Goal: Task Accomplishment & Management: Manage account settings

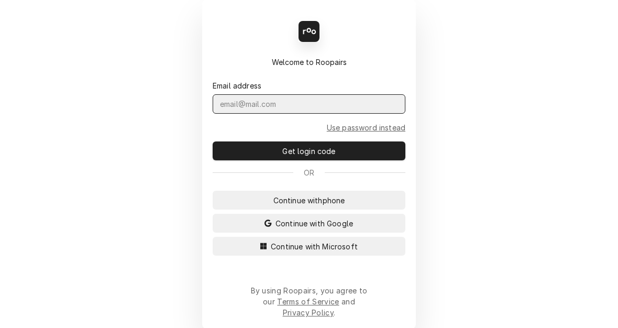
click at [307, 114] on input "Dynamic Content Wrapper" at bounding box center [309, 103] width 193 height 19
type input "kym.parson@csi1.com"
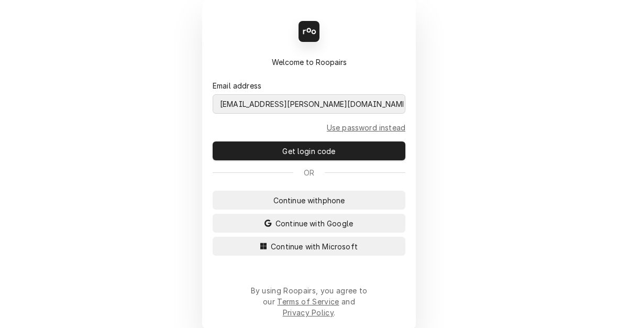
click at [213, 237] on button "Continue with Microsoft" at bounding box center [309, 246] width 193 height 19
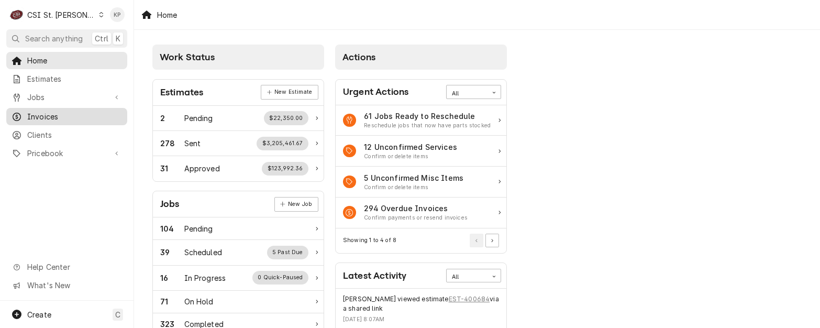
click at [48, 111] on span "Invoices" at bounding box center [74, 116] width 95 height 11
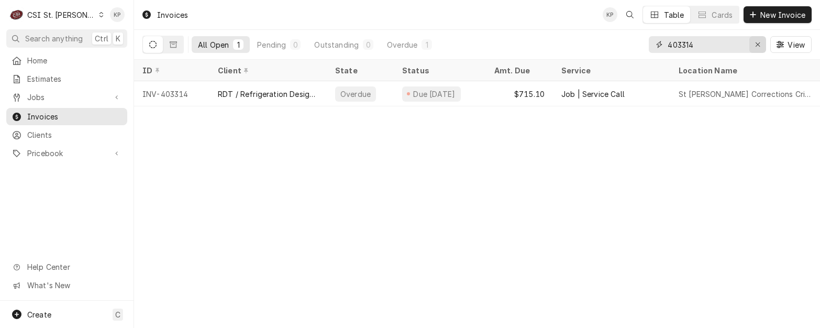
click at [758, 43] on icon "Erase input" at bounding box center [758, 44] width 4 height 4
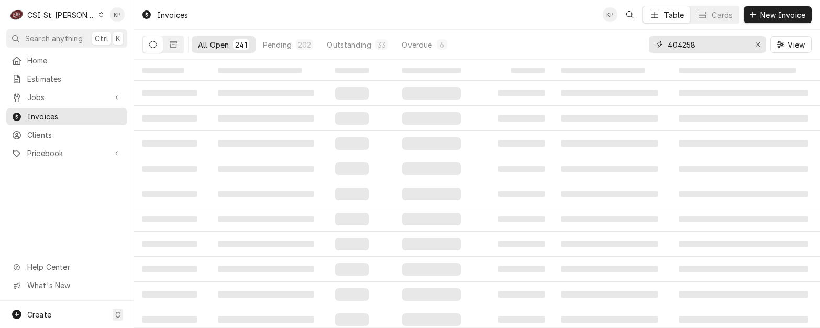
type input "404258"
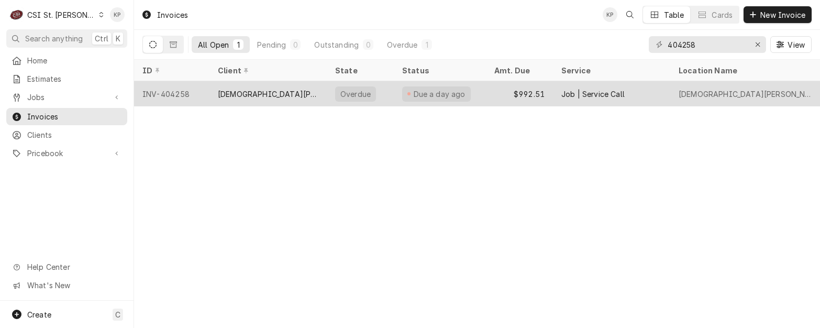
click at [171, 92] on div "INV-404258" at bounding box center [171, 93] width 75 height 25
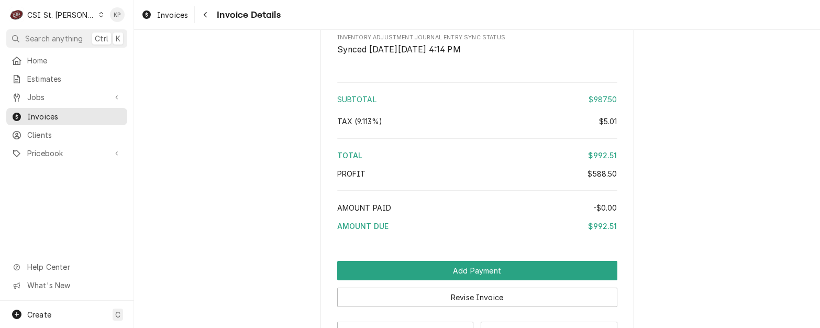
scroll to position [2046, 0]
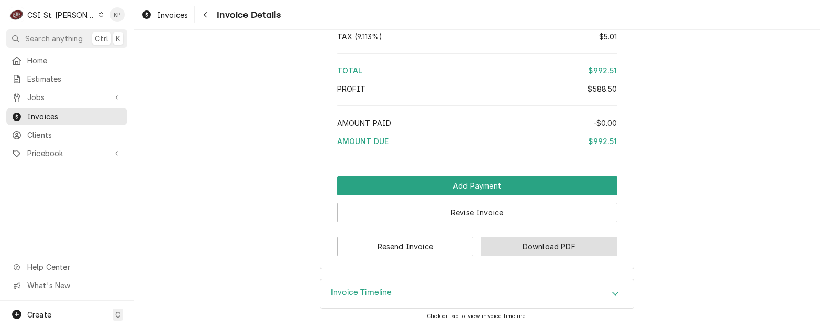
click at [501, 243] on button "Download PDF" at bounding box center [549, 246] width 137 height 19
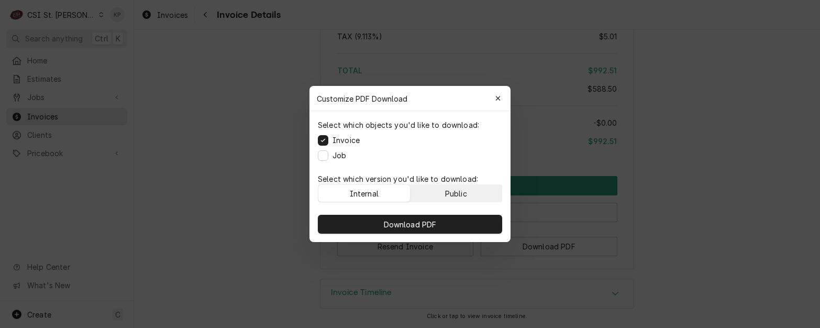
click at [446, 196] on div "Public" at bounding box center [456, 193] width 22 height 11
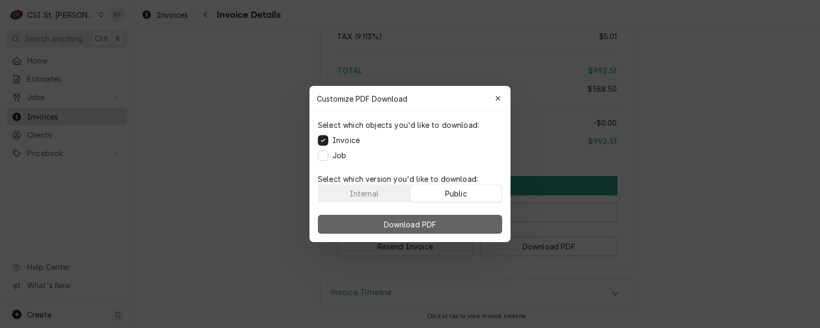
click at [441, 219] on button "Download PDF" at bounding box center [410, 224] width 184 height 19
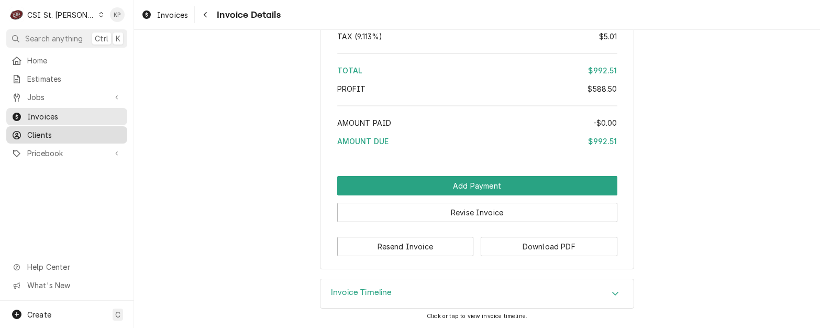
drag, startPoint x: 40, startPoint y: 132, endPoint x: 53, endPoint y: 132, distance: 12.6
click at [40, 132] on span "Clients" at bounding box center [74, 134] width 95 height 11
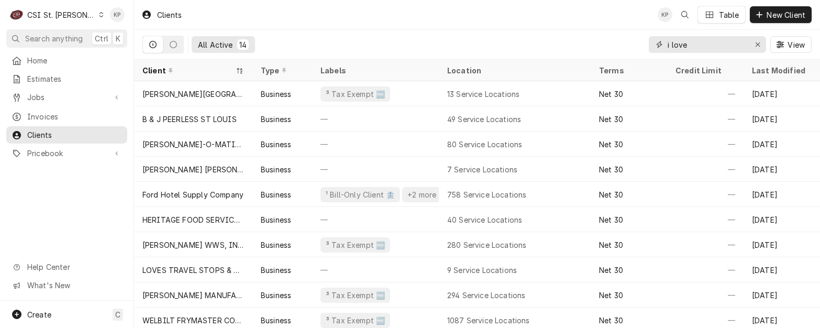
click at [759, 46] on icon "Erase input" at bounding box center [758, 44] width 6 height 7
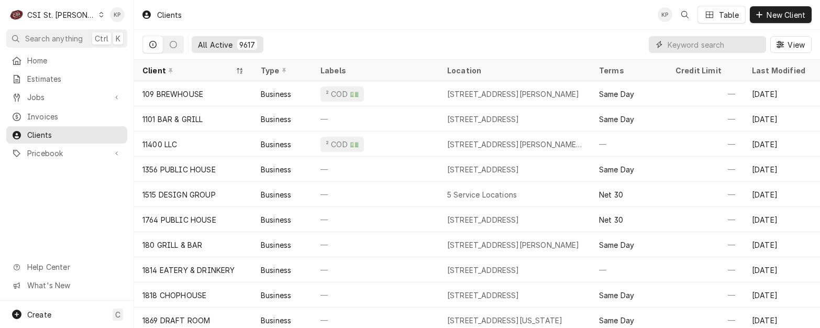
paste input "[DEMOGRAPHIC_DATA][PERSON_NAME]"
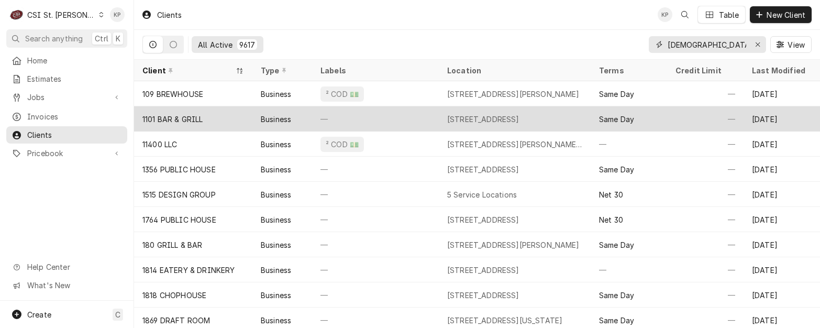
scroll to position [0, 18]
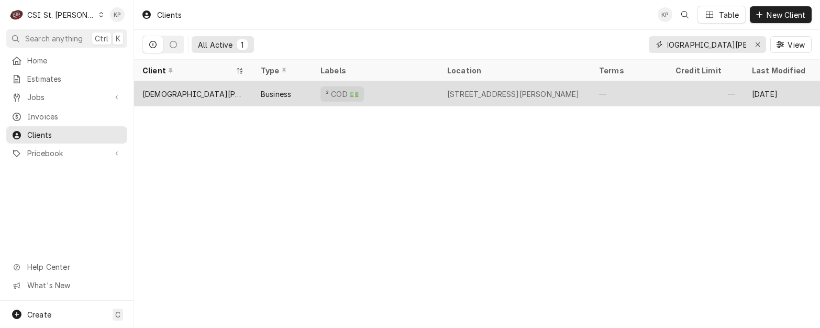
type input "[DEMOGRAPHIC_DATA][PERSON_NAME]"
click at [213, 93] on div "[DEMOGRAPHIC_DATA][PERSON_NAME]" at bounding box center [193, 94] width 102 height 11
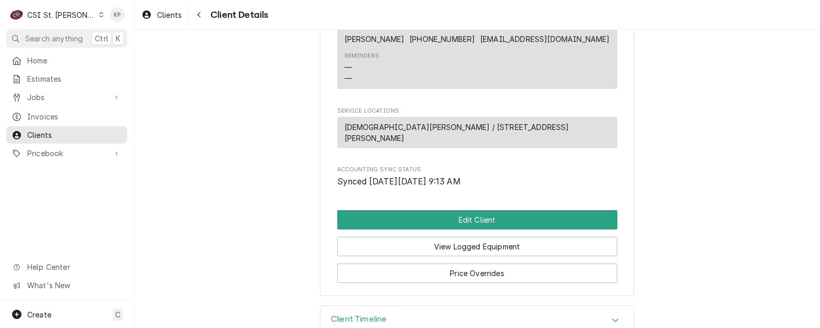
scroll to position [500, 0]
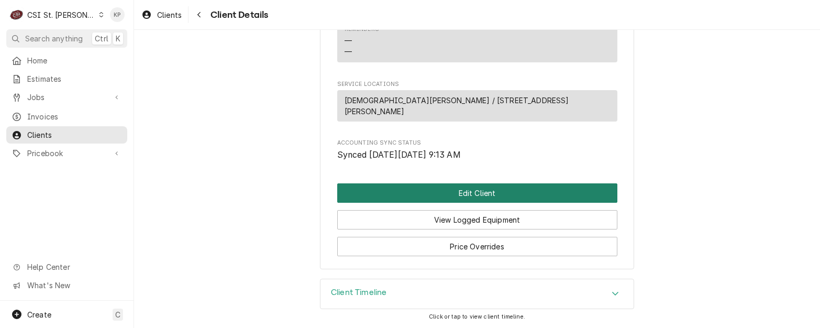
click at [401, 189] on button "Edit Client" at bounding box center [477, 192] width 280 height 19
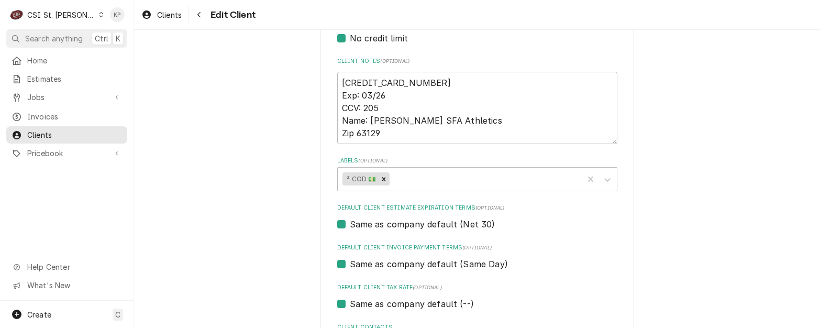
scroll to position [524, 0]
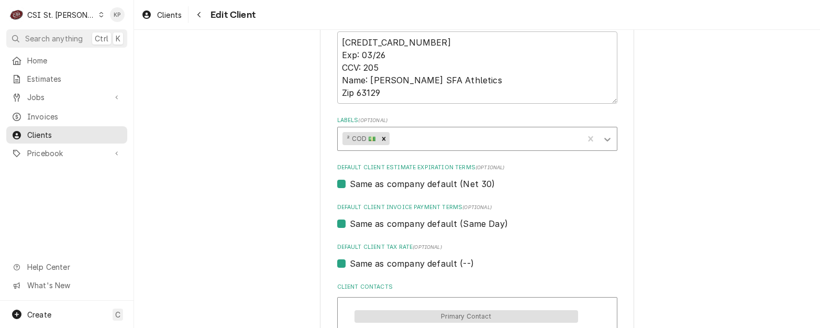
click at [602, 138] on icon "Labels" at bounding box center [607, 139] width 10 height 10
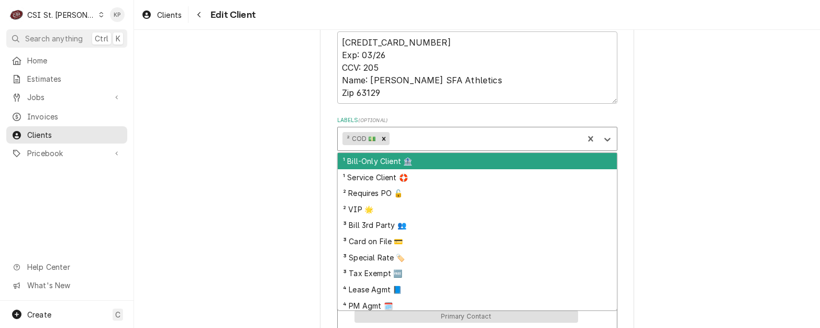
scroll to position [51, 0]
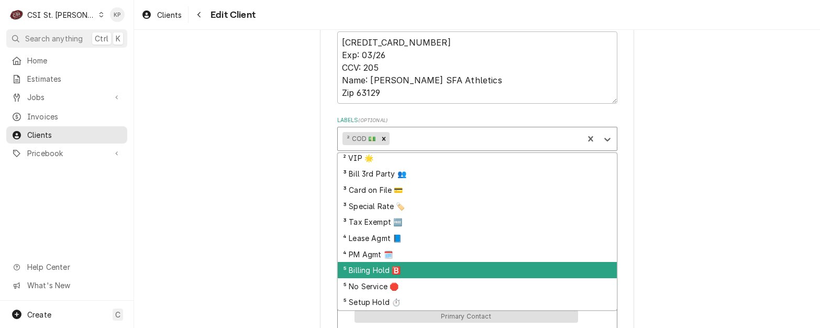
click at [383, 275] on div "⁵ Billing Hold 🅱️" at bounding box center [477, 270] width 279 height 16
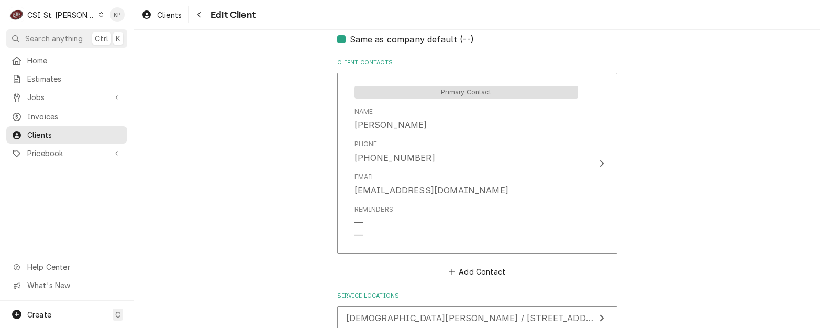
scroll to position [786, 0]
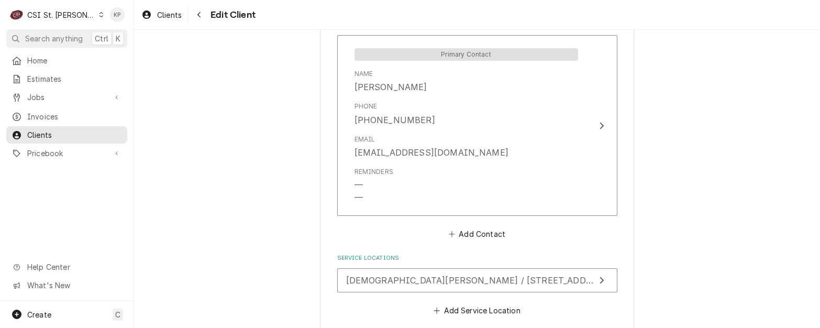
drag, startPoint x: 701, startPoint y: 176, endPoint x: 690, endPoint y: 178, distance: 11.1
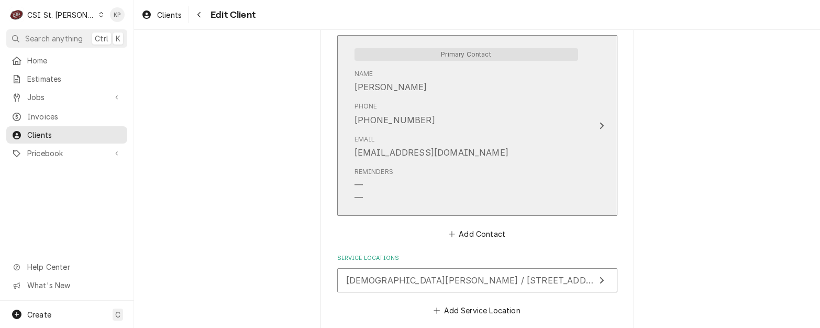
drag, startPoint x: 451, startPoint y: 155, endPoint x: 344, endPoint y: 154, distance: 107.9
click at [346, 154] on div "Primary Contact Name Adam Bundren Phone (314) 226-6248 Email arbundren@gmail.co…" at bounding box center [466, 125] width 240 height 169
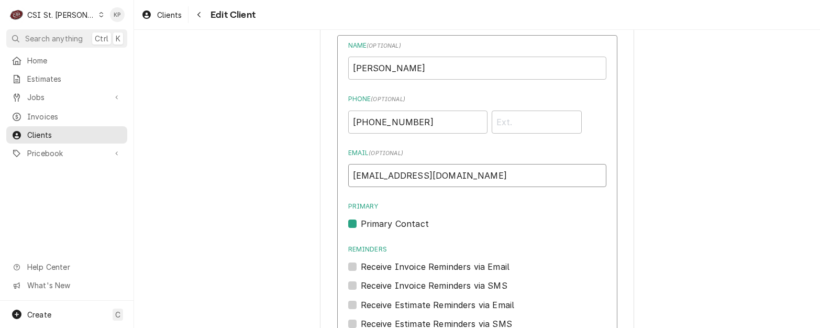
drag, startPoint x: 443, startPoint y: 174, endPoint x: 346, endPoint y: 174, distance: 96.9
click at [348, 174] on input "[EMAIL_ADDRESS][DOMAIN_NAME]" at bounding box center [477, 175] width 258 height 23
drag, startPoint x: 431, startPoint y: 73, endPoint x: 352, endPoint y: 68, distance: 79.2
click at [352, 68] on input "Adam Bundren" at bounding box center [477, 68] width 258 height 23
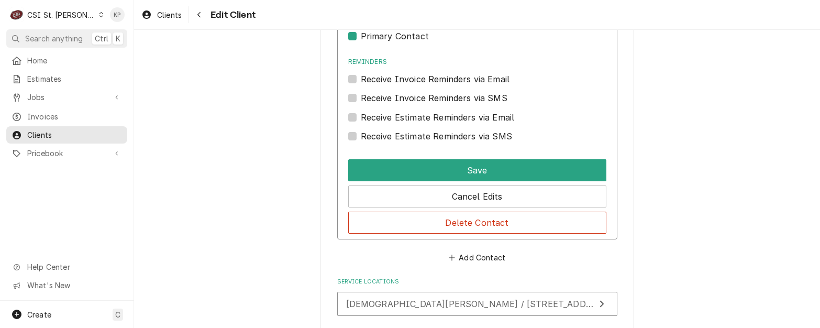
scroll to position [1048, 0]
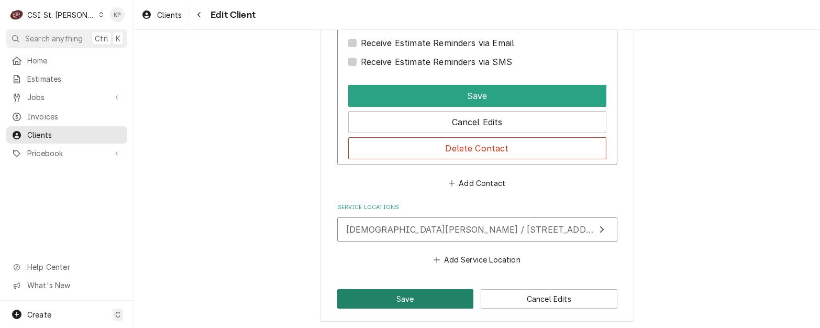
click at [393, 294] on button "Save" at bounding box center [405, 298] width 137 height 19
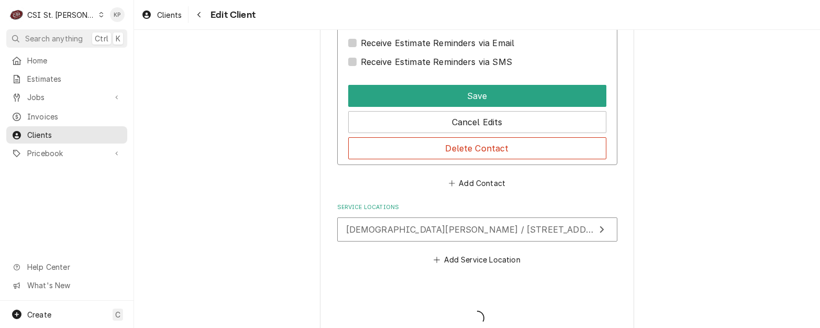
type textarea "x"
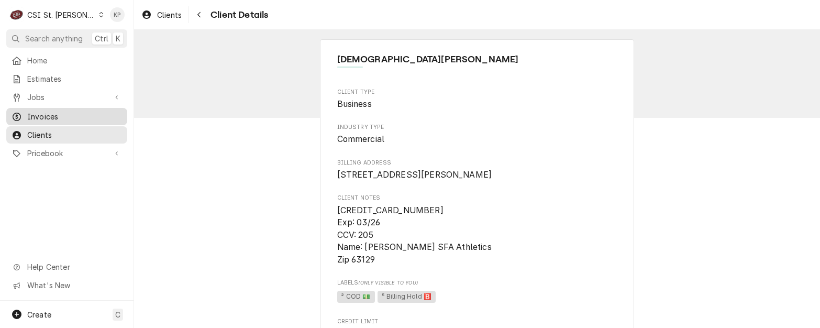
click at [32, 111] on span "Invoices" at bounding box center [74, 116] width 95 height 11
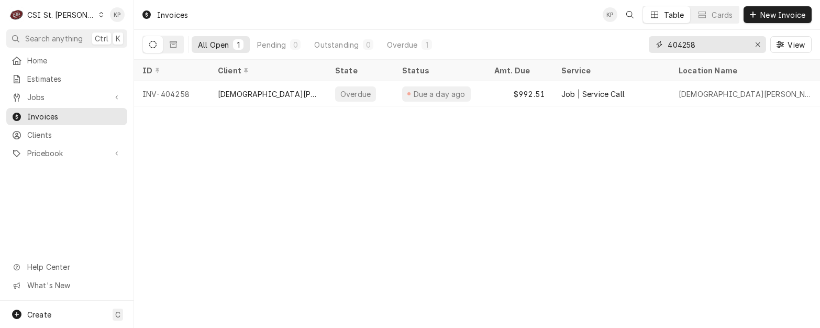
click at [757, 42] on icon "Erase input" at bounding box center [758, 44] width 6 height 7
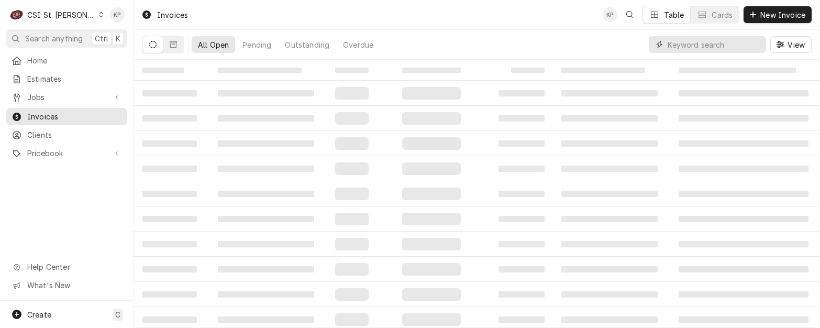
click at [694, 43] on input "Dynamic Content Wrapper" at bounding box center [714, 44] width 93 height 17
type input "404260"
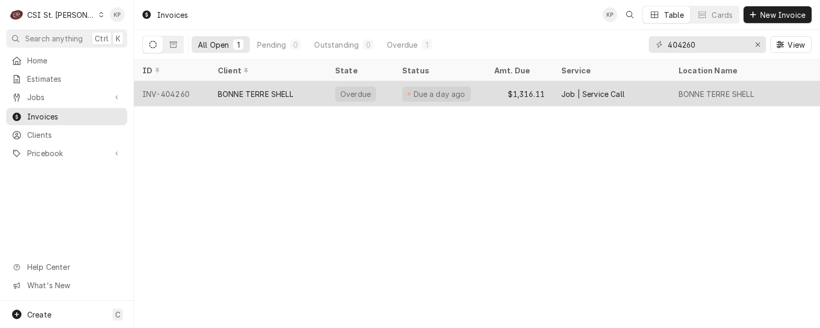
click at [157, 92] on div "INV-404260" at bounding box center [171, 93] width 75 height 25
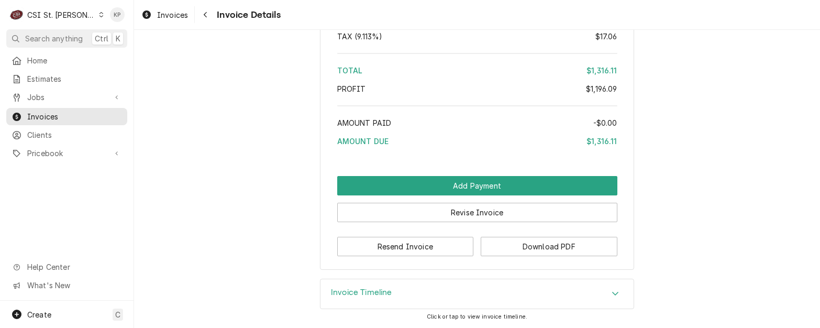
scroll to position [2209, 0]
click at [493, 255] on button "Download PDF" at bounding box center [549, 246] width 137 height 19
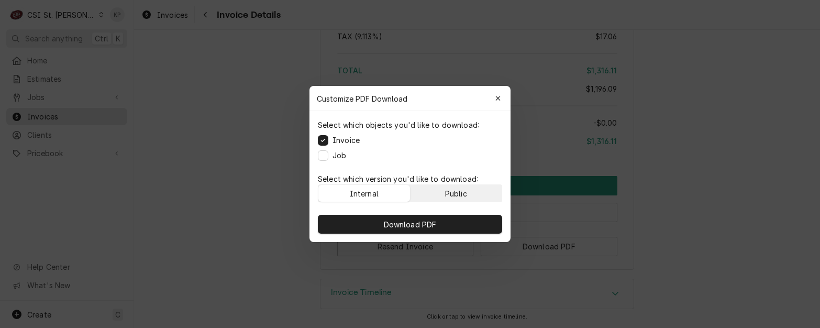
click at [453, 194] on div "Public" at bounding box center [456, 193] width 22 height 11
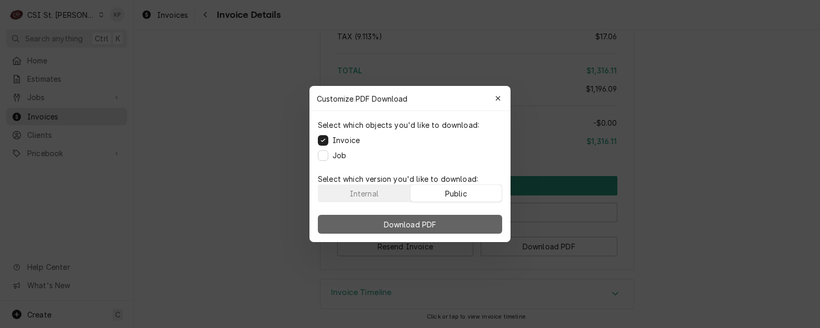
click at [443, 221] on button "Download PDF" at bounding box center [410, 224] width 184 height 19
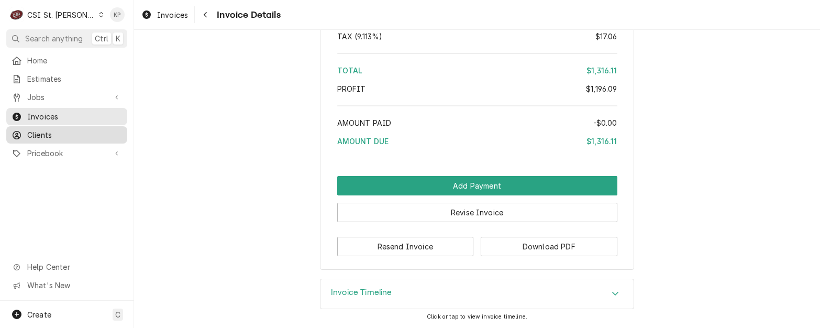
click at [38, 133] on span "Clients" at bounding box center [74, 134] width 95 height 11
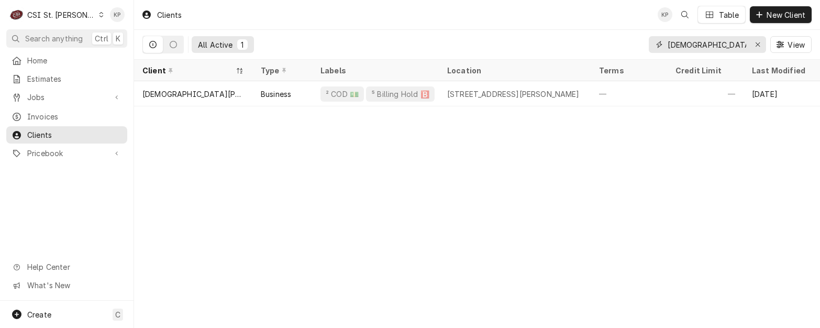
click at [757, 43] on icon "Erase input" at bounding box center [758, 44] width 6 height 7
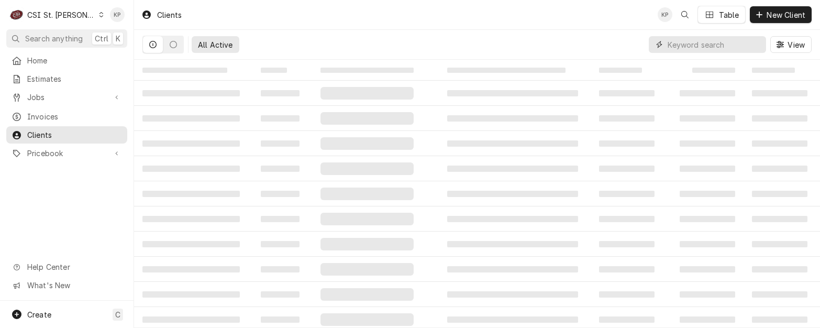
click at [700, 45] on input "Dynamic Content Wrapper" at bounding box center [714, 44] width 93 height 17
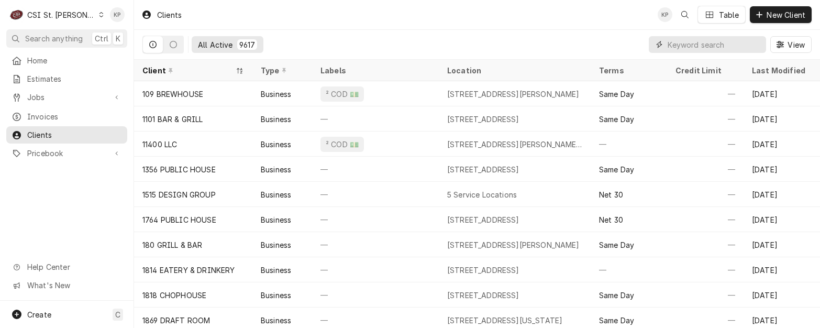
paste input "BONNE TERRE SHELL"
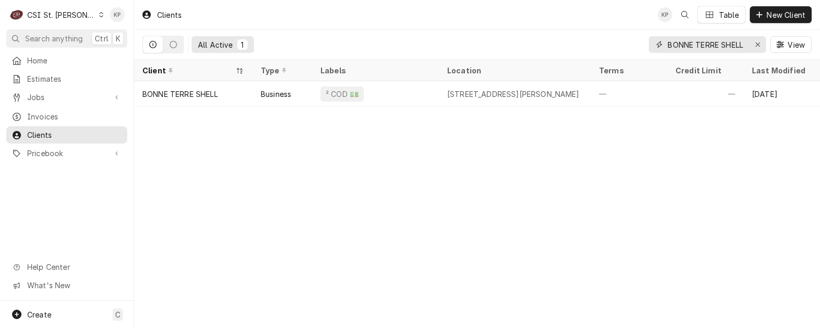
type input "BONNE TERRE SHELL"
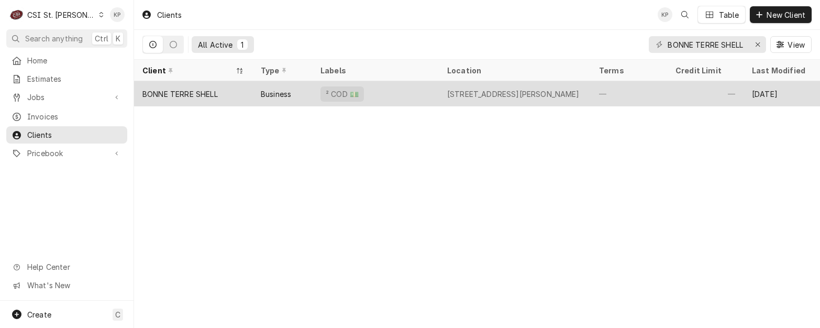
click at [193, 92] on div "BONNE TERRE SHELL" at bounding box center [179, 94] width 75 height 11
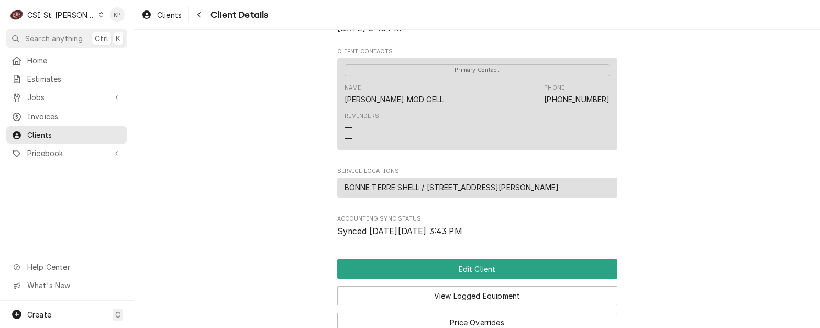
scroll to position [471, 0]
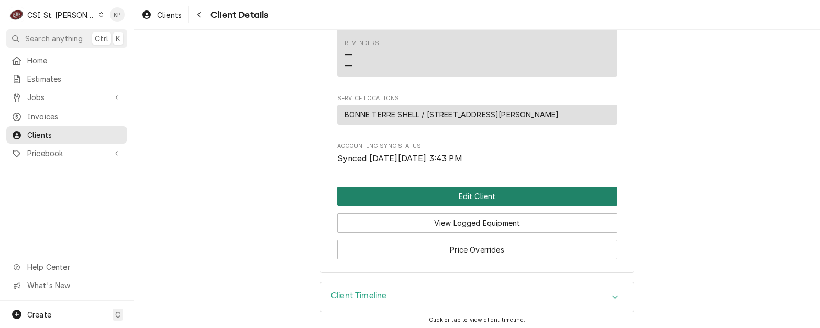
click at [457, 206] on button "Edit Client" at bounding box center [477, 195] width 280 height 19
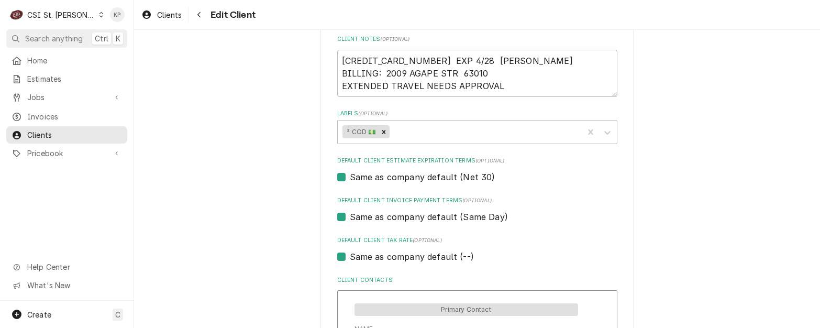
scroll to position [524, 0]
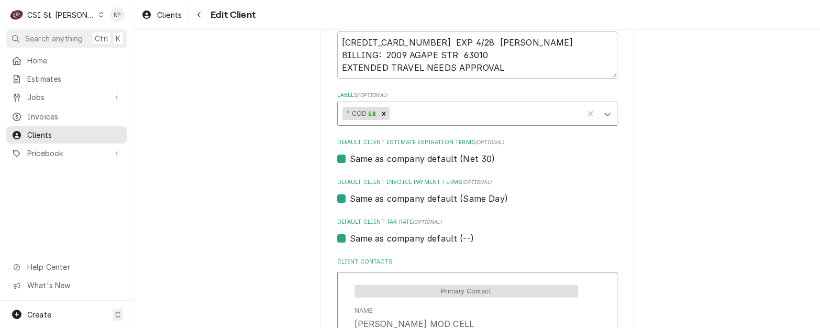
click at [602, 113] on icon "Labels" at bounding box center [607, 114] width 10 height 10
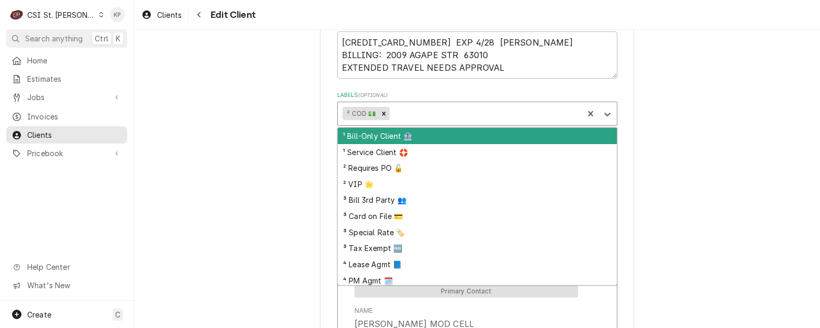
scroll to position [51, 0]
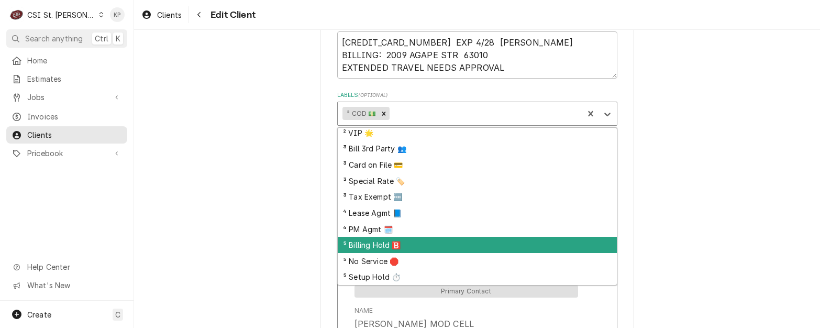
click at [364, 248] on div "⁵ Billing Hold 🅱️" at bounding box center [477, 245] width 279 height 16
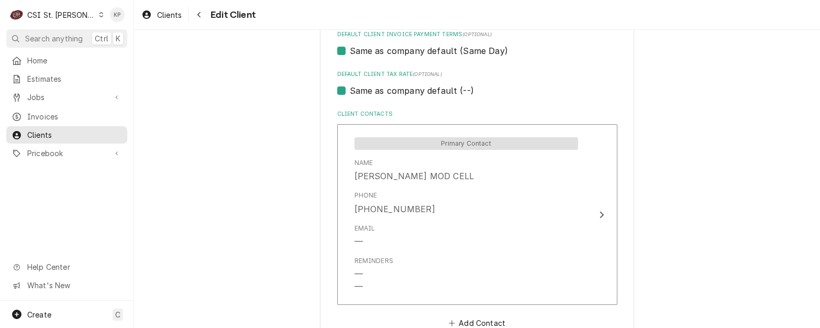
scroll to position [681, 0]
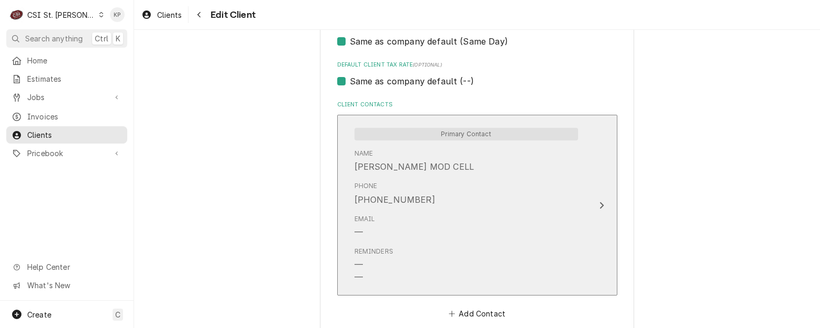
click at [595, 205] on div "Update Contact" at bounding box center [602, 205] width 14 height 13
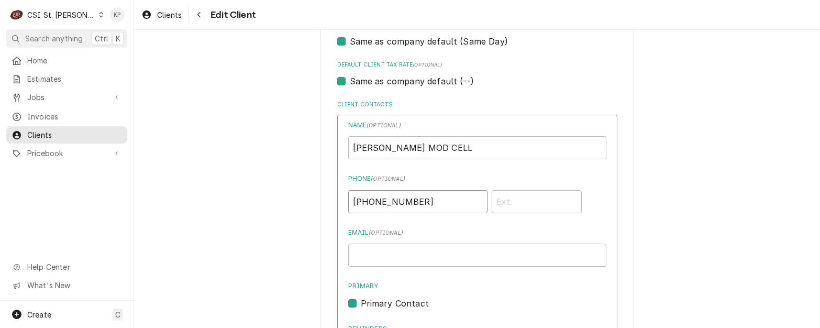
drag, startPoint x: 420, startPoint y: 198, endPoint x: 329, endPoint y: 200, distance: 90.6
click at [329, 200] on div "Please provide the following information about your client: Client Type Industr…" at bounding box center [477, 16] width 314 height 1294
click at [450, 255] on input "Email ( optional )" at bounding box center [477, 255] width 258 height 23
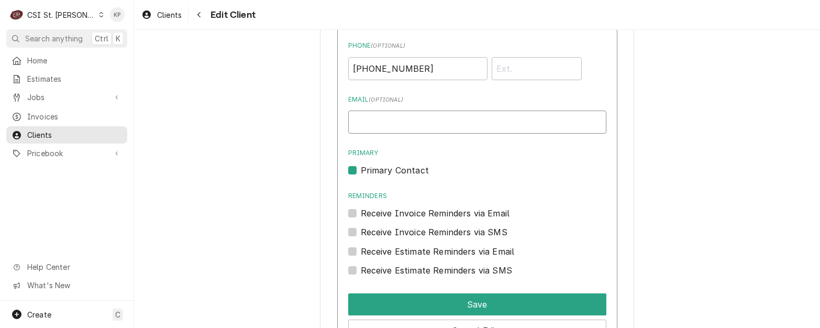
scroll to position [838, 0]
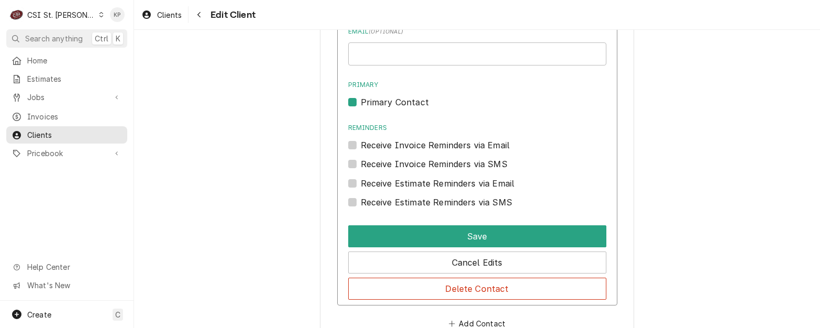
scroll to position [943, 0]
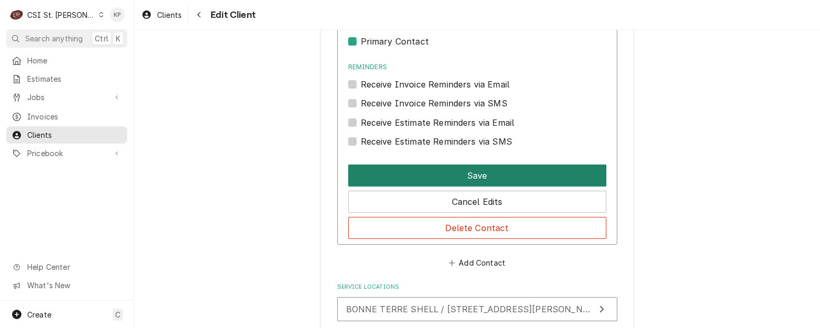
click at [523, 176] on button "Save" at bounding box center [477, 175] width 258 height 22
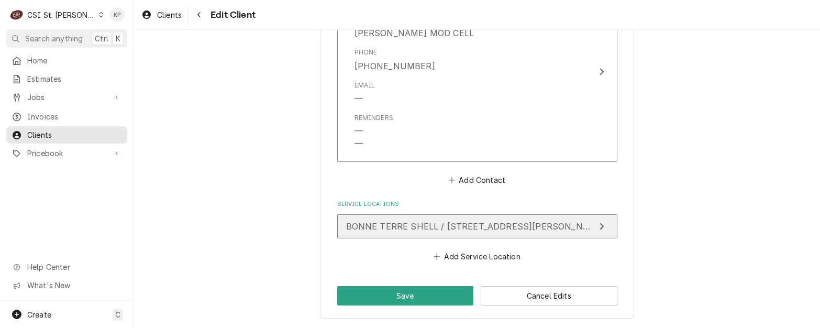
click at [492, 226] on span "BONNE TERRE SHELL / 416 Benham St, Bonne Terre, MO 63628" at bounding box center [475, 226] width 259 height 10
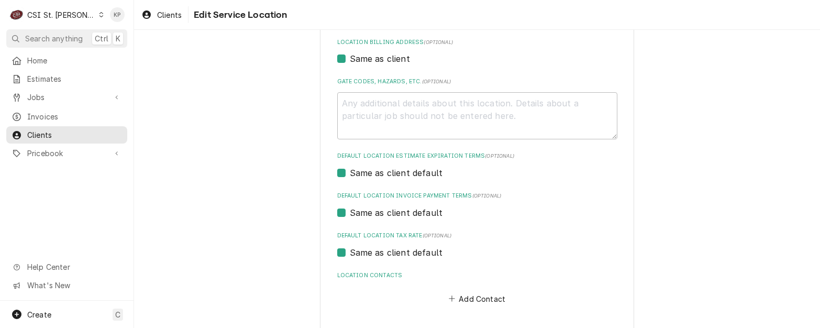
scroll to position [356, 0]
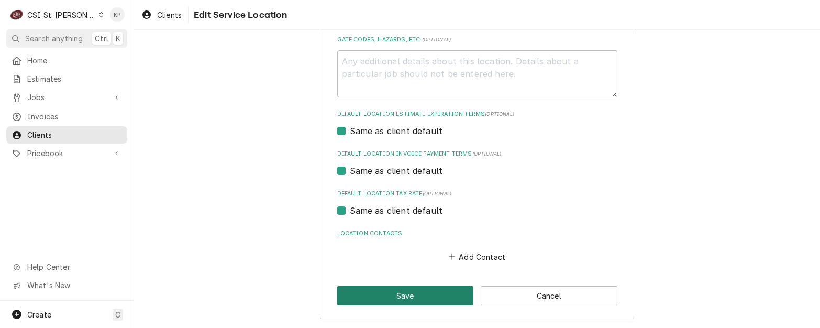
click at [395, 290] on button "Save" at bounding box center [405, 295] width 137 height 19
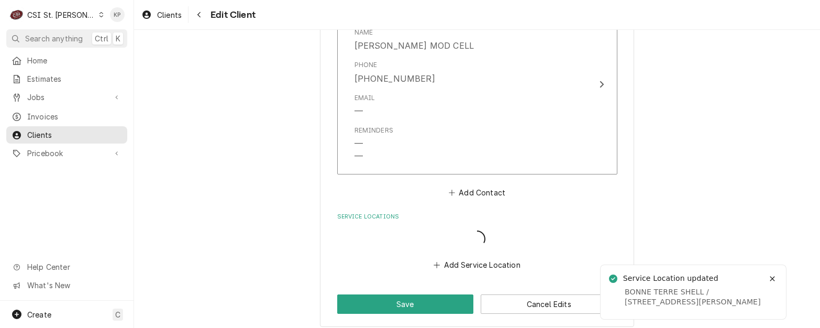
scroll to position [802, 0]
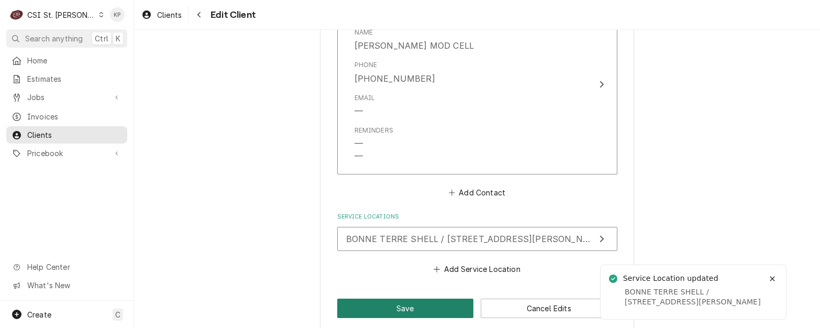
click at [428, 304] on button "Save" at bounding box center [405, 308] width 137 height 19
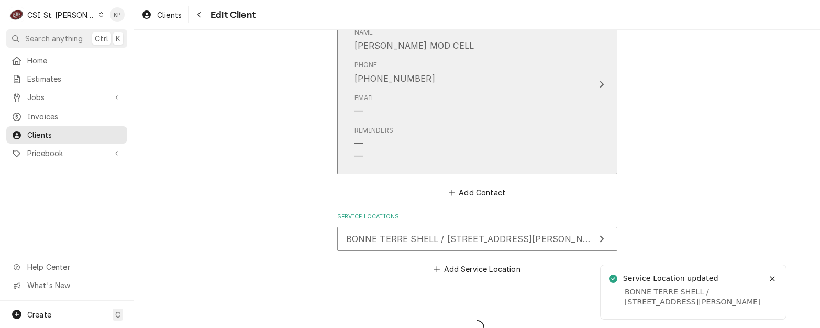
type textarea "x"
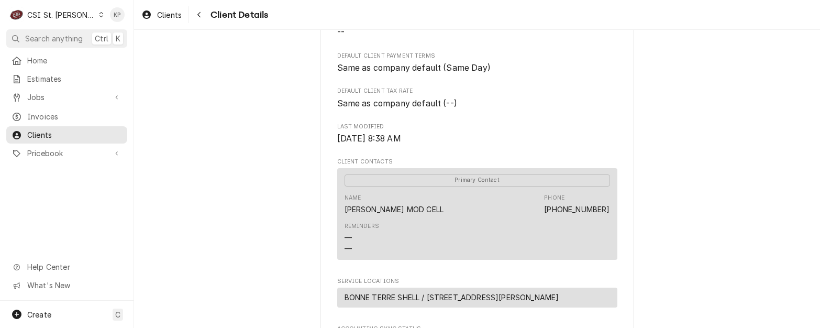
scroll to position [314, 0]
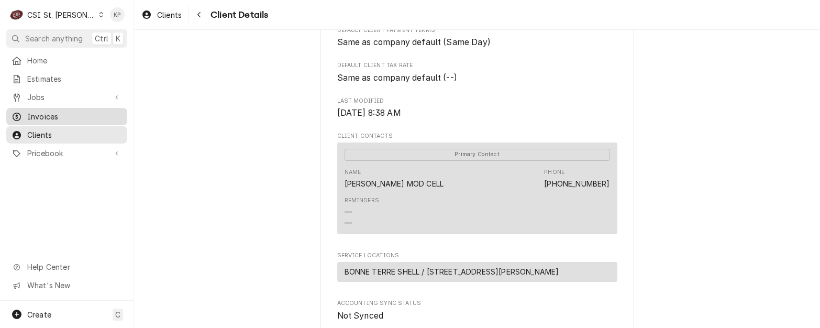
click at [60, 113] on span "Invoices" at bounding box center [74, 116] width 95 height 11
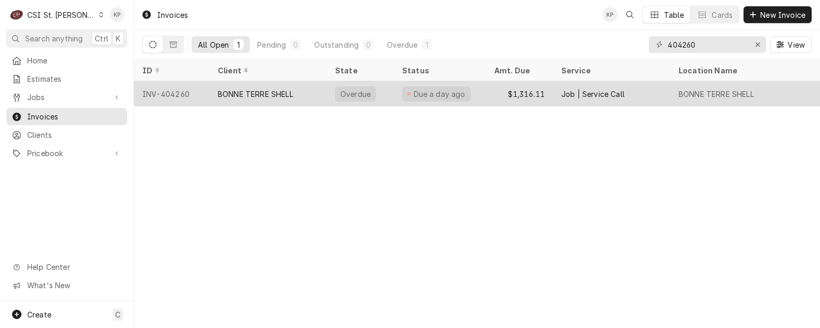
click at [180, 92] on div "INV-404260" at bounding box center [171, 93] width 75 height 25
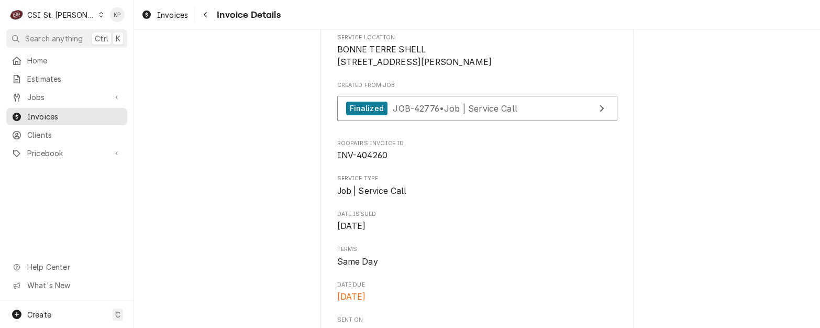
scroll to position [314, 0]
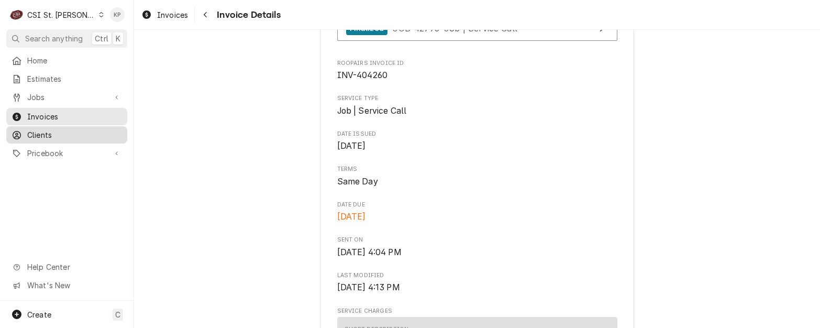
click at [41, 131] on span "Clients" at bounding box center [74, 134] width 95 height 11
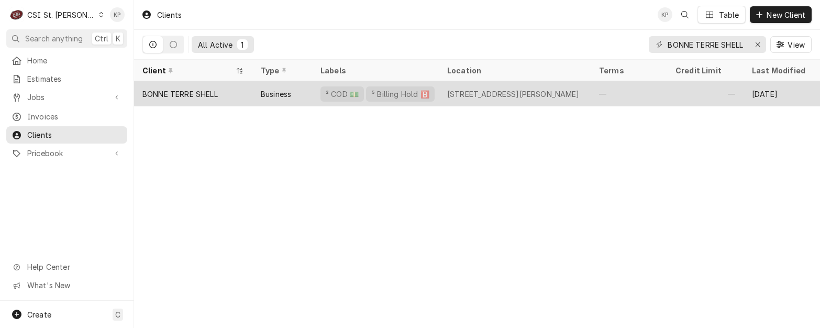
click at [196, 95] on div "BONNE TERRE SHELL" at bounding box center [179, 94] width 75 height 11
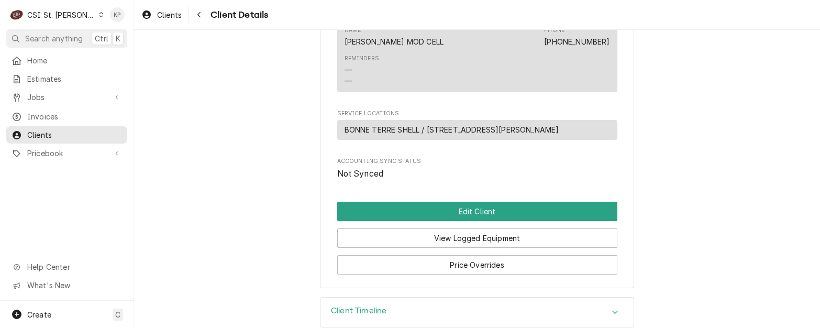
scroll to position [471, 0]
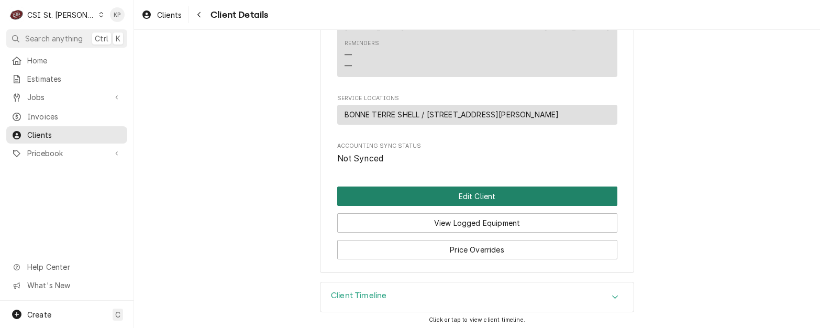
click at [457, 206] on button "Edit Client" at bounding box center [477, 195] width 280 height 19
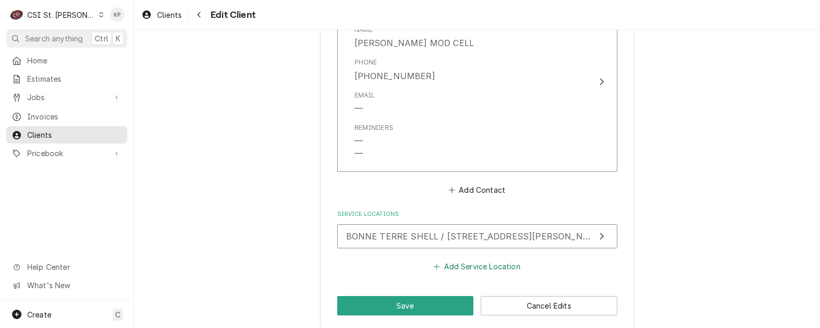
scroll to position [814, 0]
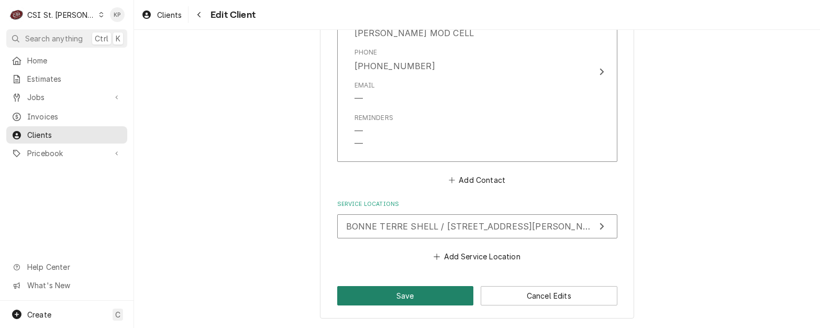
click at [416, 297] on button "Save" at bounding box center [405, 295] width 137 height 19
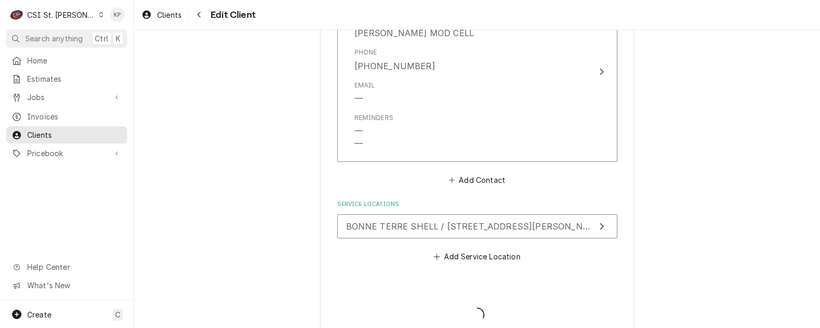
type textarea "x"
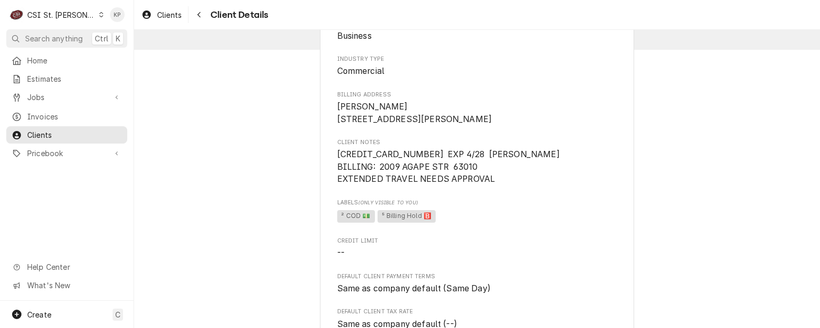
scroll to position [105, 0]
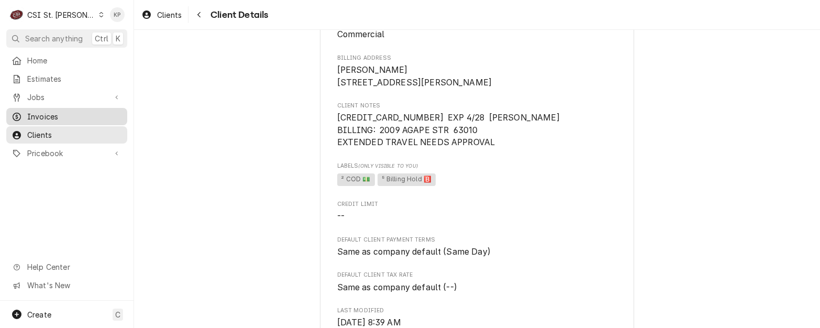
click at [35, 111] on span "Invoices" at bounding box center [74, 116] width 95 height 11
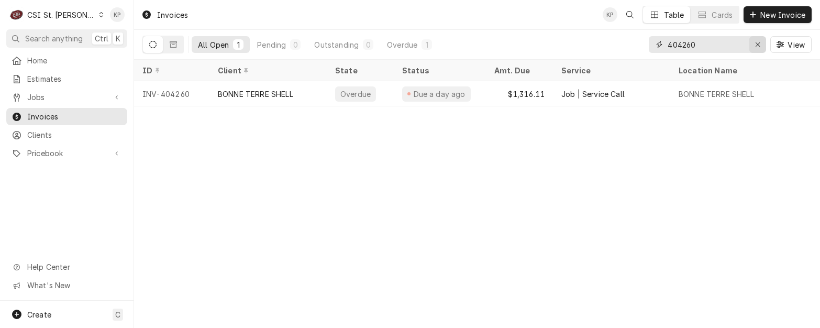
click at [759, 42] on icon "Erase input" at bounding box center [758, 44] width 6 height 7
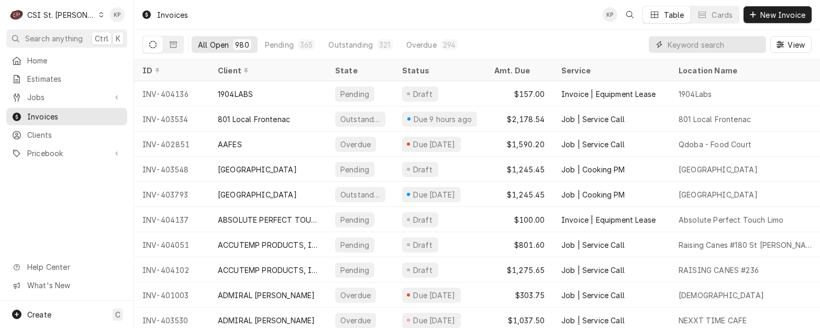
click at [721, 47] on input "Dynamic Content Wrapper" at bounding box center [714, 44] width 93 height 17
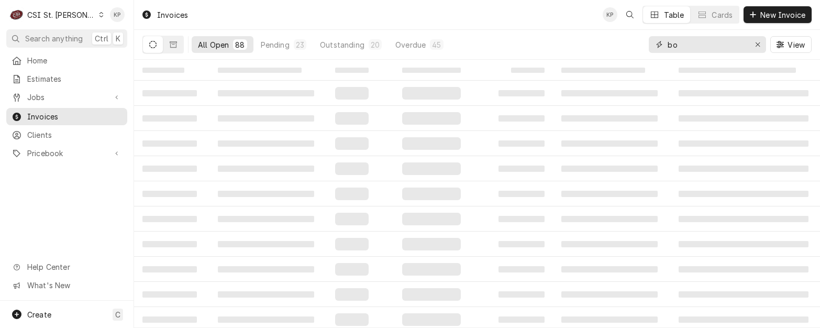
type input "b"
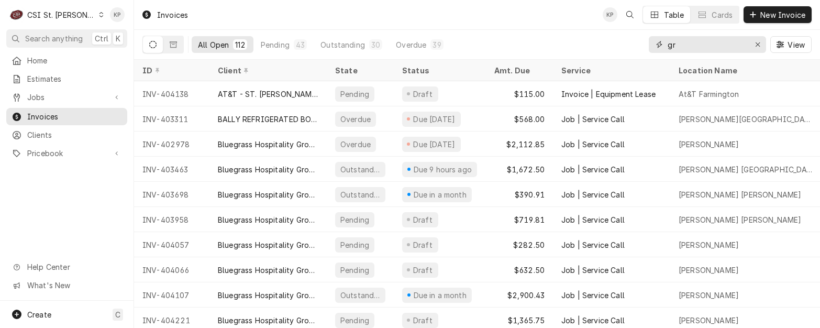
type input "gr"
click at [99, 16] on icon "Dynamic Content Wrapper" at bounding box center [101, 14] width 5 height 5
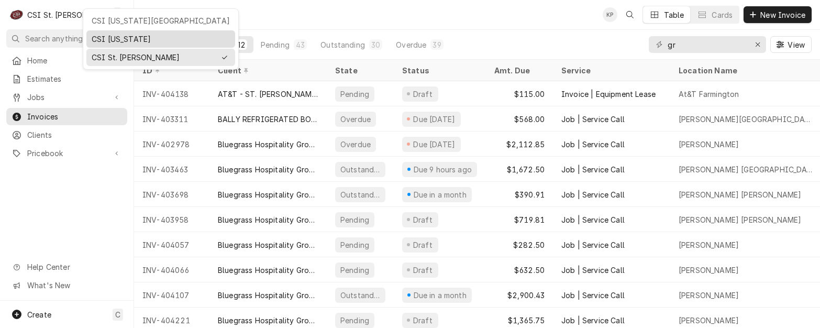
click at [100, 39] on div "CSI [US_STATE]" at bounding box center [161, 39] width 138 height 11
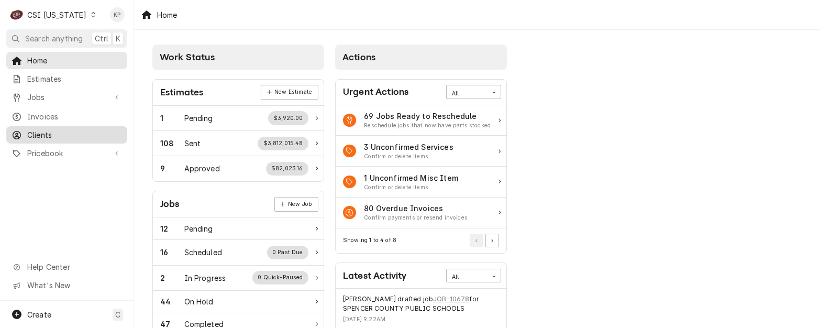
click at [52, 131] on span "Clients" at bounding box center [74, 134] width 95 height 11
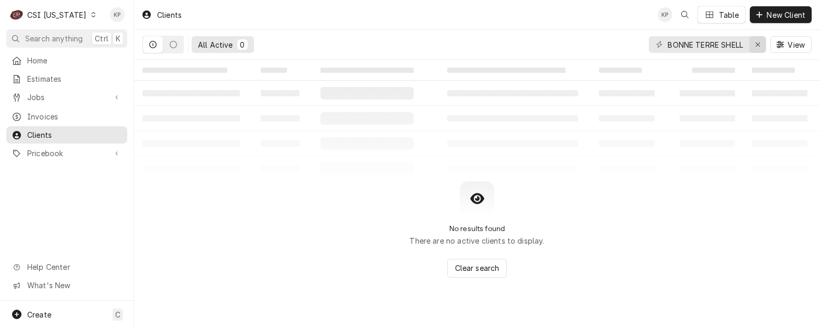
click at [755, 41] on icon "Erase input" at bounding box center [758, 44] width 6 height 7
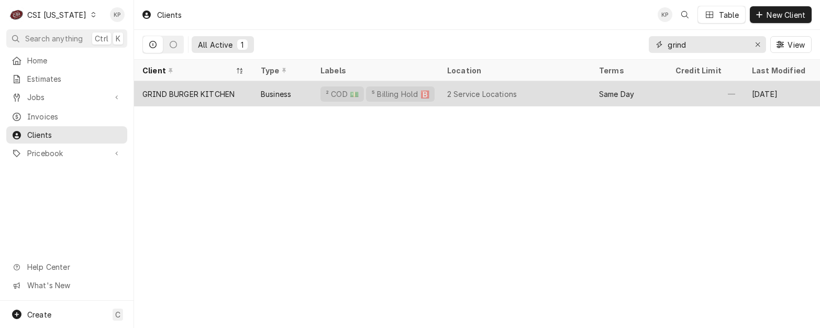
type input "grind"
click at [210, 90] on div "GRIND BURGER KITCHEN" at bounding box center [188, 94] width 92 height 11
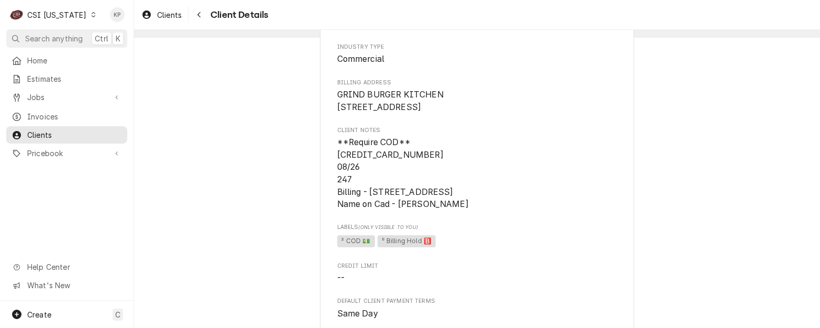
scroll to position [105, 0]
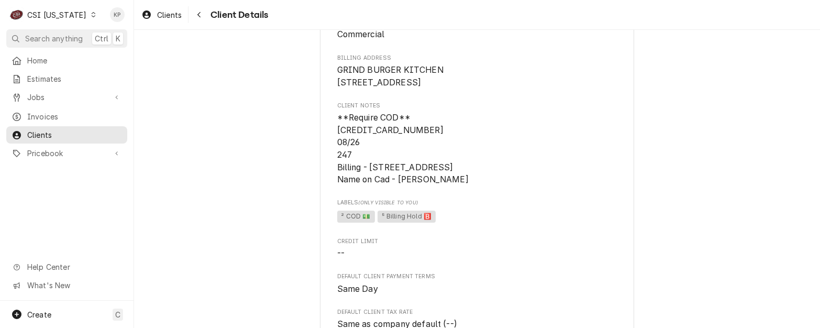
click at [427, 139] on span "**Require COD** [CREDIT_CARD_NUMBER] 08/26 247 Billing - [STREET_ADDRESS] Name …" at bounding box center [477, 149] width 280 height 74
drag, startPoint x: 423, startPoint y: 141, endPoint x: 334, endPoint y: 142, distance: 89.0
click at [337, 142] on span "**Require COD** [CREDIT_CARD_NUMBER] 08/26 247 Billing - [STREET_ADDRESS] Name …" at bounding box center [477, 149] width 280 height 74
copy span "[CREDIT_CARD_NUMBER]"
click at [520, 224] on span "² COD 💵 ⁵ Billing Hold 🅱️" at bounding box center [477, 217] width 280 height 16
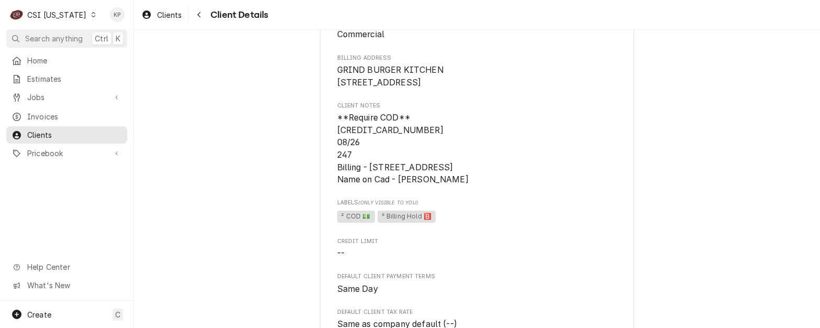
drag, startPoint x: 398, startPoint y: 193, endPoint x: 442, endPoint y: 193, distance: 44.0
click at [442, 186] on span "**Require COD** [CREDIT_CARD_NUMBER] 08/26 247 Billing - [STREET_ADDRESS] Name …" at bounding box center [477, 149] width 280 height 74
copy span "Jesse Huot"
drag, startPoint x: 368, startPoint y: 180, endPoint x: 459, endPoint y: 174, distance: 91.3
click at [459, 174] on span "**Require COD** [CREDIT_CARD_NUMBER] 08/26 247 Billing - [STREET_ADDRESS] Name …" at bounding box center [402, 149] width 131 height 72
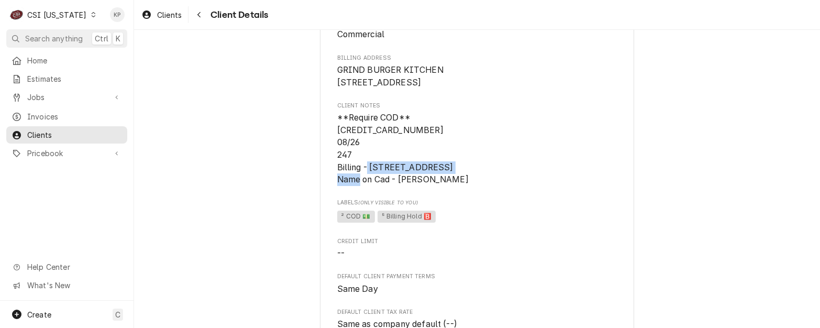
drag, startPoint x: 459, startPoint y: 174, endPoint x: 450, endPoint y: 179, distance: 10.3
copy span "4013 Deer Creek Drive"
drag, startPoint x: 593, startPoint y: 229, endPoint x: 539, endPoint y: 208, distance: 57.7
click at [592, 225] on span "² COD 💵 ⁵ Billing Hold 🅱️" at bounding box center [477, 217] width 280 height 16
drag, startPoint x: 466, startPoint y: 179, endPoint x: 501, endPoint y: 181, distance: 35.2
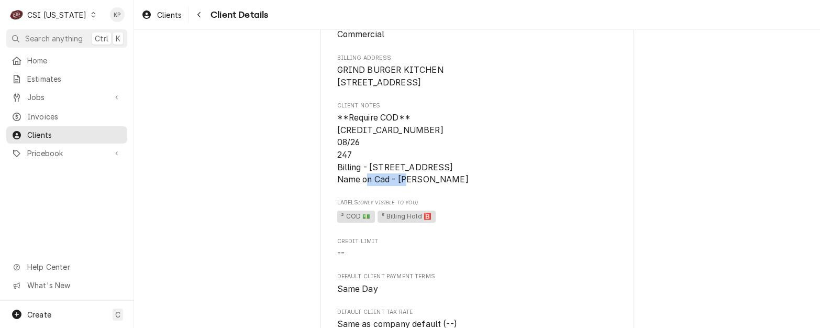
click at [469, 181] on span "**Require COD** [CREDIT_CARD_NUMBER] 08/26 247 Billing - [STREET_ADDRESS] Name …" at bounding box center [402, 149] width 131 height 72
copy span "Louisville"
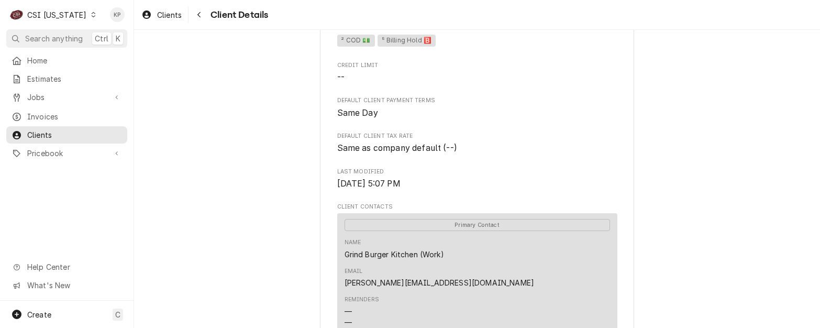
scroll to position [314, 0]
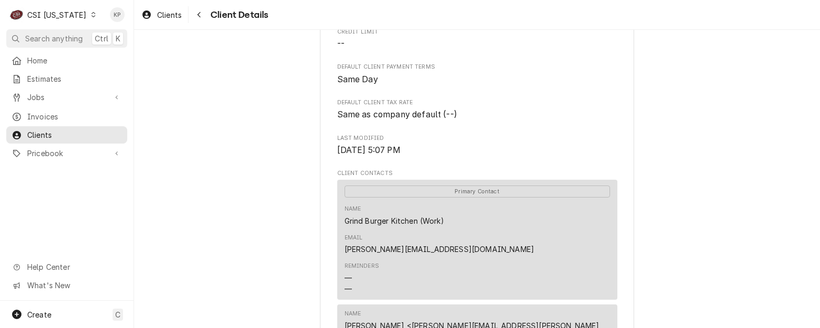
click at [724, 236] on div "GRIND BURGER KITCHEN Client Type Business Industry Type Commercial Billing Addr…" at bounding box center [477, 181] width 686 height 930
drag, startPoint x: 505, startPoint y: 234, endPoint x: 603, endPoint y: 235, distance: 97.9
click at [603, 235] on div "Name Grind Burger Kitchen (Work) Email jesse@uffdahospitality.com" at bounding box center [478, 229] width 266 height 57
copy link "jesse@uffdahospitality.com"
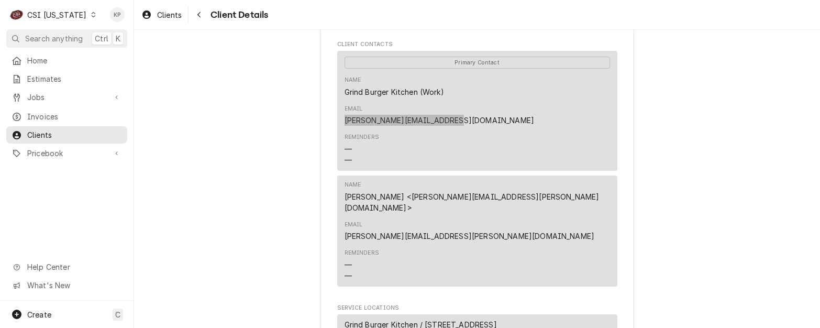
scroll to position [471, 0]
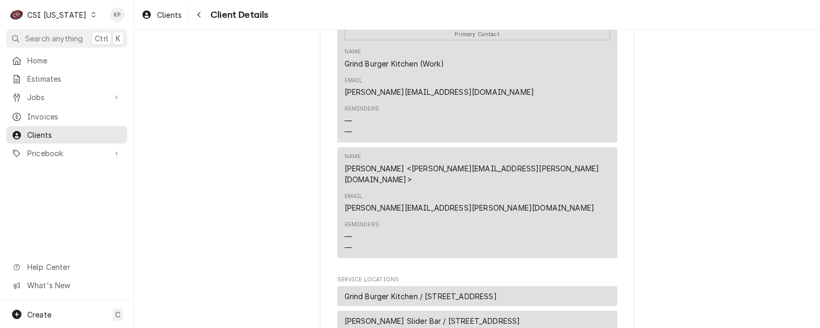
drag, startPoint x: 653, startPoint y: 102, endPoint x: 656, endPoint y: 93, distance: 9.6
click at [653, 102] on div "GRIND BURGER KITCHEN Client Type Business Industry Type Commercial Billing Addr…" at bounding box center [477, 23] width 686 height 930
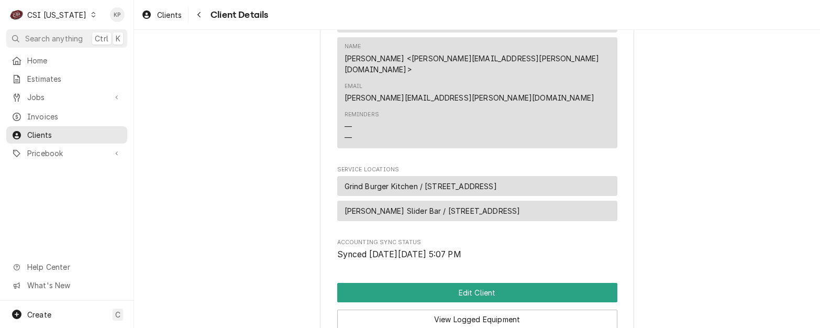
scroll to position [625, 0]
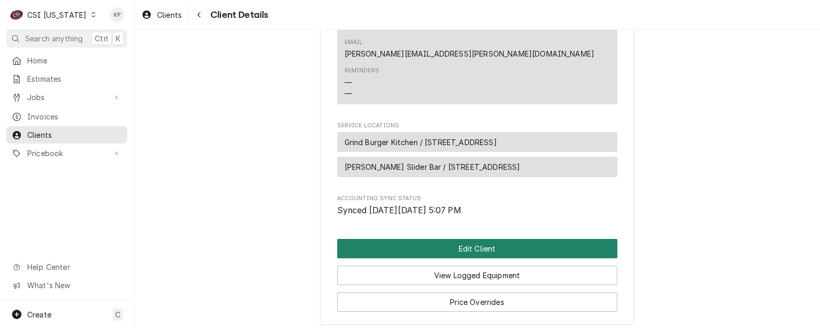
click at [469, 239] on button "Edit Client" at bounding box center [477, 248] width 280 height 19
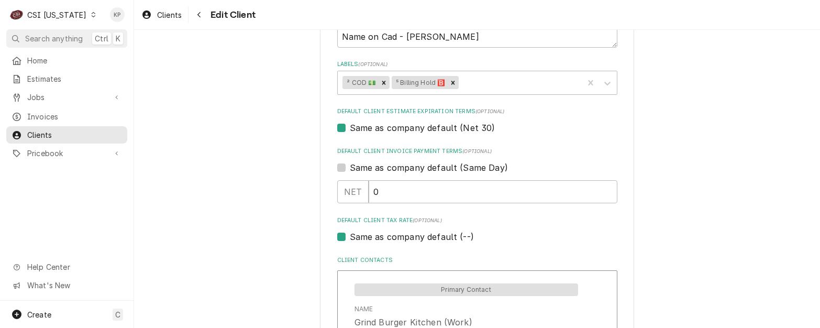
scroll to position [629, 0]
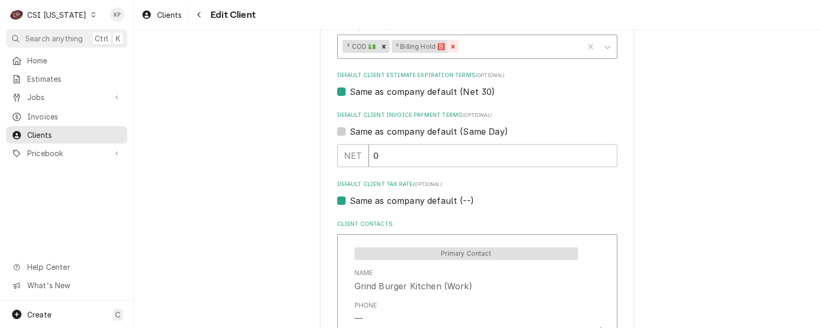
click at [450, 50] on icon "Remove ⁵ Billing Hold 🅱️" at bounding box center [452, 46] width 7 height 7
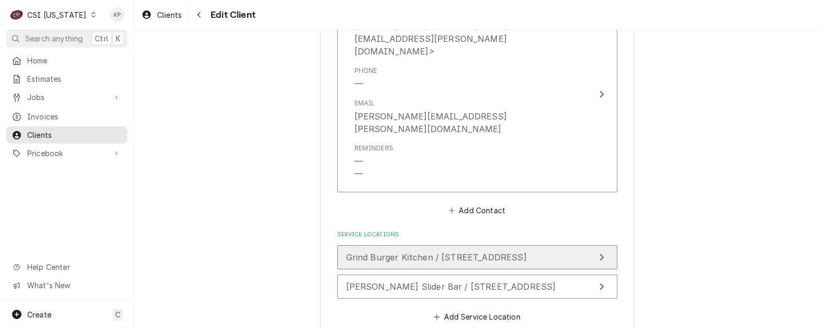
scroll to position [1074, 0]
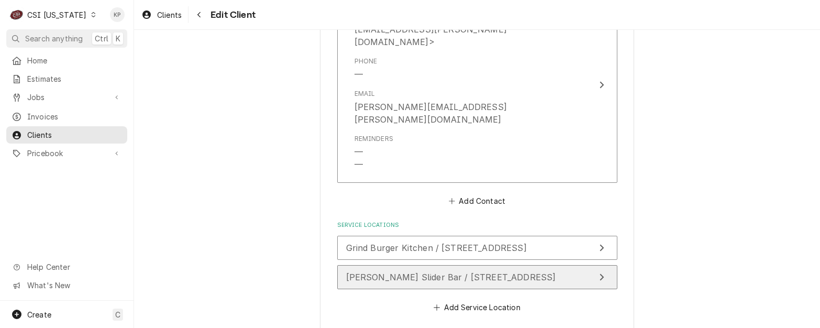
type textarea "x"
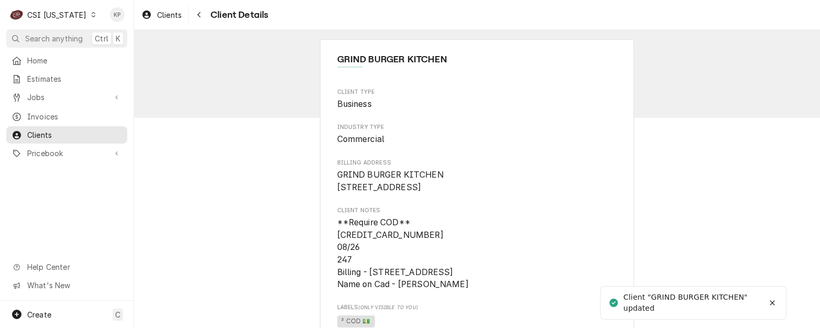
click at [83, 18] on div "C CSI [US_STATE]" at bounding box center [53, 14] width 94 height 21
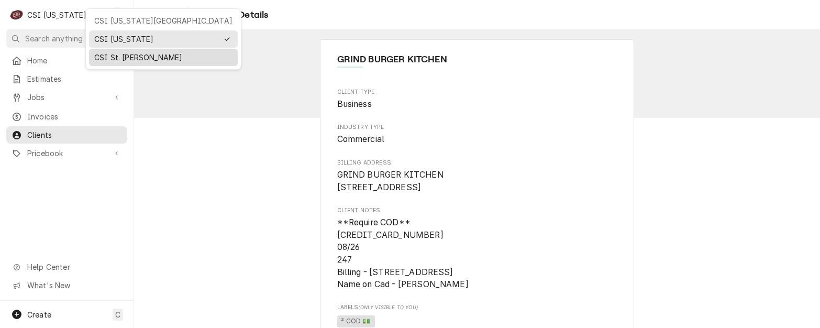
click at [116, 55] on div "CSI St. [PERSON_NAME]" at bounding box center [163, 57] width 138 height 11
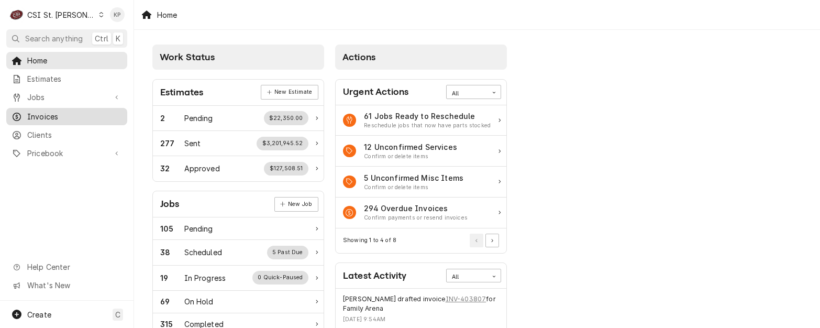
click at [54, 111] on span "Invoices" at bounding box center [74, 116] width 95 height 11
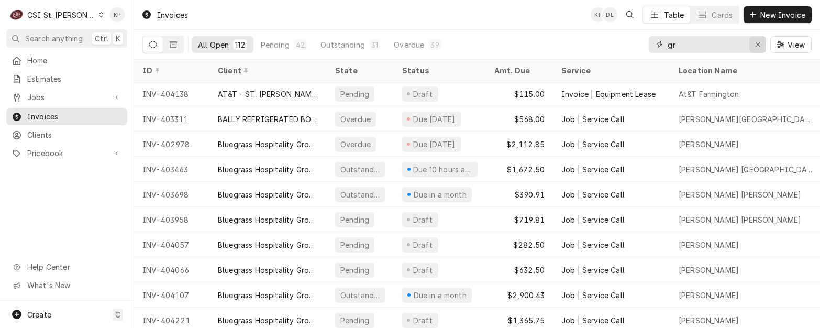
click at [756, 44] on icon "Erase input" at bounding box center [758, 44] width 6 height 7
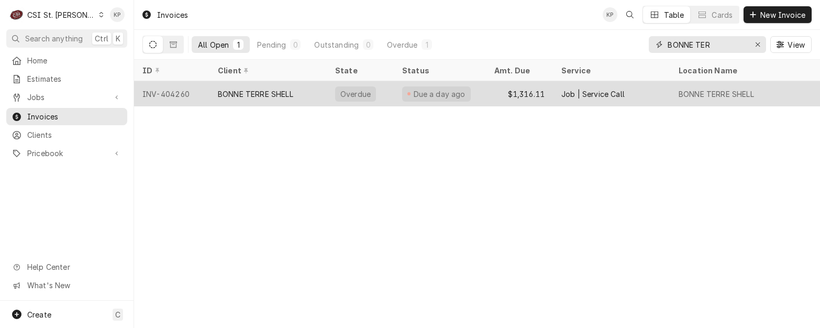
type input "BONNE TER"
click at [185, 90] on div "INV-404260" at bounding box center [171, 93] width 75 height 25
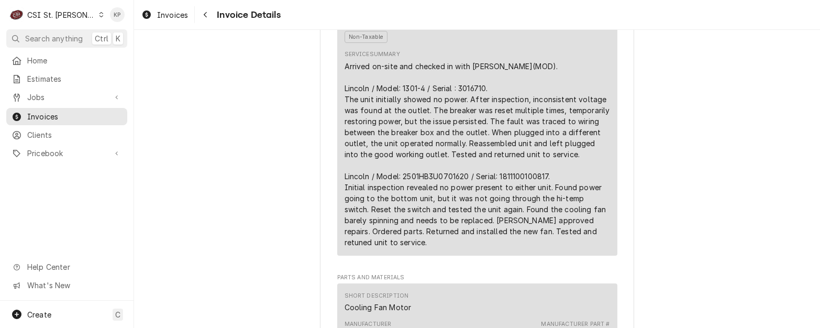
scroll to position [629, 0]
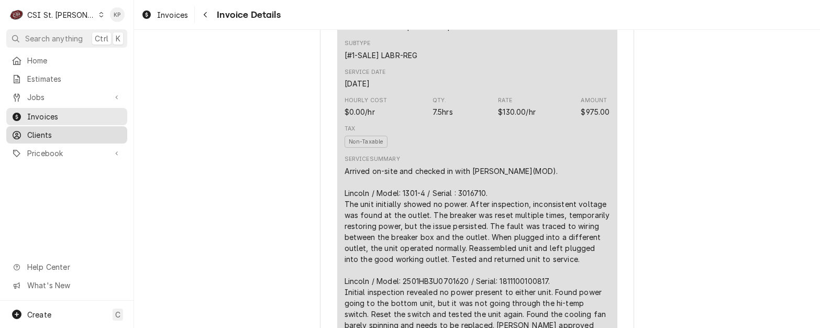
click at [42, 129] on span "Clients" at bounding box center [74, 134] width 95 height 11
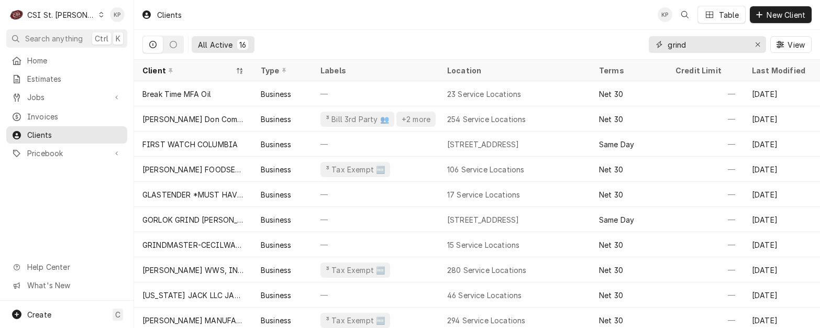
click at [756, 43] on icon "Erase input" at bounding box center [758, 44] width 6 height 7
click at [709, 46] on input "Dynamic Content Wrapper" at bounding box center [717, 44] width 98 height 17
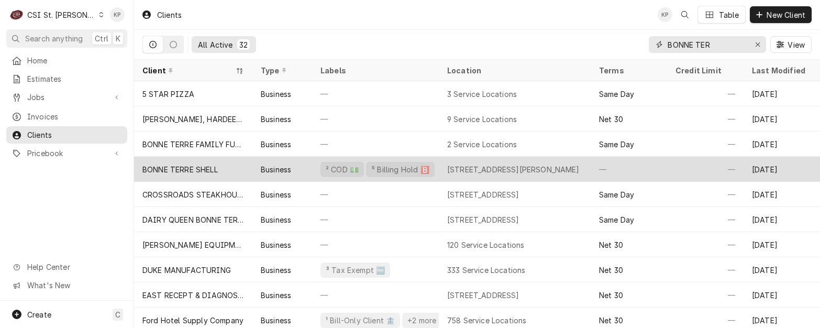
type input "BONNE TER"
click at [203, 164] on div "BONNE TERRE SHELL" at bounding box center [179, 169] width 75 height 11
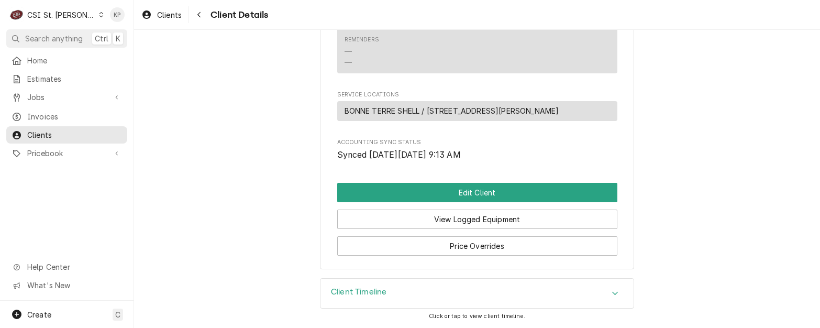
scroll to position [487, 0]
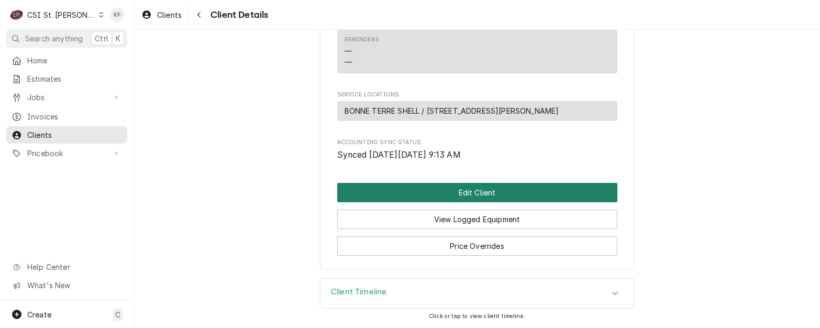
click at [497, 186] on button "Edit Client" at bounding box center [477, 192] width 280 height 19
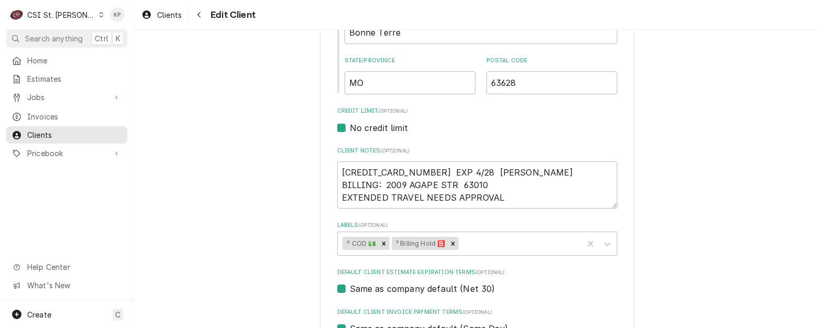
scroll to position [419, 0]
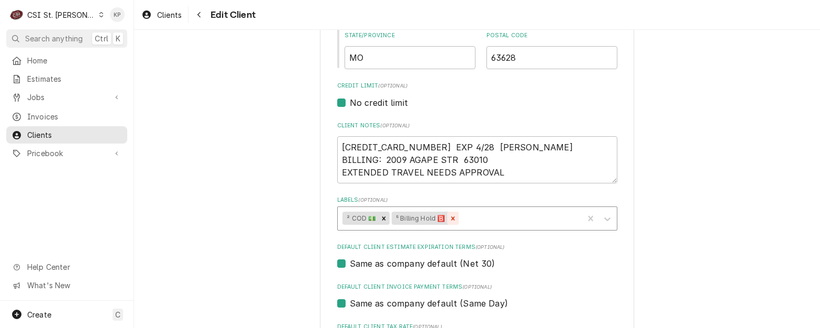
click at [451, 219] on icon "Remove ⁵ Billing Hold 🅱️" at bounding box center [453, 218] width 4 height 4
click at [427, 146] on textarea "[CREDIT_CARD_NUMBER] EXP 4/28 [PERSON_NAME] BILLING: 2009 AGAPE STR 63010 EXTEN…" at bounding box center [477, 159] width 280 height 47
type textarea "x"
type textarea "5178 0586 2000 2199 EXP 4/28 MILAP PATEL BILLING: 2009 AGAPE STR 63010 EXTENDED…"
click at [432, 147] on textarea "5178 0586 2000 2199 EXP 4/28 MILAP PATEL BILLING: 2009 AGAPE STR 63010 EXTENDED…" at bounding box center [477, 159] width 280 height 47
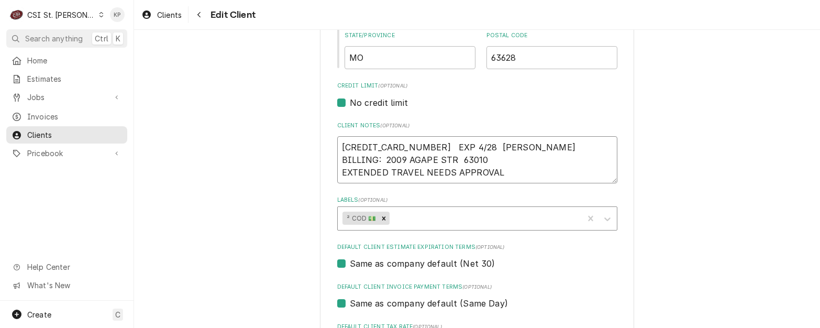
type textarea "x"
type textarea "5178 0586 2000 2199 7EXP 4/28 MILAP PATEL BILLING: 2009 AGAPE STR 63010 EXTENDE…"
type textarea "x"
type textarea "5178 0586 2000 2199 75EXP 4/28 MILAP PATEL BILLING: 2009 AGAPE STR 63010 EXTEND…"
type textarea "x"
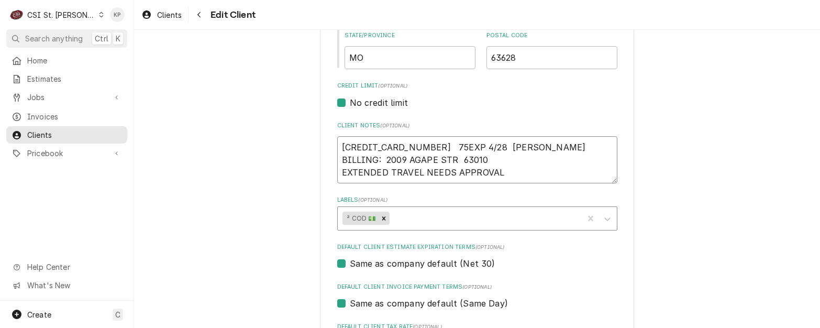
type textarea "5178 0586 2000 2199 758EXP 4/28 MILAP PATEL BILLING: 2009 AGAPE STR 63010 EXTEN…"
type textarea "x"
type textarea "5178 0586 2000 2199 758 EXP 4/28 MILAP PATEL BILLING: 2009 AGAPE STR 63010 EXTE…"
type textarea "x"
type textarea "5178 0586 2000 2199 758 EXP 4/28 MILAP PATEL BILLING: 2009 AGAPE STR 63010 EXTE…"
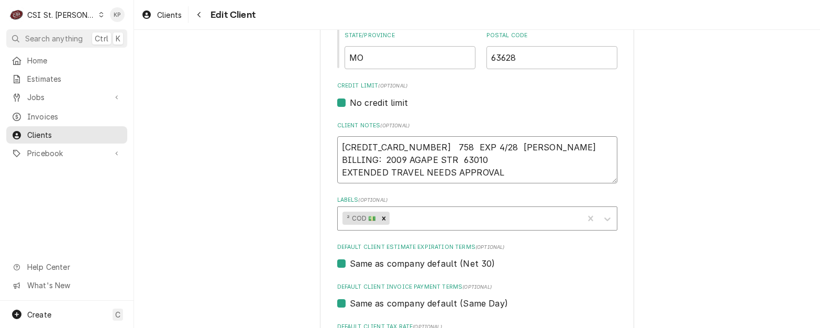
click at [562, 165] on textarea "5178 0586 2000 2199 758 EXP 4/28 MILAP PATEL BILLING: 2009 AGAPE STR 63010 EXTE…" at bounding box center [477, 159] width 280 height 47
type textarea "x"
type textarea "5178 0586 2000 2199 758 EXP 4/28 MILAP PATEL BILLING: 2009 AGAPE STR 63010 EXTE…"
type textarea "x"
type textarea "5178 0586 2000 2199 758 EXP 4/28 MILAP PATEL BILLING: 2009 AGAPE STR 63010 EXTE…"
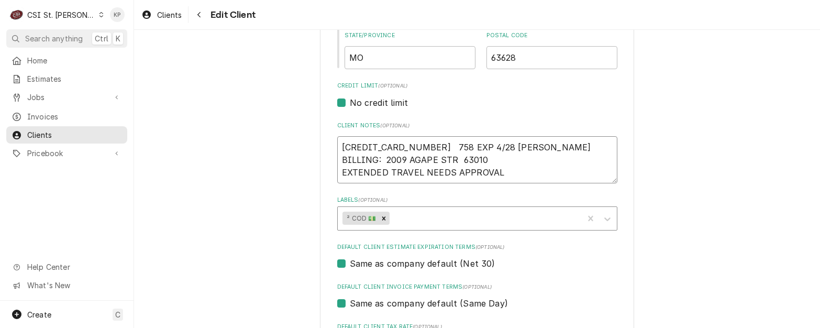
click at [570, 163] on textarea "5178 0586 2000 2199 758 EXP 4/28 MILAP PATEL BILLING: 2009 AGAPE STR 63010 EXTE…" at bounding box center [477, 159] width 280 height 47
click at [429, 147] on textarea "5178 0586 2000 2199 758 EXP 4/28 MILAP PATEL BILLING: 2009 AGAPE STR 63010 EXTE…" at bounding box center [477, 159] width 280 height 47
type textarea "x"
type textarea "5178 0586 2000 2199 758 EXP 4/28 MILAP PATEL BILLING: 2009 AGAPE STR 63010 EXTE…"
type textarea "x"
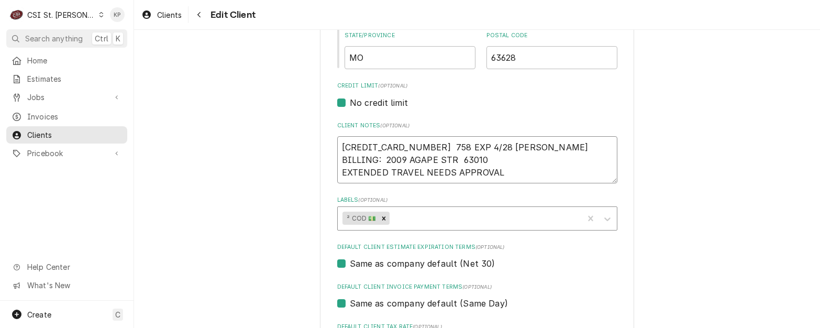
type textarea "5178 0586 2000 2199 758 EXP 4/28 MILAP PATEL BILLING: 2009 AGAPE STR 63010 EXTE…"
click at [557, 165] on textarea "5178 0586 2000 2199 758 EXP 4/28 MILAP PATEL BILLING: 2009 AGAPE STR 63010 EXTE…" at bounding box center [477, 159] width 280 height 47
click at [429, 146] on textarea "5178 0586 2000 2199 758 EXP 4/28 MILAP PATEL BILLING: 2009 AGAPE STR 63010 EXTE…" at bounding box center [477, 159] width 280 height 47
type textarea "x"
type textarea "5178 0586 2000 2199 C758 EXP 4/28 MILAP PATEL BILLING: 2009 AGAPE STR 63010 EXT…"
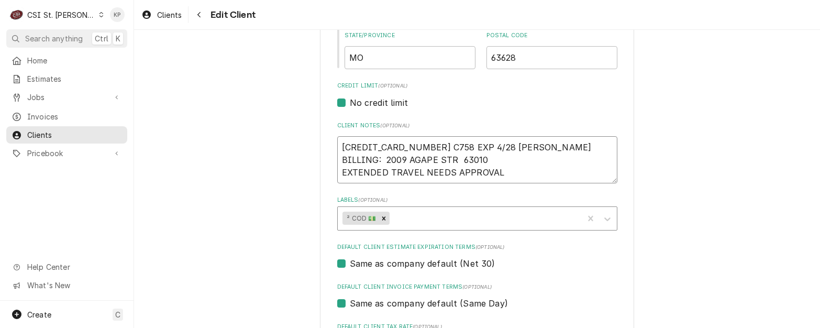
type textarea "x"
type textarea "5178 0586 2000 2199 CS758 EXP 4/28 MILAP PATEL BILLING: 2009 AGAPE STR 63010 EX…"
type textarea "x"
type textarea "5178 0586 2000 2199 CSC758 EXP 4/28 MILAP PATEL BILLING: 2009 AGAPE STR 63010 E…"
type textarea "x"
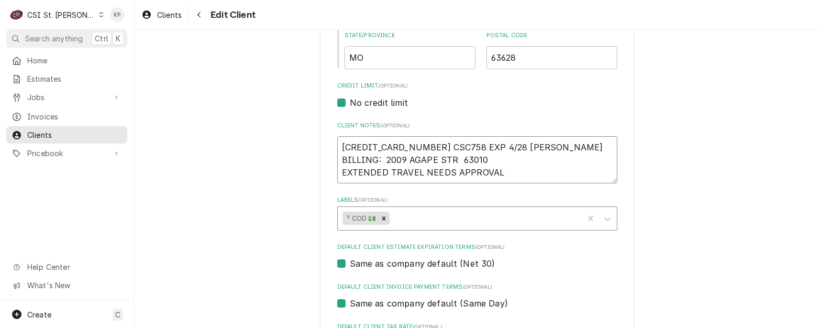
type textarea "5178 0586 2000 2199 CSC#758 EXP 4/28 MILAP PATEL BILLING: 2009 AGAPE STR 63010 …"
type textarea "x"
type textarea "5178 0586 2000 2199 CSC# 758 EXP 4/28 MILAP PATEL BILLING: 2009 AGAPE STR 63010…"
type textarea "x"
type textarea "5178 0586 2000 2199 CSC#758 EXP 4/28 MILAP PATEL BILLING: 2009 AGAPE STR 63010 …"
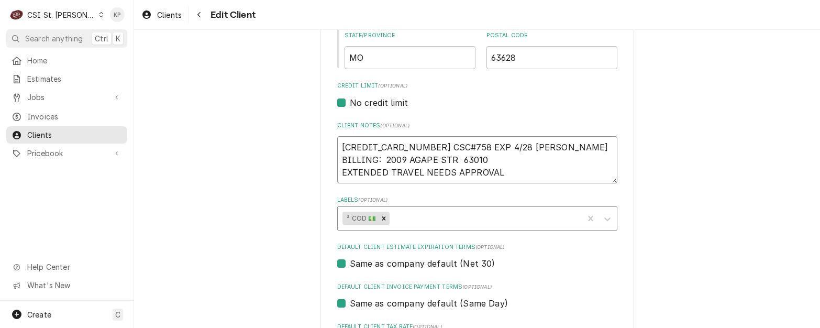
type textarea "x"
type textarea "5178 0586 2000 2199 CSC758 EXP 4/28 MILAP PATEL BILLING: 2009 AGAPE STR 63010 E…"
type textarea "x"
type textarea "5178 0586 2000 2199 CS758 EXP 4/28 MILAP PATEL BILLING: 2009 AGAPE STR 63010 EX…"
type textarea "x"
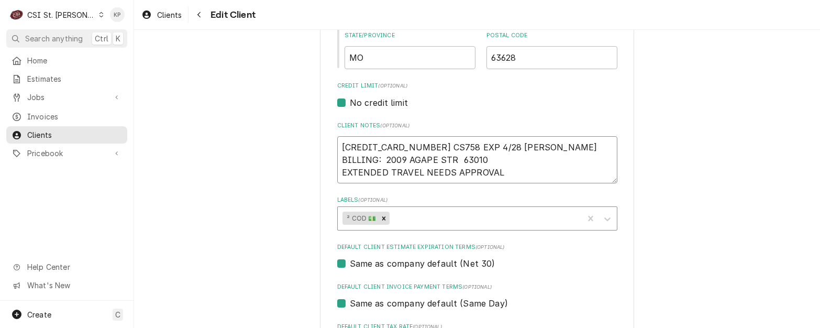
type textarea "5178 0586 2000 2199 C758 EXP 4/28 MILAP PATEL BILLING: 2009 AGAPE STR 63010 EXT…"
type textarea "x"
type textarea "5178 0586 2000 2199 758 EXP 4/28 MILAP PATEL BILLING: 2009 AGAPE STR 63010 EXTE…"
type textarea "x"
type textarea "5178 0586 2000 2199 758 EXP 4/28 MILAP PATEL BILLING: 2009 AGAPE STR 63010 EXTE…"
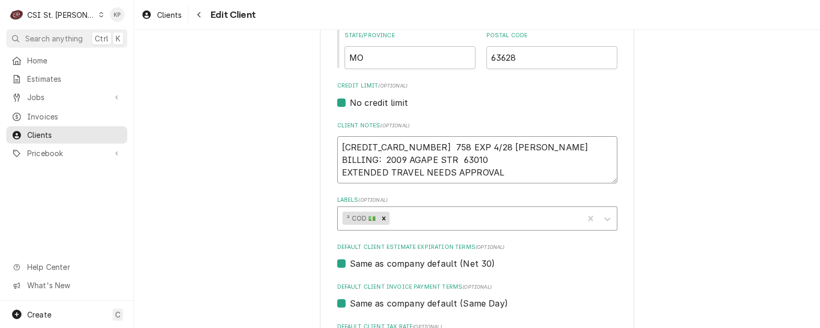
type textarea "x"
type textarea "5178 0586 2000 2199 758 EXP 4/28 MILAP PATEL BILLING: 2009 AGAPE STR 63010 EXTE…"
type textarea "x"
type textarea "5178 0586 2000 2199 758 EXP 4/28 MILAP PATEL BILLING: 2009 AGAPE STR 63010 EXTE…"
type textarea "x"
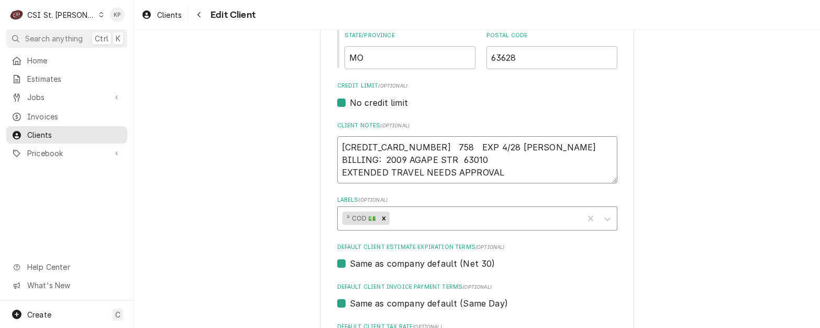
click at [528, 168] on textarea "5178 0586 2000 2199 758 EXP 4/28 MILAP PATEL BILLING: 2009 AGAPE STR 63010 EXTE…" at bounding box center [477, 159] width 280 height 47
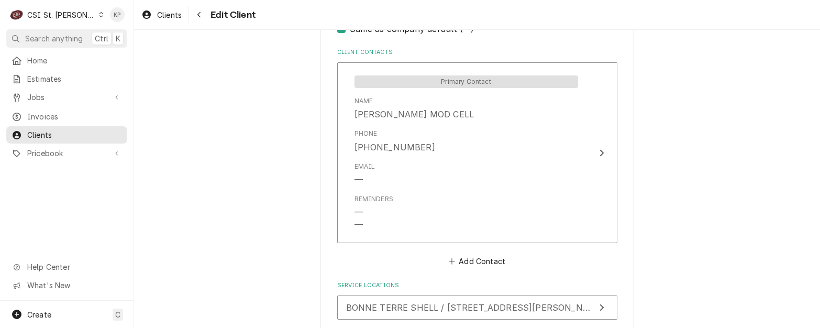
scroll to position [814, 0]
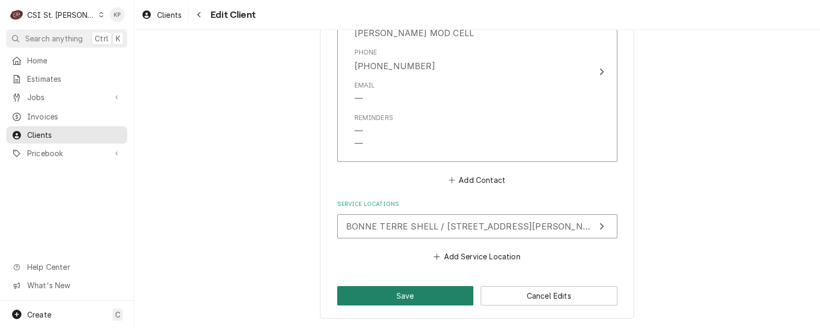
type textarea "5178 0586 2000 2199 758 EXP 4/28 MILAP PATEL BILLING: 2009 AGAPE STR 63010 EXTE…"
click at [430, 293] on button "Save" at bounding box center [405, 295] width 137 height 19
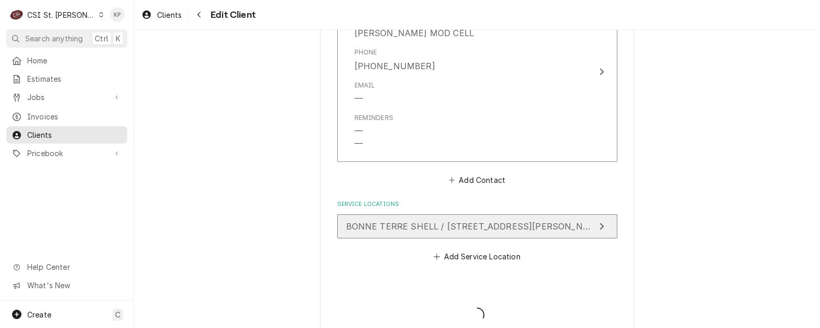
type textarea "x"
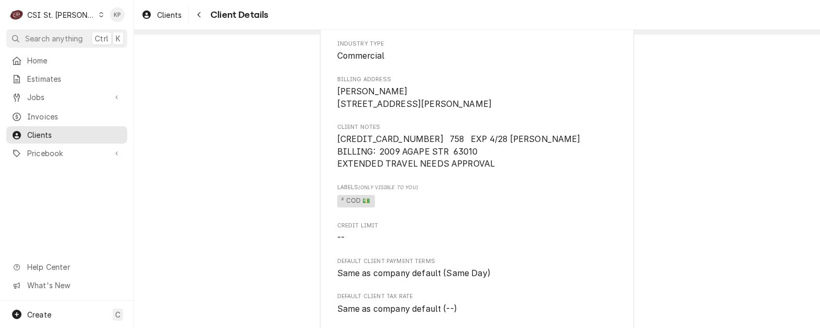
scroll to position [52, 0]
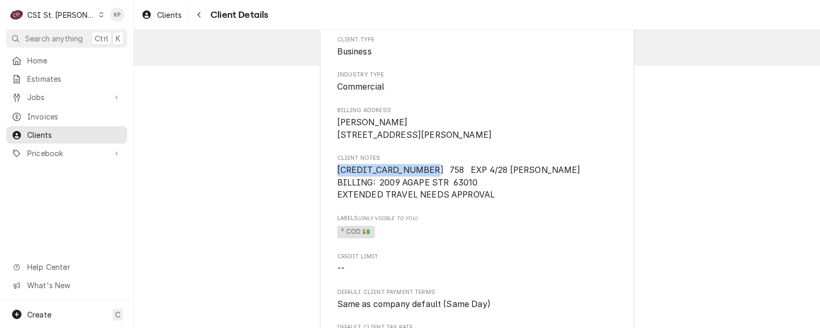
drag, startPoint x: 334, startPoint y: 183, endPoint x: 416, endPoint y: 182, distance: 82.2
click at [416, 182] on span "5178 0586 2000 2199 758 EXP 4/28 MILAP PATEL BILLING: 2009 AGAPE STR 63010 EXTE…" at bounding box center [459, 182] width 244 height 35
copy span "5178 0586 2000 2199"
click at [465, 223] on span "Labels (Only Visible to You)" at bounding box center [477, 218] width 280 height 8
drag, startPoint x: 489, startPoint y: 182, endPoint x: 538, endPoint y: 182, distance: 49.2
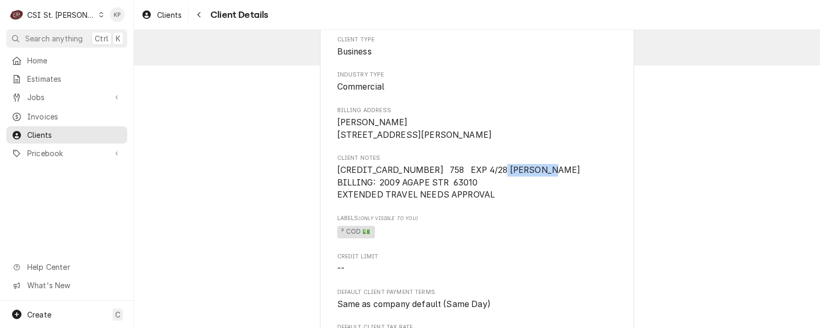
click at [538, 182] on span "5178 0586 2000 2199 758 EXP 4/28 MILAP PATEL BILLING: 2009 AGAPE STR 63010 EXTE…" at bounding box center [459, 182] width 244 height 35
click at [541, 183] on span "5178 0586 2000 2199 758 EXP 4/28 MILAP PATEL BILLING: 2009 AGAPE STR 63010 EXTE…" at bounding box center [459, 182] width 244 height 35
drag, startPoint x: 541, startPoint y: 183, endPoint x: 501, endPoint y: 184, distance: 39.8
click at [501, 184] on span "5178 0586 2000 2199 758 EXP 4/28 MILAP PATEL BILLING: 2009 AGAPE STR 63010 EXTE…" at bounding box center [459, 182] width 244 height 35
copy span "MILAP PATEL"
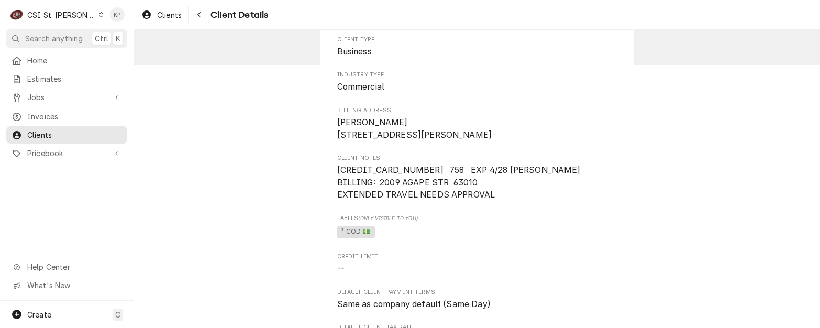
click at [563, 240] on span "² COD 💵" at bounding box center [477, 232] width 280 height 16
drag, startPoint x: 377, startPoint y: 194, endPoint x: 444, endPoint y: 195, distance: 66.5
click at [444, 195] on span "5178 0586 2000 2199 758 EXP 4/28 MILAP PATEL BILLING: 2009 AGAPE STR 63010 EXTE…" at bounding box center [459, 182] width 244 height 35
copy span "2009 AGAPE STR"
click at [546, 240] on span "² COD 💵" at bounding box center [477, 232] width 280 height 16
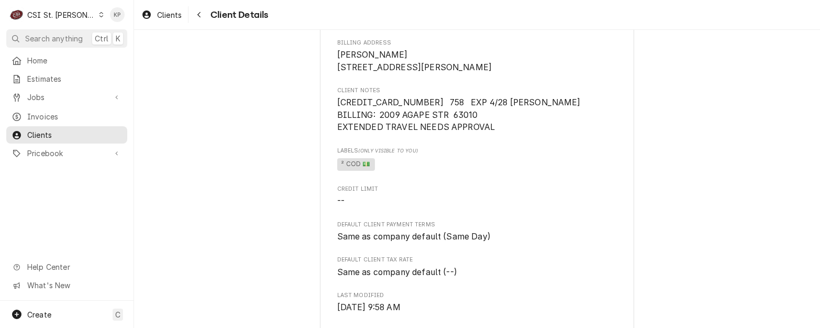
scroll to position [0, 0]
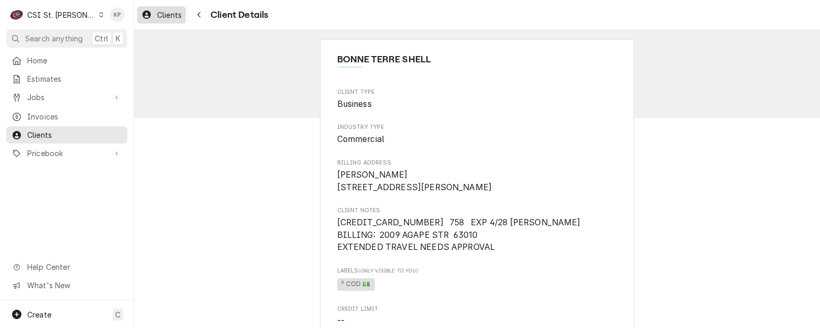
click at [162, 14] on span "Clients" at bounding box center [169, 14] width 25 height 11
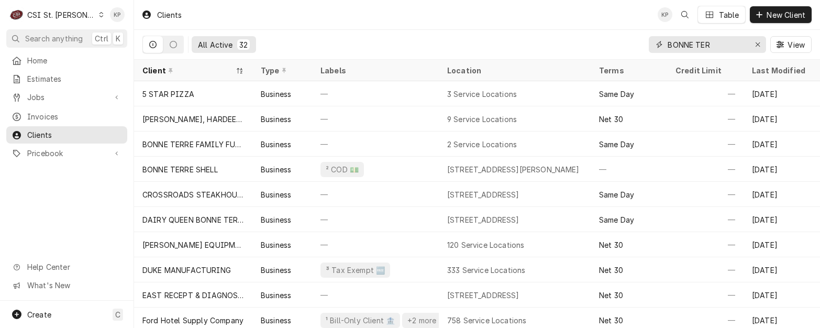
click at [759, 44] on icon "Erase input" at bounding box center [758, 44] width 6 height 7
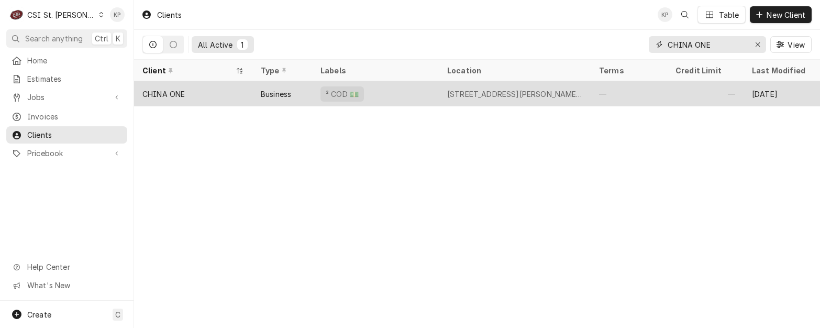
type input "CHINA ONE"
click at [176, 94] on div "CHINA ONE" at bounding box center [163, 94] width 42 height 11
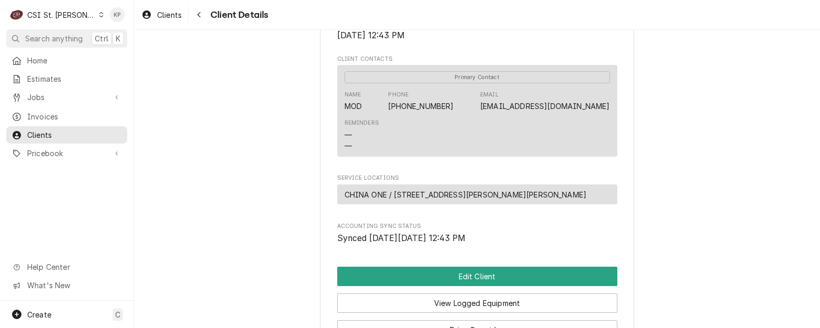
scroll to position [471, 0]
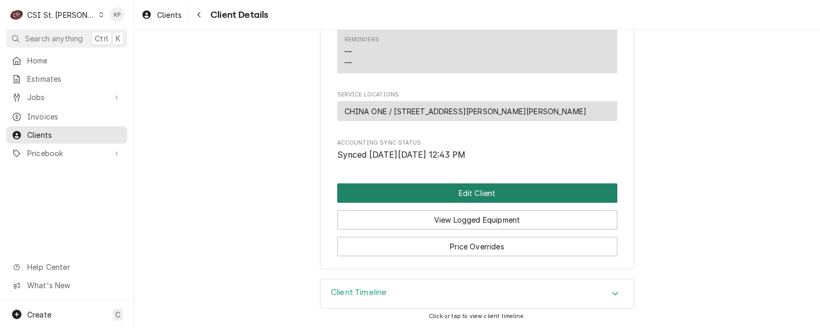
click at [486, 196] on button "Edit Client" at bounding box center [477, 192] width 280 height 19
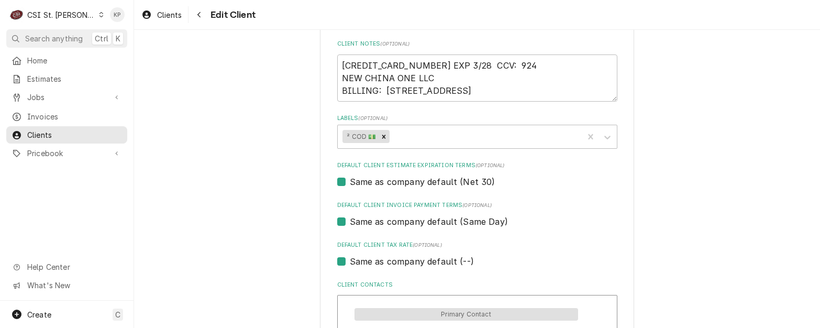
scroll to position [524, 0]
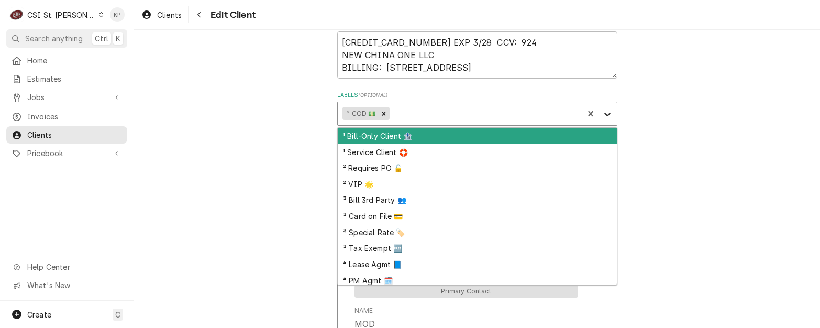
click at [604, 115] on icon "Labels" at bounding box center [607, 115] width 6 height 4
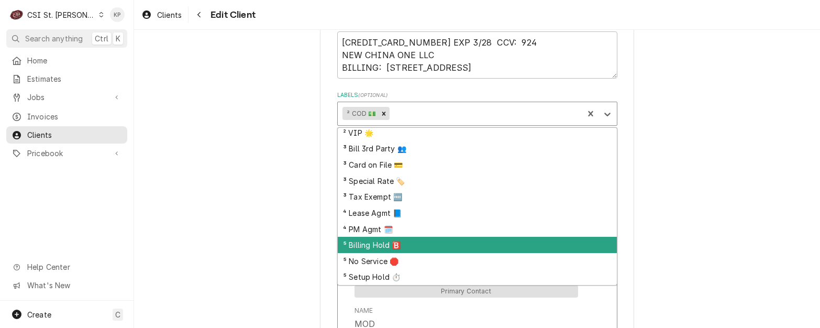
click at [372, 246] on div "⁵ Billing Hold 🅱️" at bounding box center [477, 245] width 279 height 16
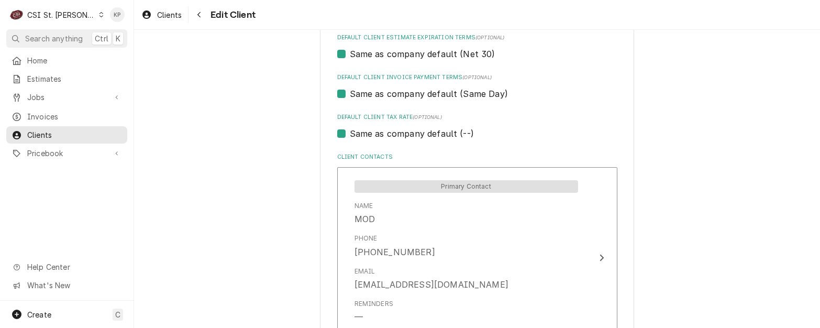
scroll to position [733, 0]
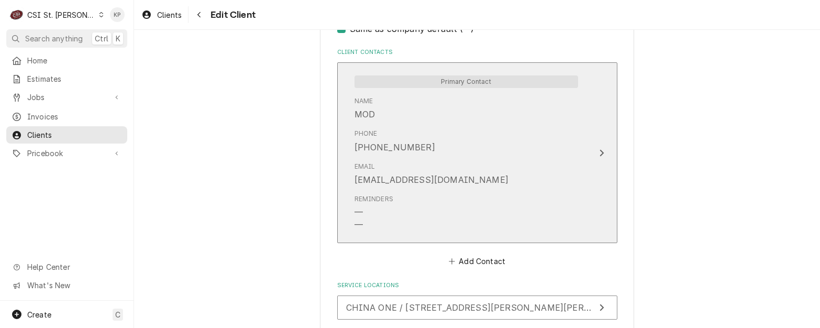
drag, startPoint x: 467, startPoint y: 185, endPoint x: 381, endPoint y: 180, distance: 85.5
click at [381, 180] on div "Email [EMAIL_ADDRESS][DOMAIN_NAME]" at bounding box center [467, 174] width 224 height 32
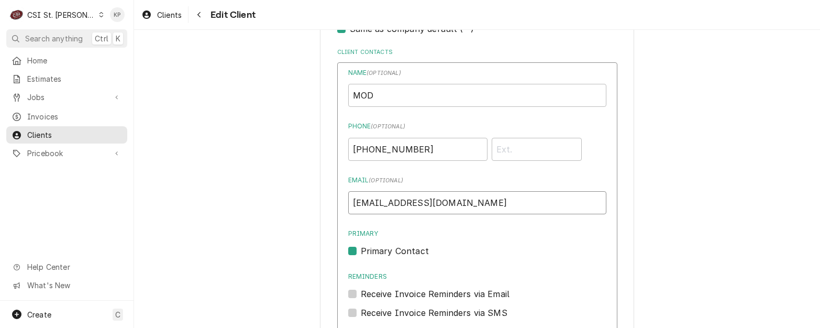
drag, startPoint x: 460, startPoint y: 203, endPoint x: 325, endPoint y: 205, distance: 134.6
click at [588, 271] on div "Name ( optional ) MOD Phone ( optional ) [PHONE_NUMBER] Email ( optional ) [EMA…" at bounding box center [477, 212] width 258 height 289
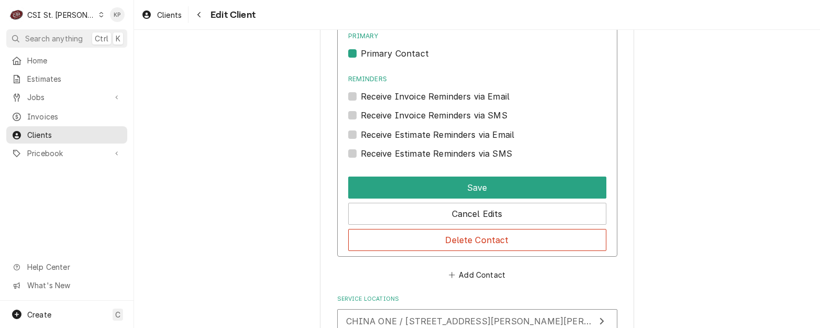
scroll to position [943, 0]
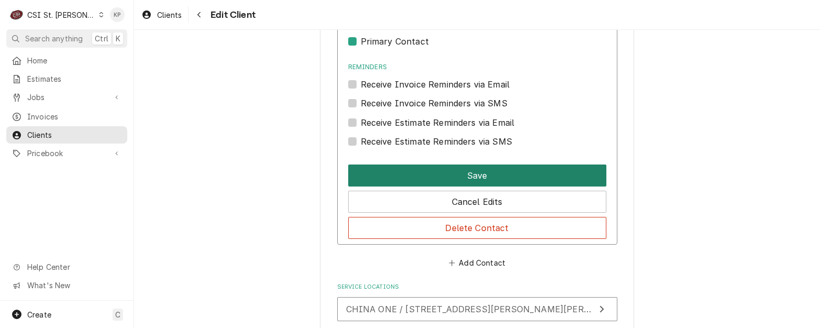
click at [472, 172] on button "Save" at bounding box center [477, 175] width 258 height 22
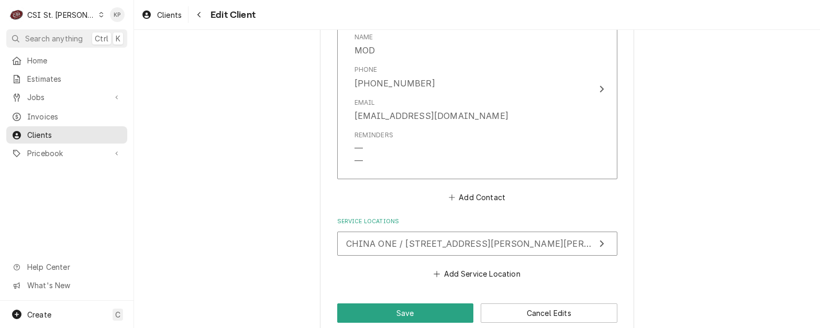
scroll to position [814, 0]
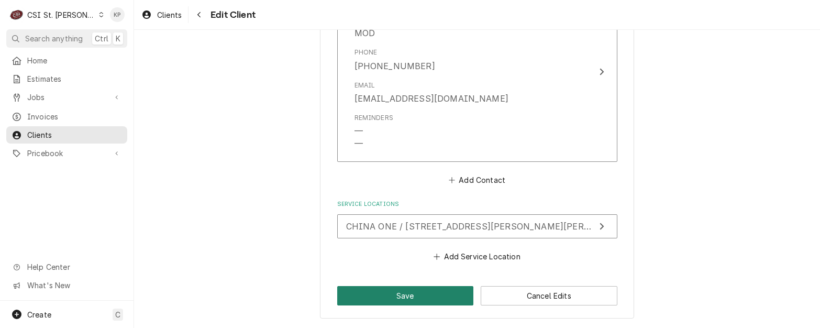
click at [412, 297] on button "Save" at bounding box center [405, 295] width 137 height 19
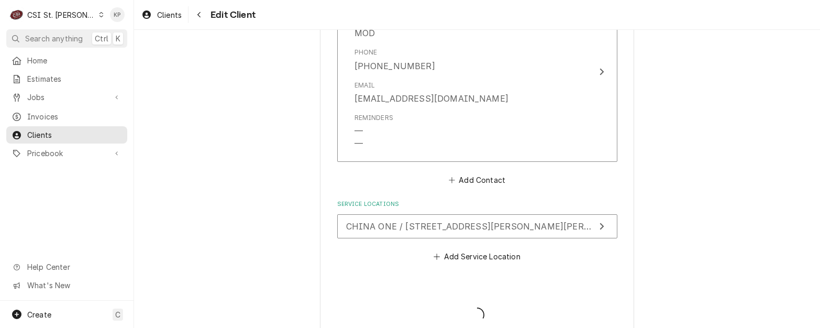
type textarea "x"
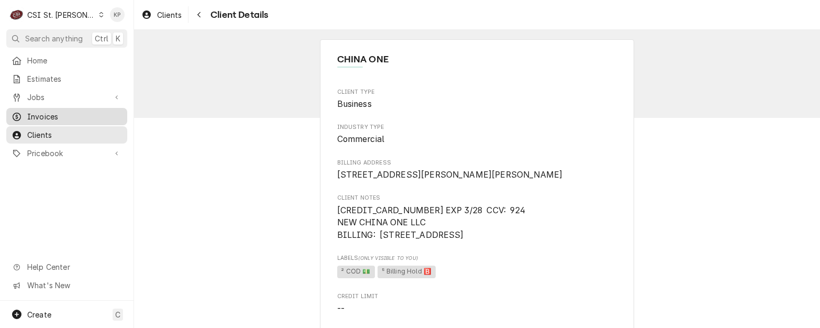
click at [47, 117] on span "Invoices" at bounding box center [74, 116] width 95 height 11
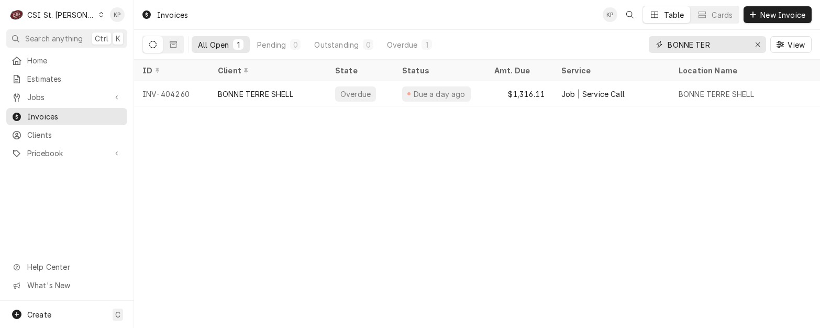
click at [758, 43] on icon "Erase input" at bounding box center [758, 44] width 6 height 7
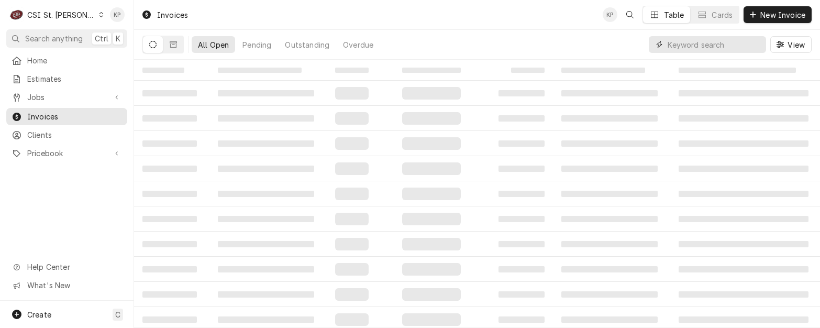
click at [717, 45] on input "Dynamic Content Wrapper" at bounding box center [714, 44] width 93 height 17
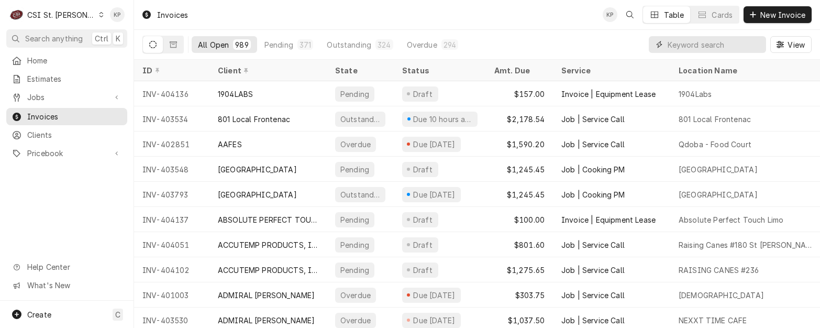
click at [675, 45] on input "Dynamic Content Wrapper" at bounding box center [714, 44] width 93 height 17
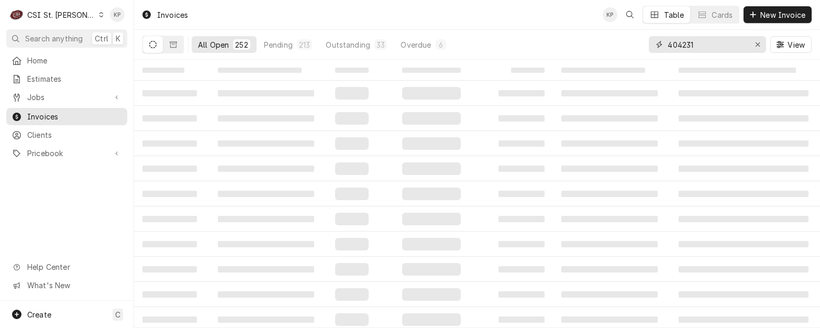
type input "404231"
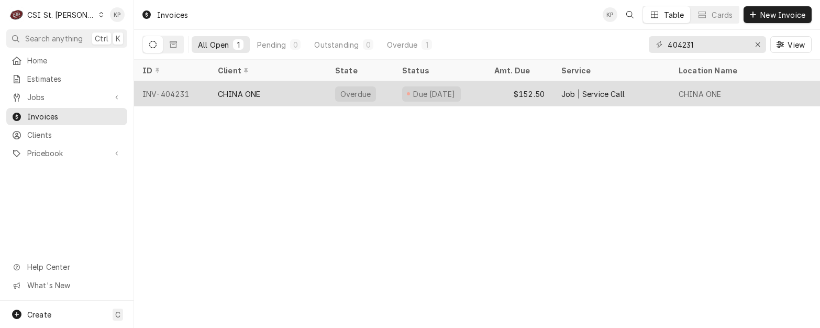
click at [168, 90] on div "INV-404231" at bounding box center [171, 93] width 75 height 25
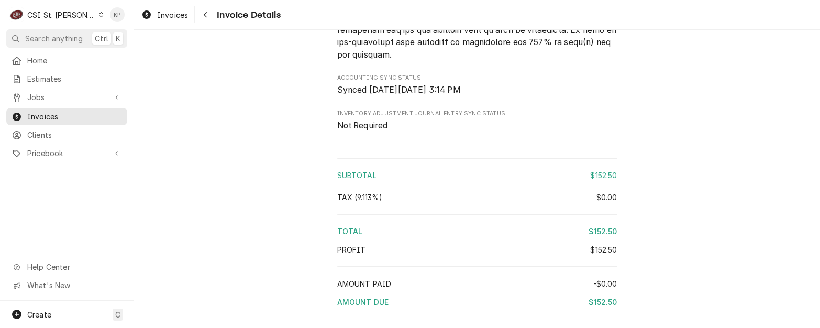
scroll to position [1676, 0]
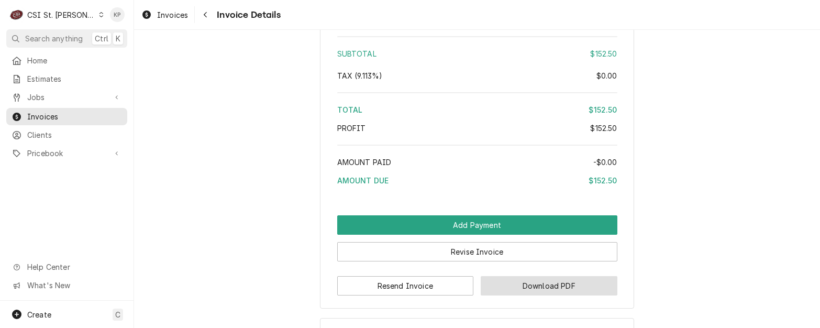
click at [498, 295] on button "Download PDF" at bounding box center [549, 285] width 137 height 19
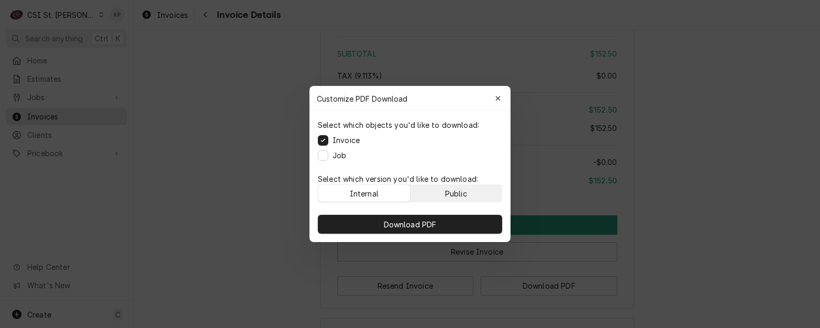
click at [463, 196] on div "Public" at bounding box center [456, 193] width 22 height 11
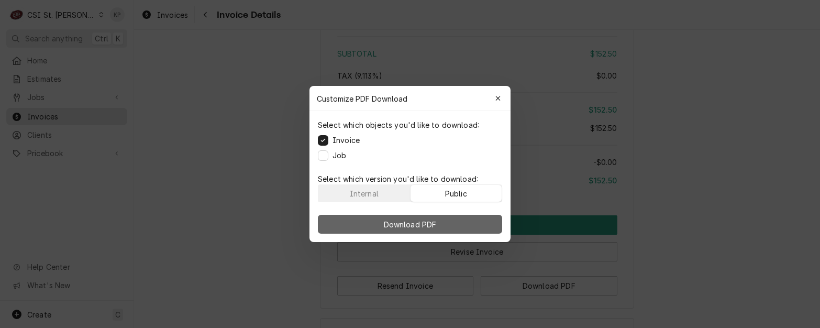
click at [456, 217] on button "Download PDF" at bounding box center [410, 224] width 184 height 19
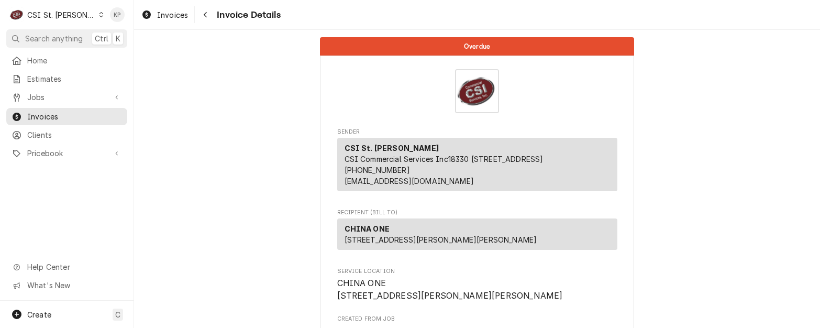
scroll to position [0, 0]
click at [389, 238] on p "CHINA ONE 1164 W Gannon Dr Festus, MO 63028" at bounding box center [441, 235] width 193 height 22
drag, startPoint x: 384, startPoint y: 239, endPoint x: 336, endPoint y: 239, distance: 48.2
click at [337, 239] on div "CHINA ONE 1164 W Gannon Dr Festus, MO 63028" at bounding box center [477, 234] width 280 height 31
drag, startPoint x: 336, startPoint y: 239, endPoint x: 358, endPoint y: 236, distance: 22.7
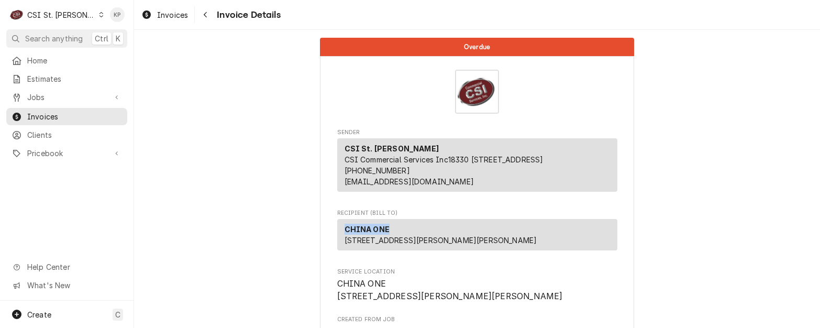
copy strong "CHINA ONE"
click at [51, 133] on span "Clients" at bounding box center [74, 134] width 95 height 11
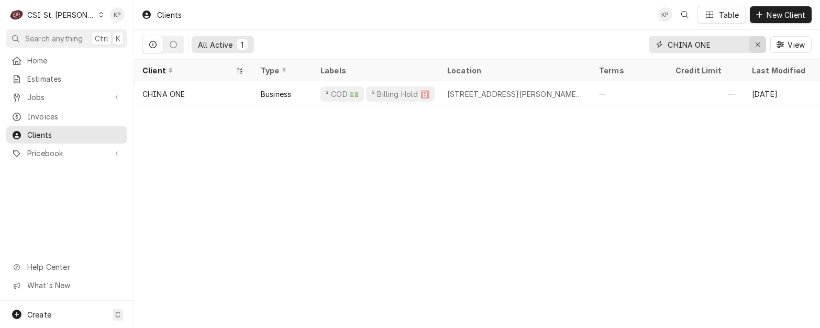
click at [756, 47] on icon "Erase input" at bounding box center [758, 44] width 6 height 7
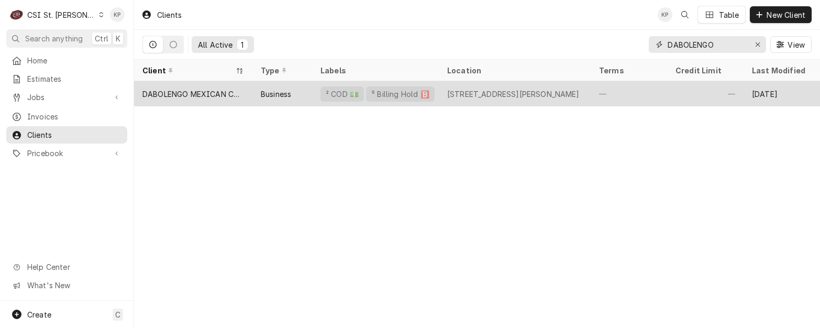
type input "DABOLENGO"
click at [210, 90] on div "DABOLENGO MEXICAN CUISINE" at bounding box center [193, 94] width 102 height 11
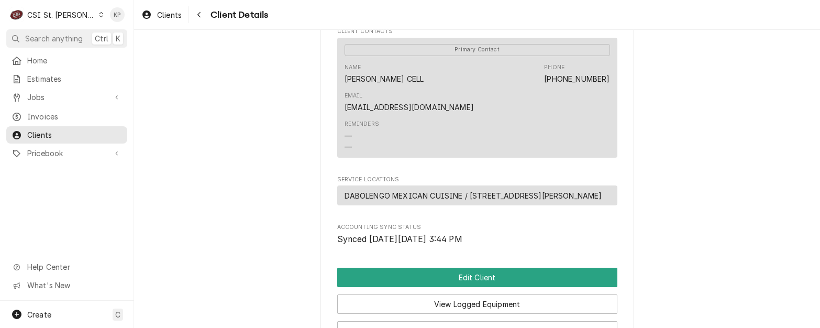
scroll to position [471, 0]
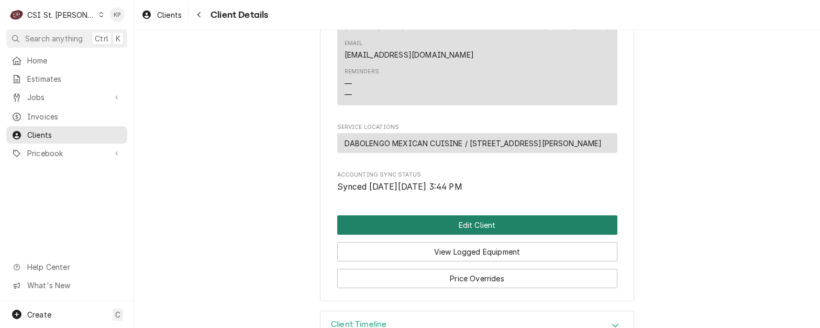
click at [512, 235] on button "Edit Client" at bounding box center [477, 224] width 280 height 19
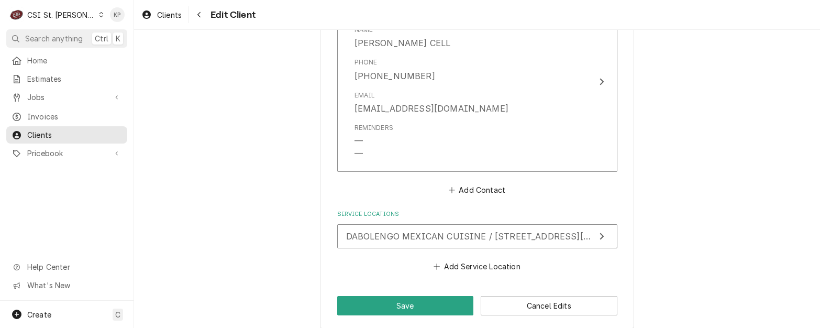
scroll to position [814, 0]
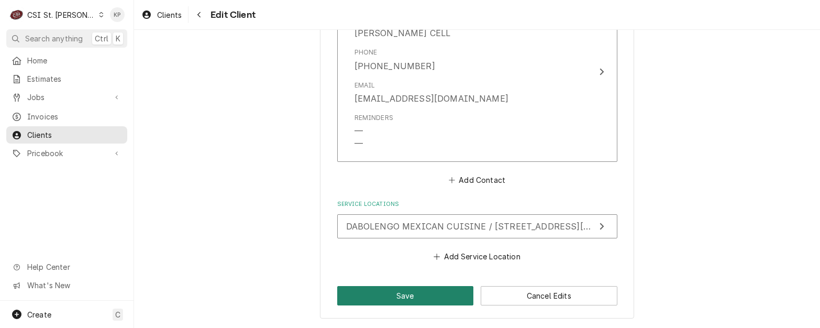
click at [417, 291] on button "Save" at bounding box center [405, 295] width 137 height 19
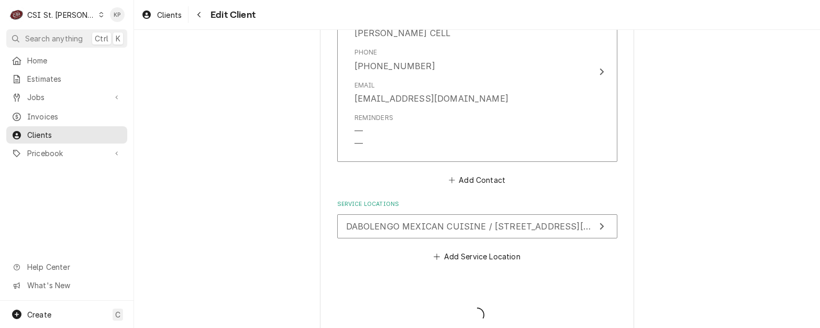
type textarea "x"
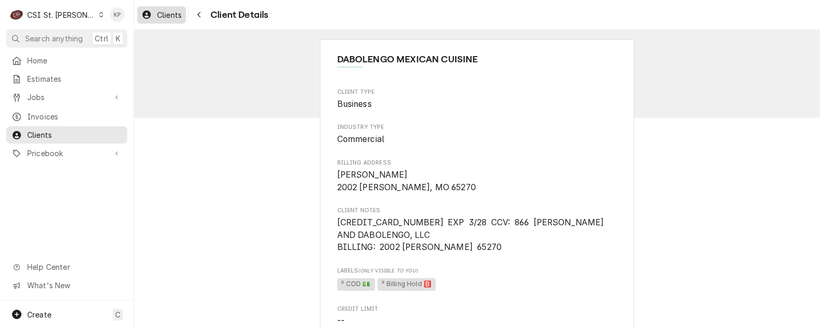
click at [168, 14] on span "Clients" at bounding box center [169, 14] width 25 height 11
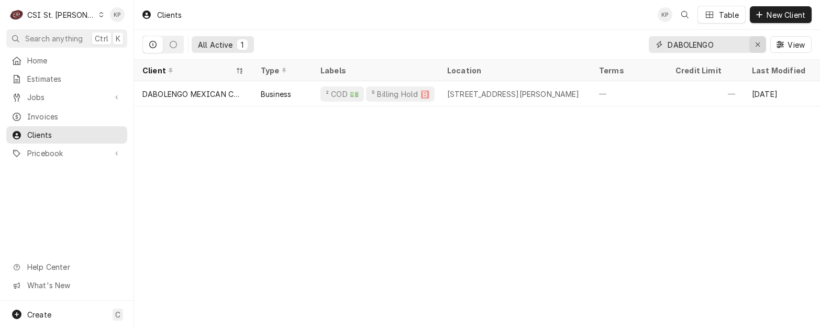
click at [756, 43] on icon "Erase input" at bounding box center [758, 44] width 4 height 4
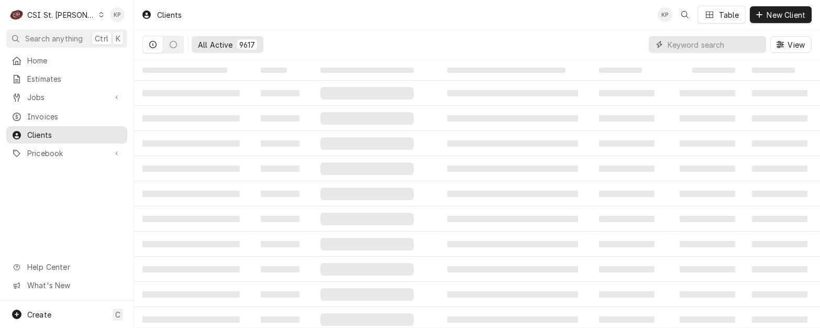
click at [693, 44] on input "Dynamic Content Wrapper" at bounding box center [714, 44] width 93 height 17
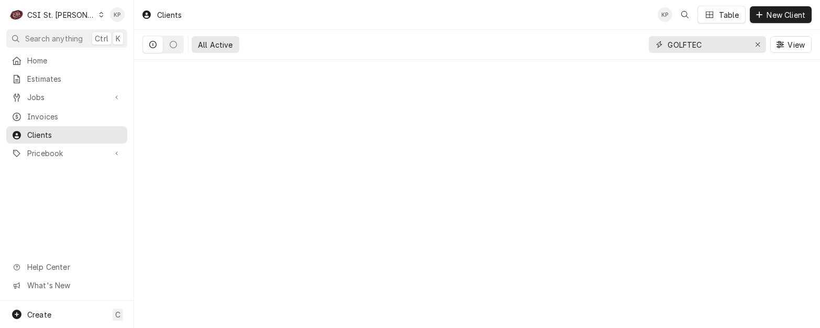
click at [702, 48] on input "GOLFTEC" at bounding box center [707, 44] width 79 height 17
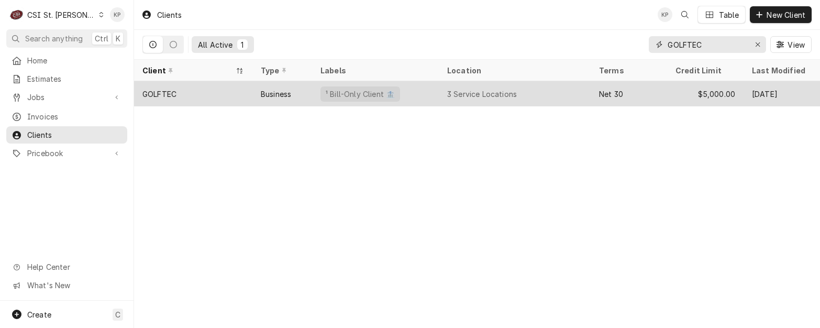
type input "GOLFTEC"
click at [163, 91] on div "GOLFTEC" at bounding box center [159, 94] width 34 height 11
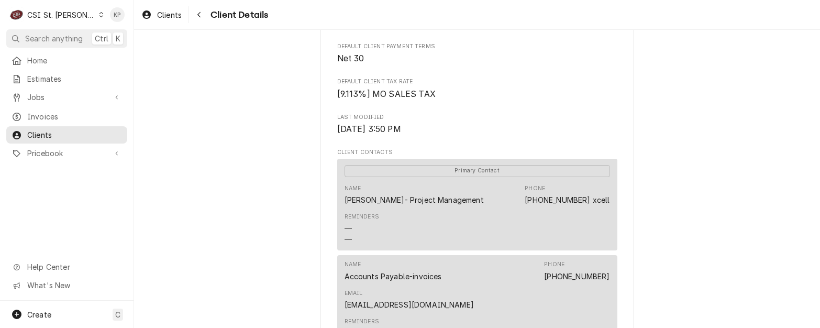
scroll to position [262, 0]
drag, startPoint x: 547, startPoint y: 288, endPoint x: 608, endPoint y: 288, distance: 60.8
click at [608, 288] on div "Name Accounts Payable-invoices Phone [PHONE_NUMBER] Email [EMAIL_ADDRESS][DOMAI…" at bounding box center [477, 304] width 280 height 100
drag, startPoint x: 608, startPoint y: 288, endPoint x: 594, endPoint y: 288, distance: 13.6
copy link "[EMAIL_ADDRESS][DOMAIN_NAME]"
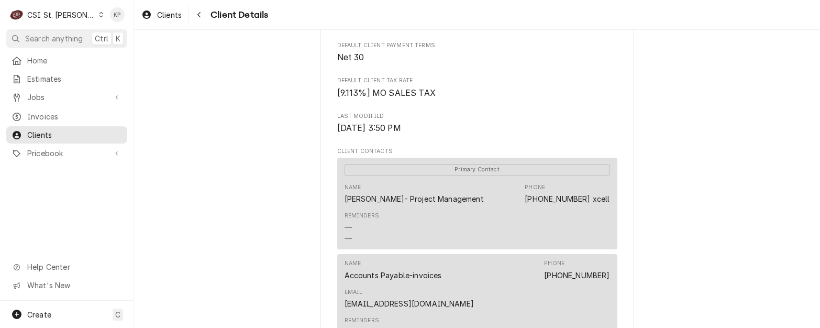
drag, startPoint x: 467, startPoint y: 301, endPoint x: 463, endPoint y: 293, distance: 8.9
click at [467, 313] on div "Reminders — —" at bounding box center [478, 332] width 266 height 39
drag, startPoint x: 451, startPoint y: 289, endPoint x: 535, endPoint y: 287, distance: 83.3
click at [535, 287] on div "Name Accounts Payable-invoices Phone [PHONE_NUMBER] Email [EMAIL_ADDRESS][DOMAI…" at bounding box center [478, 284] width 266 height 57
drag, startPoint x: 535, startPoint y: 287, endPoint x: 509, endPoint y: 287, distance: 25.7
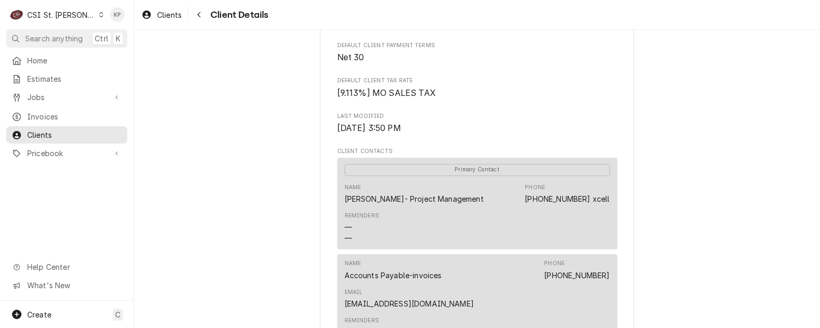
copy link "[PHONE_NUMBER]"
click at [446, 313] on div "Reminders — —" at bounding box center [478, 332] width 266 height 39
drag, startPoint x: 439, startPoint y: 290, endPoint x: 318, endPoint y: 293, distance: 121.6
click at [320, 293] on div "GOLFTEC Client Type Business Industry Type Commercial Billing Address 67 Invern…" at bounding box center [477, 193] width 314 height 833
drag, startPoint x: 318, startPoint y: 293, endPoint x: 374, endPoint y: 290, distance: 56.1
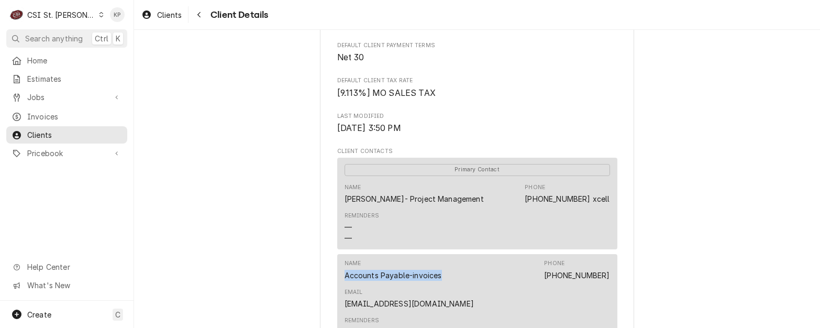
copy div "Accounts Payable-invoices"
click at [464, 225] on div "Reminders — —" at bounding box center [478, 227] width 266 height 39
click at [666, 205] on div "GOLFTEC Client Type Business Industry Type Commercial Billing Address 67 Invern…" at bounding box center [477, 194] width 686 height 852
drag, startPoint x: 531, startPoint y: 209, endPoint x: 586, endPoint y: 211, distance: 55.6
click at [586, 208] on div "Name Casey Jones- Project Management Phone (303) 875-9648 xcell" at bounding box center [478, 194] width 266 height 28
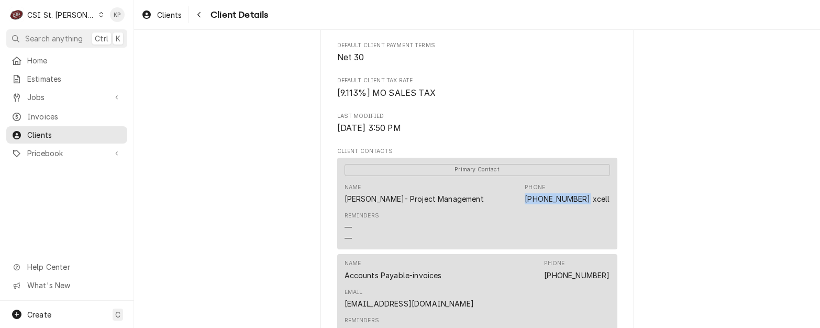
copy link "(303) 875-9648"
drag, startPoint x: 387, startPoint y: 225, endPoint x: 370, endPoint y: 214, distance: 20.8
click at [387, 224] on div "Reminders — —" at bounding box center [478, 227] width 266 height 39
drag, startPoint x: 341, startPoint y: 211, endPoint x: 387, endPoint y: 213, distance: 45.6
click at [387, 204] on div "Casey Jones- Project Management" at bounding box center [414, 198] width 139 height 11
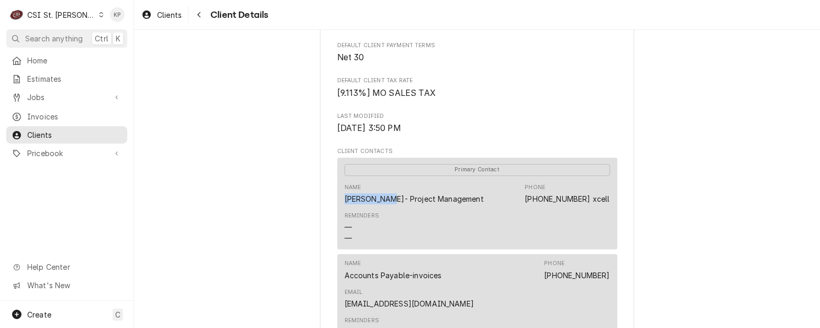
drag, startPoint x: 387, startPoint y: 213, endPoint x: 381, endPoint y: 213, distance: 5.8
copy div "Casey Jones"
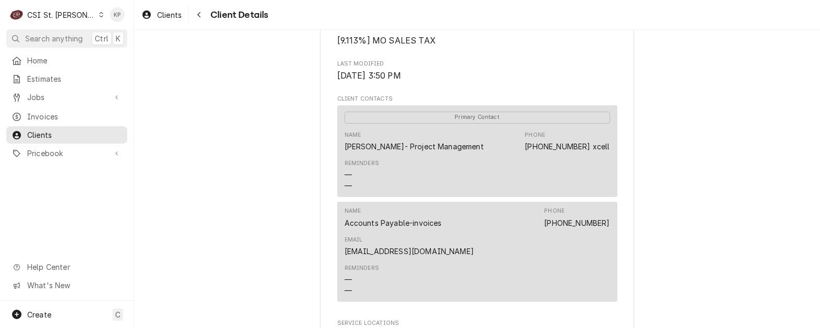
click at [668, 242] on div "GOLFTEC Client Type Business Industry Type Commercial Billing Address 67 Invern…" at bounding box center [477, 142] width 686 height 852
drag, startPoint x: 47, startPoint y: 113, endPoint x: 189, endPoint y: 94, distance: 143.2
click at [47, 113] on span "Invoices" at bounding box center [74, 116] width 95 height 11
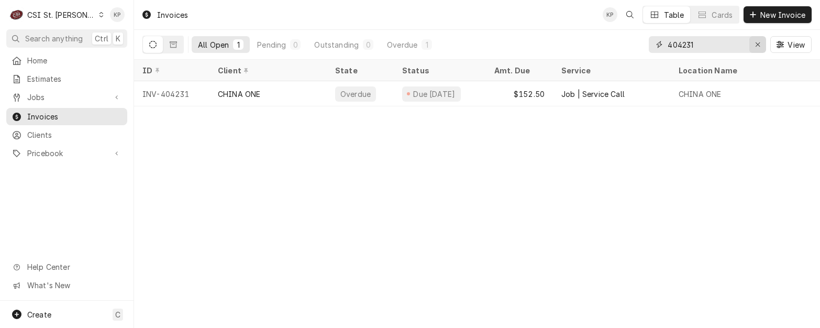
click at [754, 44] on div "Erase input" at bounding box center [758, 44] width 10 height 10
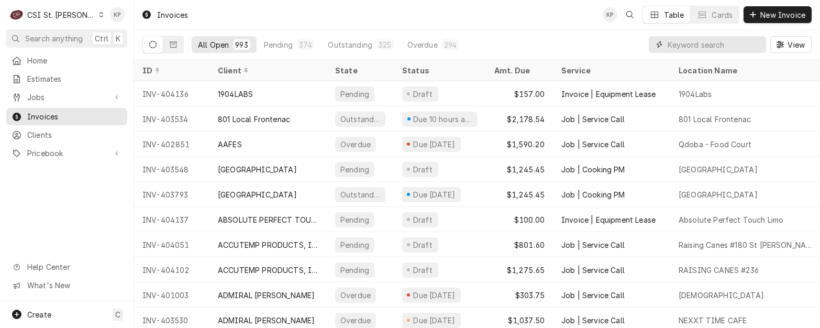
click at [693, 45] on input "Dynamic Content Wrapper" at bounding box center [714, 44] width 93 height 17
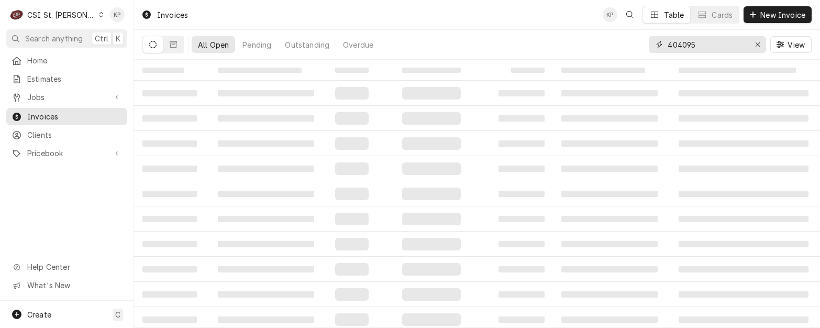
type input "404095"
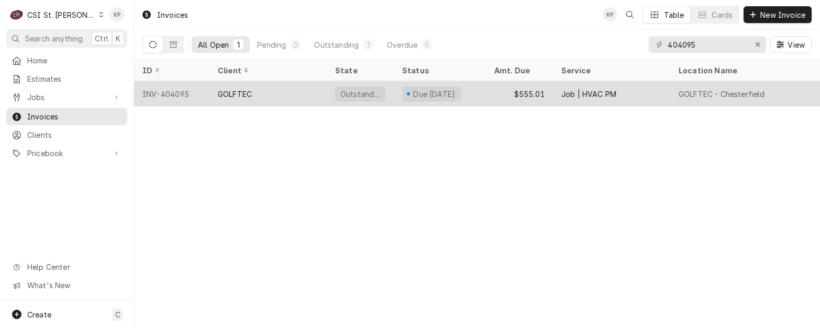
click at [176, 91] on div "INV-404095" at bounding box center [171, 93] width 75 height 25
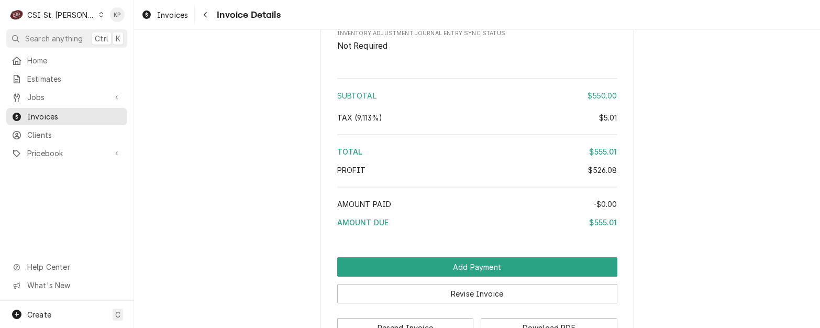
scroll to position [2158, 0]
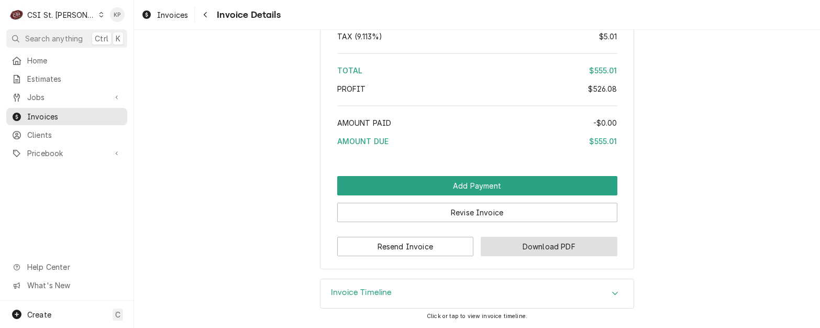
click at [519, 240] on button "Download PDF" at bounding box center [549, 246] width 137 height 19
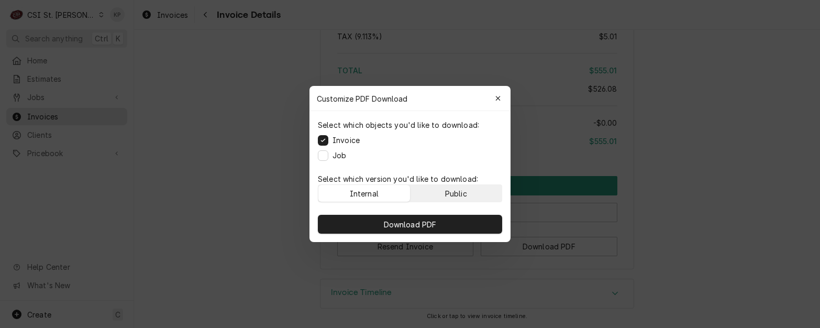
click at [461, 189] on div "Public" at bounding box center [456, 193] width 22 height 11
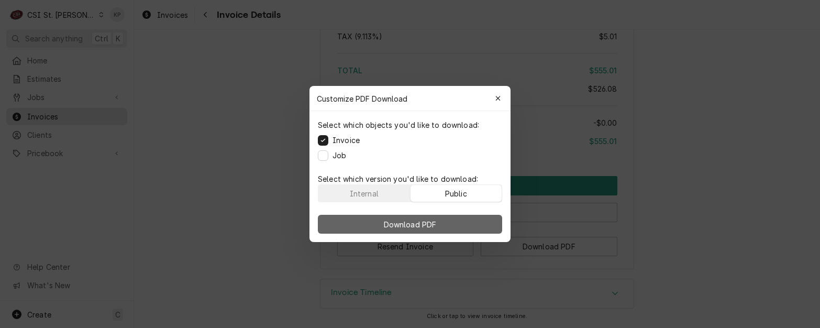
click at [458, 223] on button "Download PDF" at bounding box center [410, 224] width 184 height 19
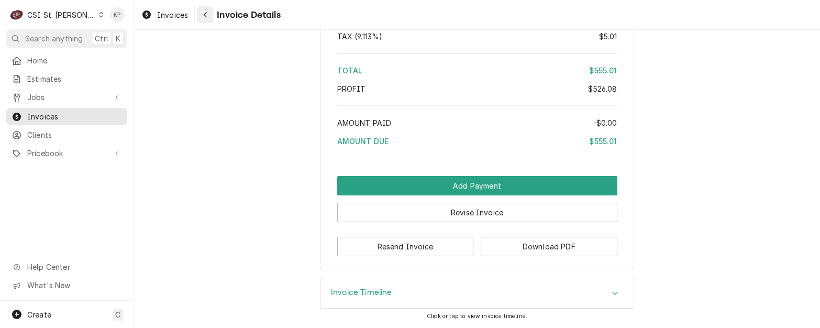
drag, startPoint x: 167, startPoint y: 14, endPoint x: 199, endPoint y: 15, distance: 31.4
click at [167, 14] on span "Invoices" at bounding box center [172, 14] width 31 height 11
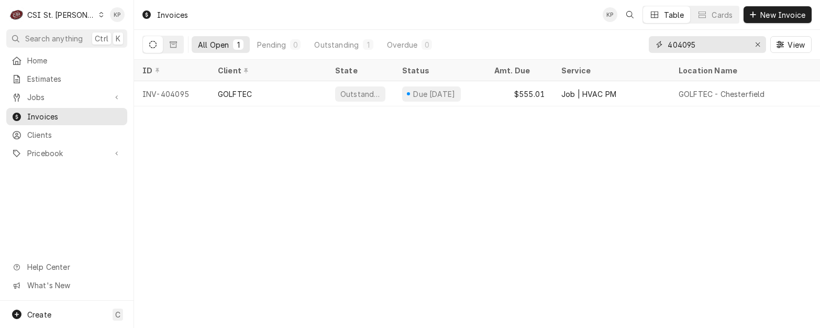
drag, startPoint x: 682, startPoint y: 43, endPoint x: 702, endPoint y: 42, distance: 19.4
click at [702, 42] on input "404095" at bounding box center [707, 44] width 79 height 17
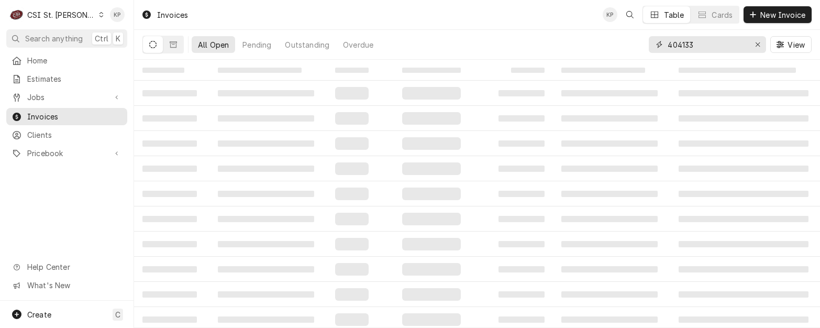
type input "404133"
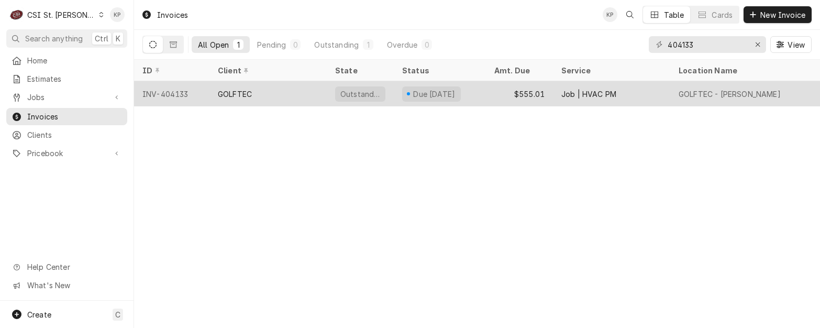
click at [170, 90] on div "INV-404133" at bounding box center [171, 93] width 75 height 25
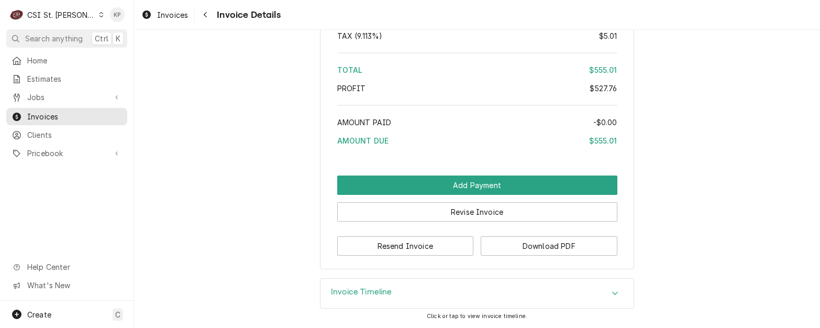
scroll to position [1971, 0]
click at [500, 254] on button "Download PDF" at bounding box center [549, 245] width 137 height 19
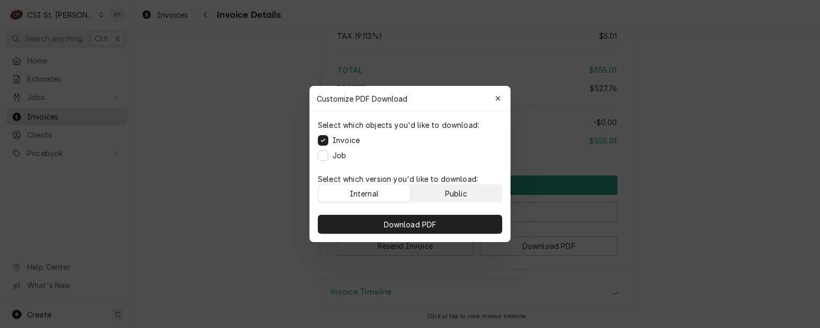
click at [453, 198] on button "Public" at bounding box center [457, 193] width 92 height 17
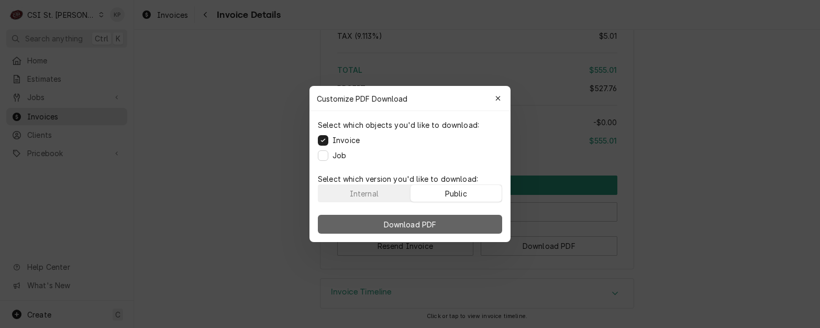
click at [454, 223] on button "Download PDF" at bounding box center [410, 224] width 184 height 19
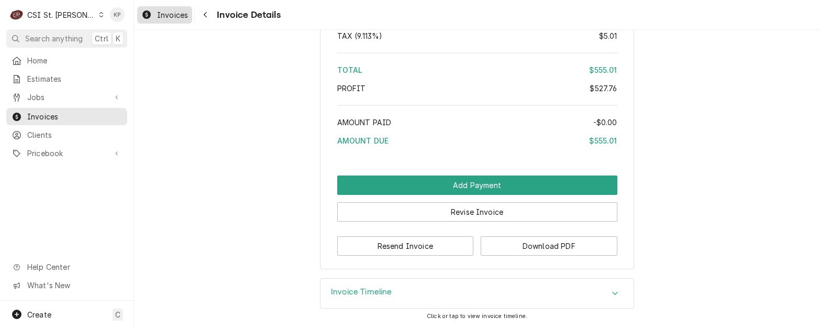
drag, startPoint x: 172, startPoint y: 15, endPoint x: 186, endPoint y: 15, distance: 14.7
click at [172, 15] on span "Invoices" at bounding box center [172, 14] width 31 height 11
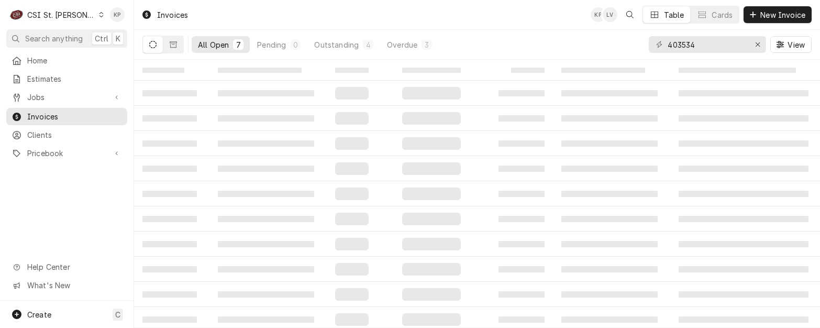
type input "403534"
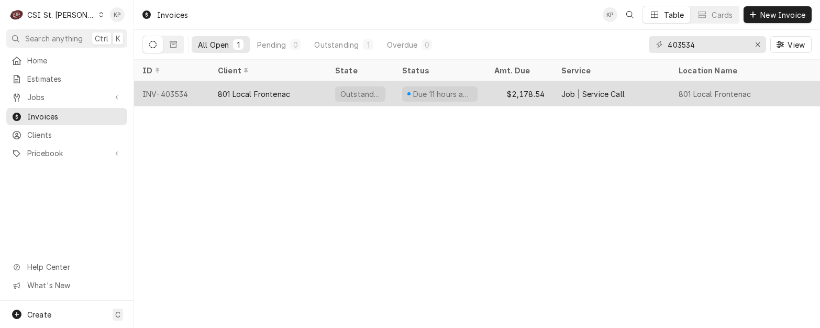
click at [174, 94] on div "INV-403534" at bounding box center [171, 93] width 75 height 25
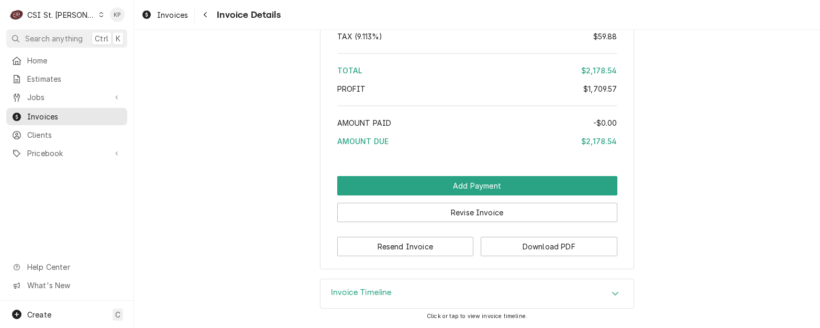
scroll to position [2973, 0]
click at [517, 246] on button "Download PDF" at bounding box center [549, 246] width 137 height 19
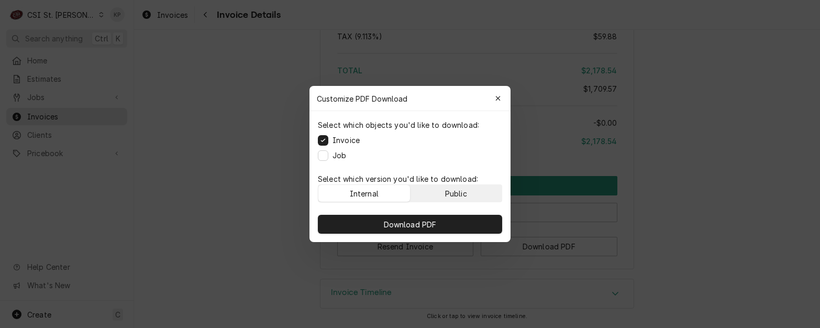
click at [461, 194] on div "Public" at bounding box center [456, 193] width 22 height 11
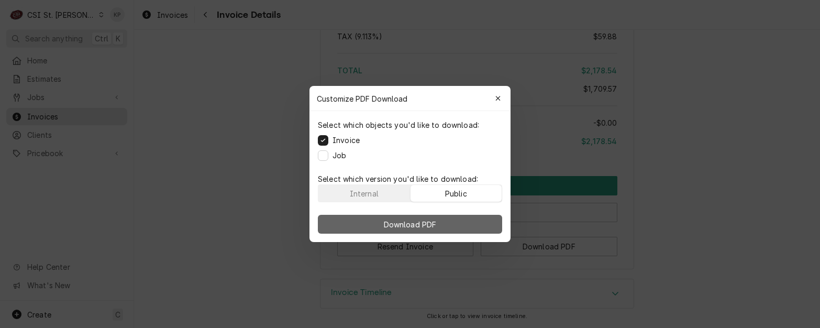
click at [458, 222] on button "Download PDF" at bounding box center [410, 224] width 184 height 19
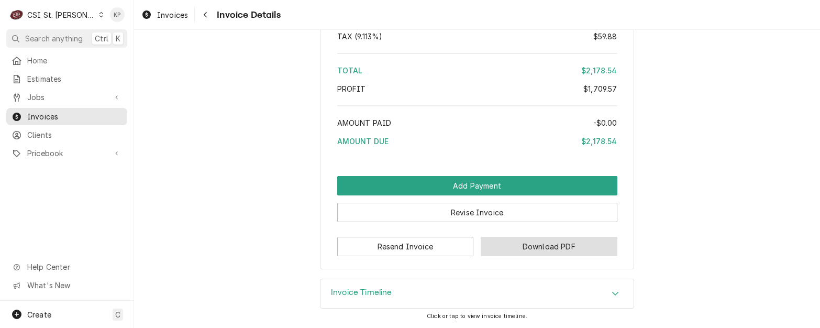
click at [517, 254] on button "Download PDF" at bounding box center [549, 246] width 137 height 19
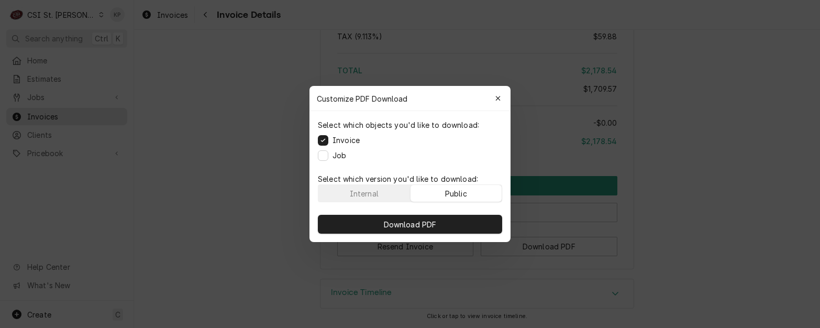
click at [481, 197] on button "Public" at bounding box center [457, 193] width 92 height 17
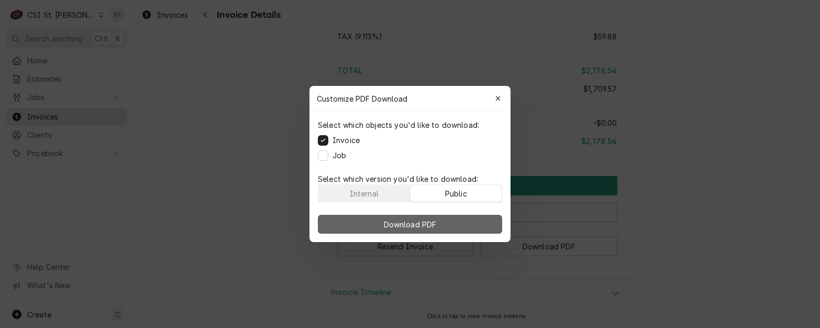
click at [479, 219] on button "Download PDF" at bounding box center [410, 224] width 184 height 19
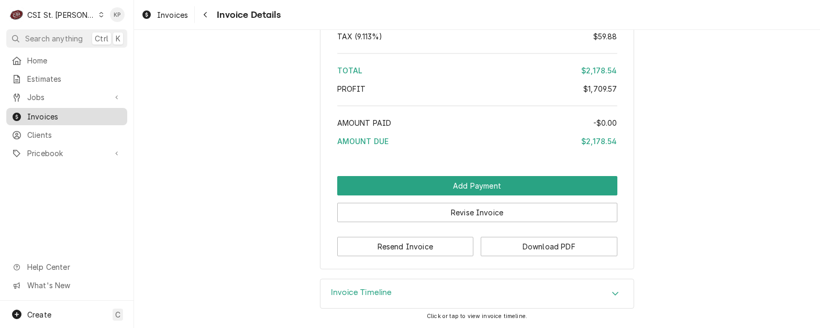
drag, startPoint x: 51, startPoint y: 115, endPoint x: 52, endPoint y: 120, distance: 5.3
click at [51, 115] on span "Invoices" at bounding box center [74, 116] width 95 height 11
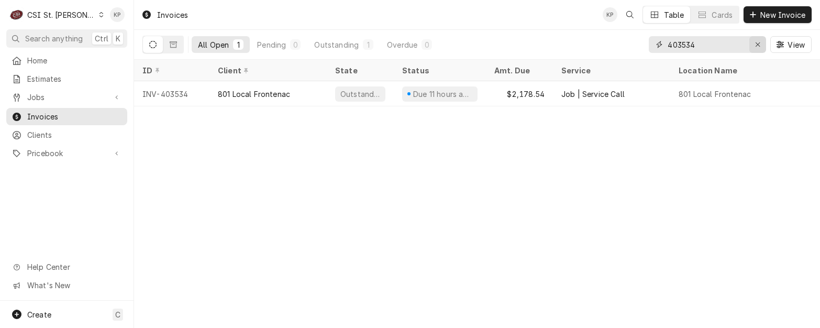
click at [754, 42] on div "Erase input" at bounding box center [758, 44] width 10 height 10
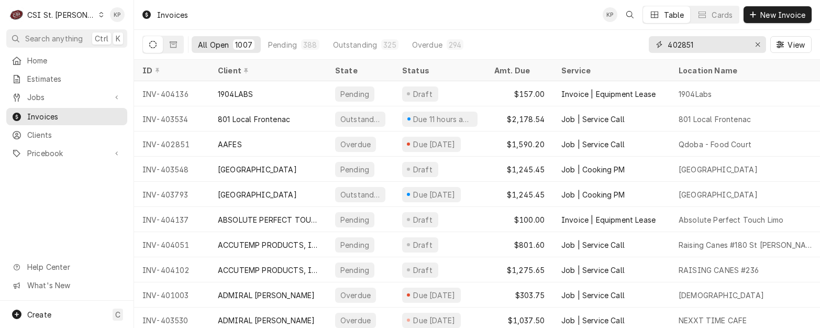
type input "402851"
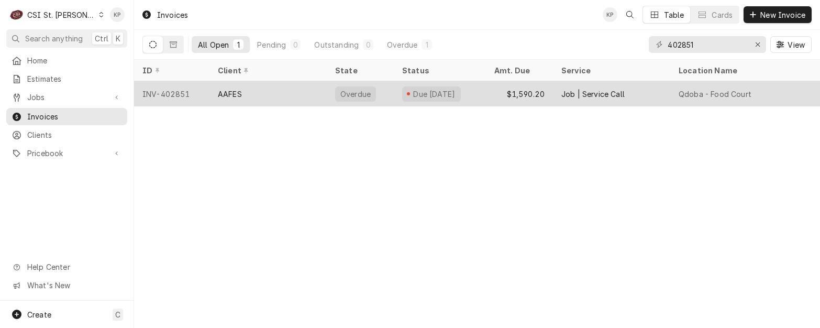
click at [185, 93] on div "INV-402851" at bounding box center [171, 93] width 75 height 25
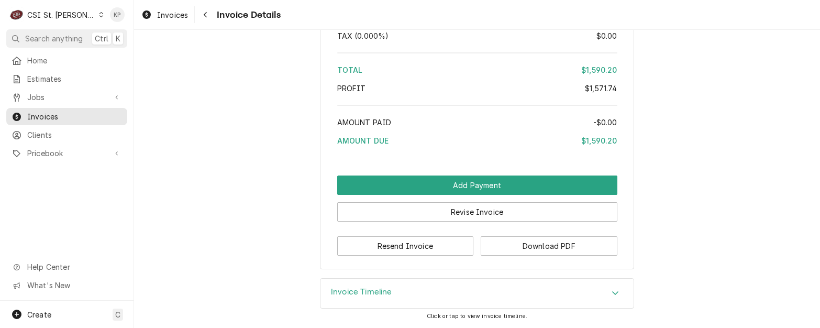
scroll to position [2183, 0]
click at [519, 247] on button "Download PDF" at bounding box center [549, 245] width 137 height 19
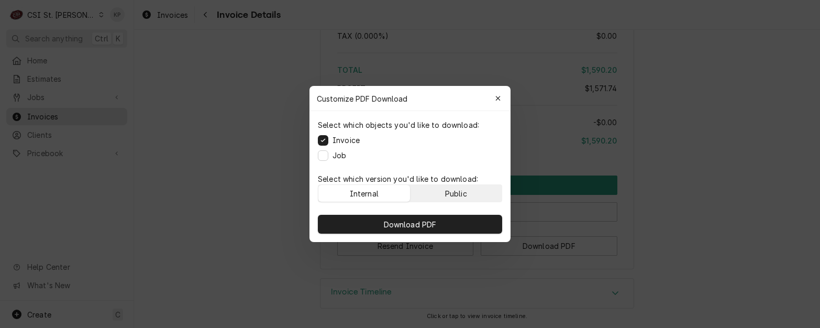
click at [470, 194] on button "Public" at bounding box center [457, 193] width 92 height 17
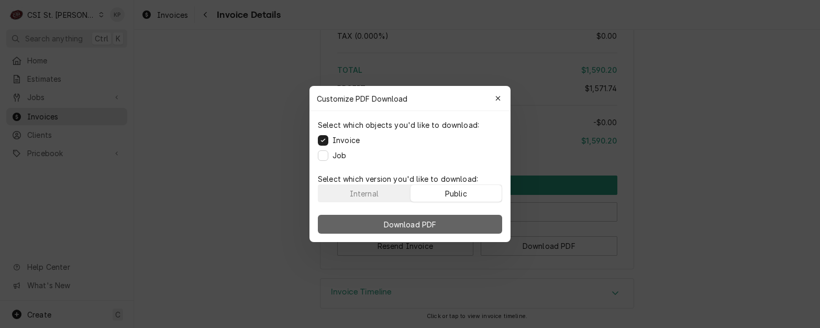
click at [471, 218] on button "Download PDF" at bounding box center [410, 224] width 184 height 19
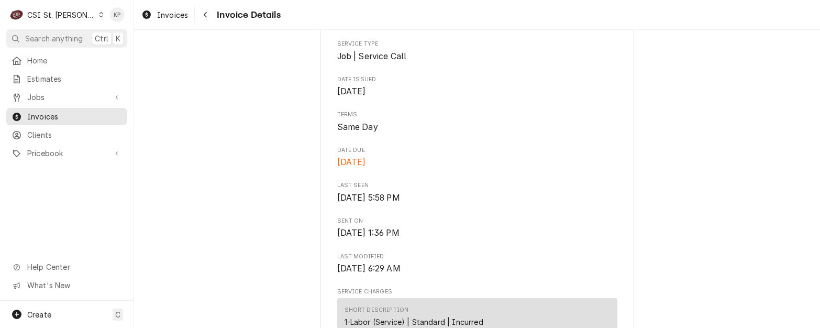
scroll to position [349, 0]
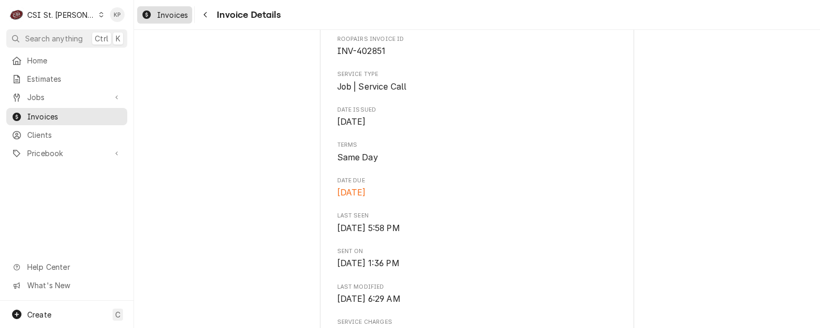
click at [169, 14] on span "Invoices" at bounding box center [172, 14] width 31 height 11
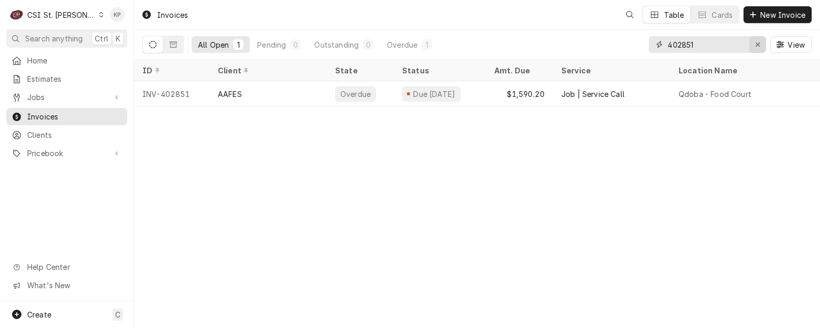
click at [758, 42] on icon "Erase input" at bounding box center [758, 44] width 6 height 7
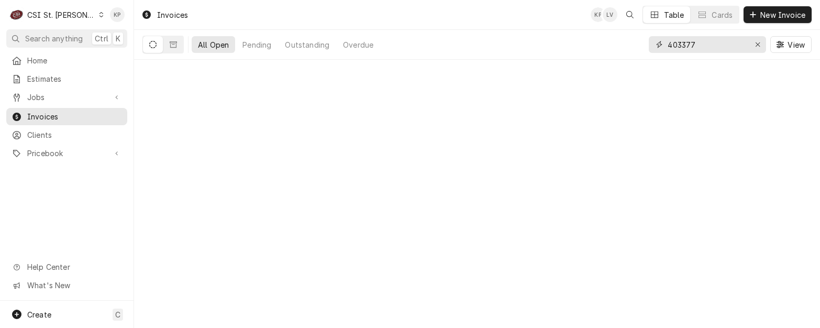
type input "403377"
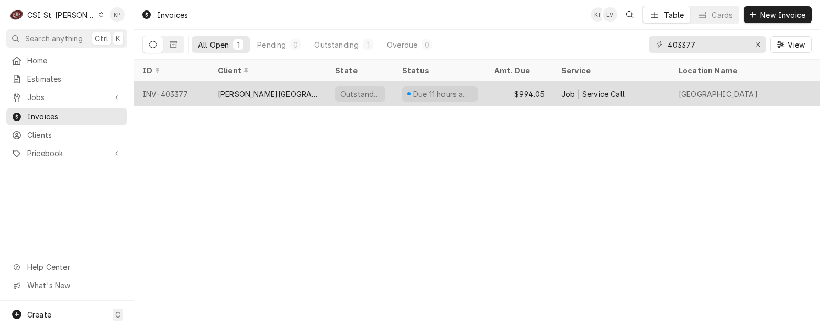
click at [175, 93] on div "INV-403377" at bounding box center [171, 93] width 75 height 25
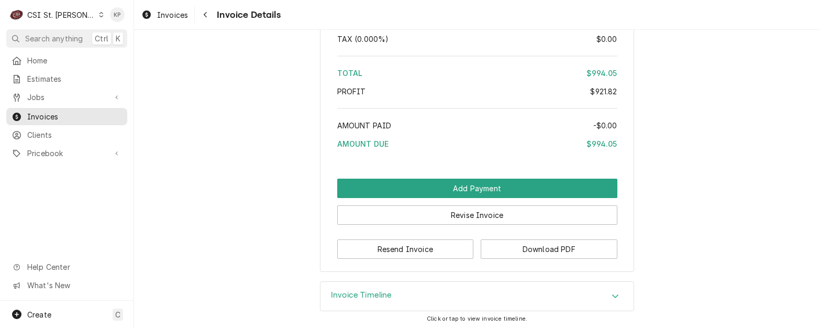
scroll to position [2156, 0]
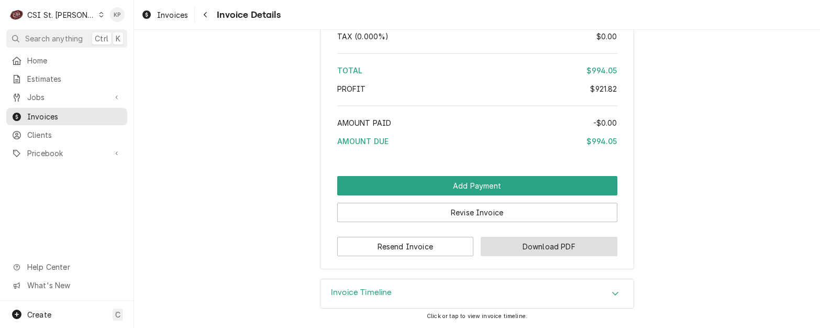
click at [500, 248] on button "Download PDF" at bounding box center [549, 246] width 137 height 19
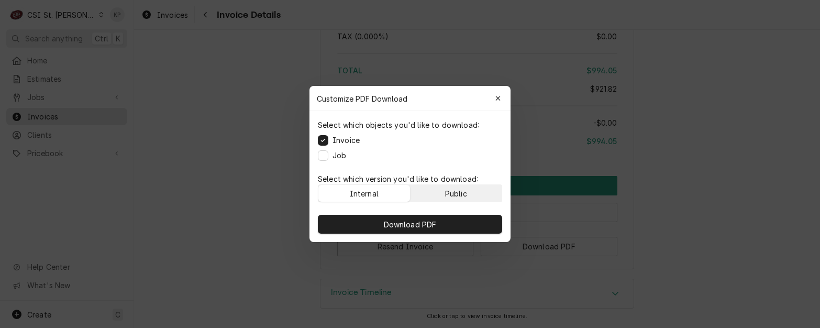
click at [456, 194] on div "Public" at bounding box center [456, 193] width 22 height 11
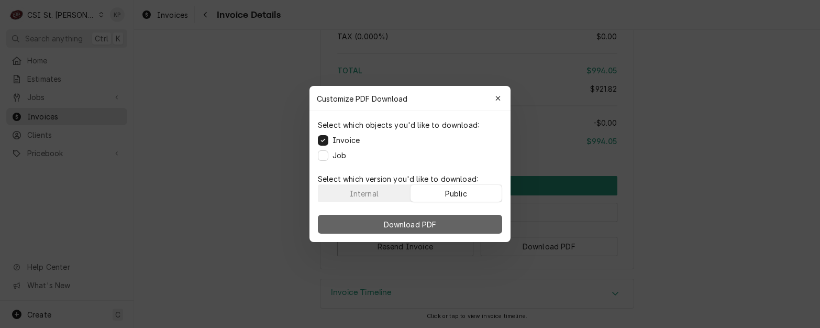
click at [453, 223] on button "Download PDF" at bounding box center [410, 224] width 184 height 19
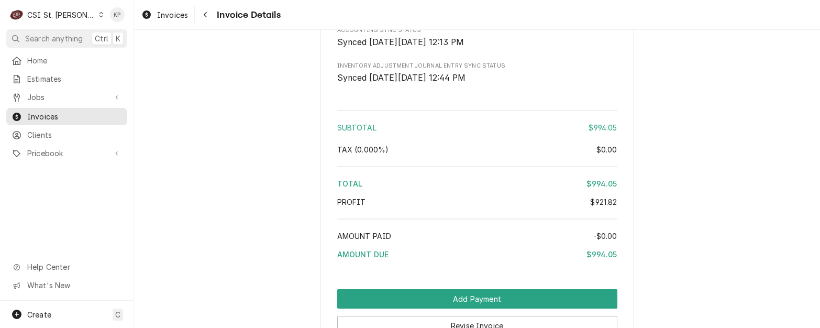
scroll to position [1999, 0]
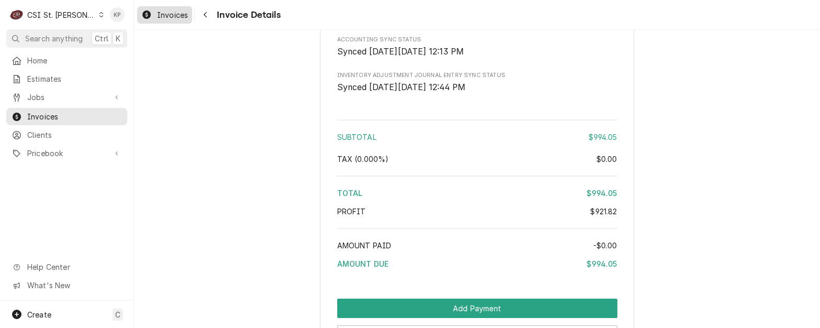
click at [177, 15] on span "Invoices" at bounding box center [172, 14] width 31 height 11
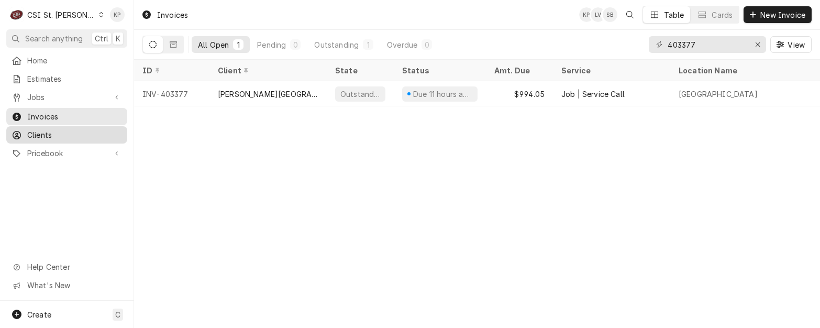
click at [44, 129] on span "Clients" at bounding box center [74, 134] width 95 height 11
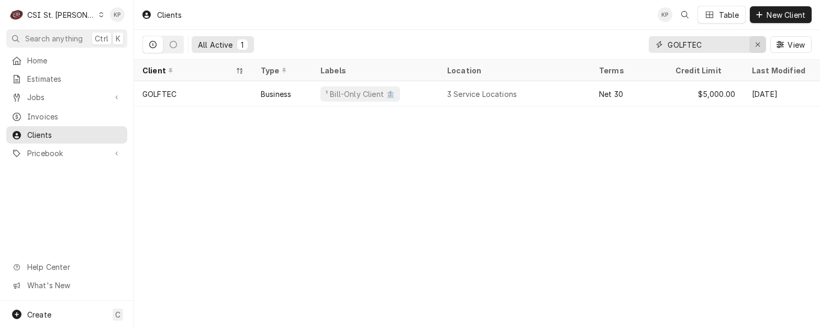
click at [755, 42] on icon "Erase input" at bounding box center [758, 44] width 6 height 7
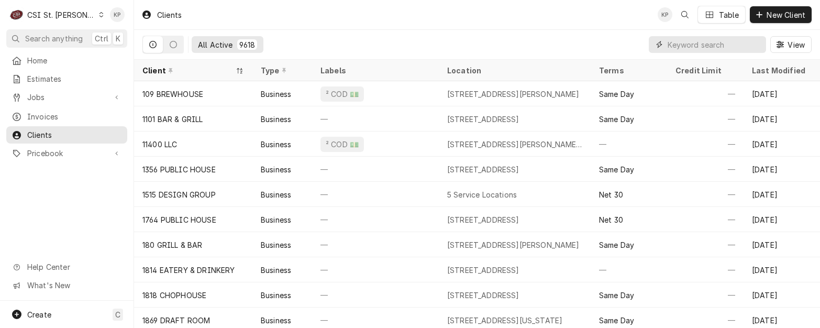
paste input "Barnes Jewish Hospital STL"
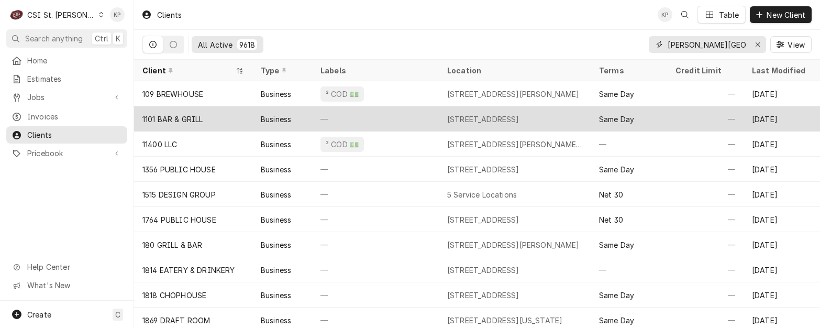
scroll to position [0, 21]
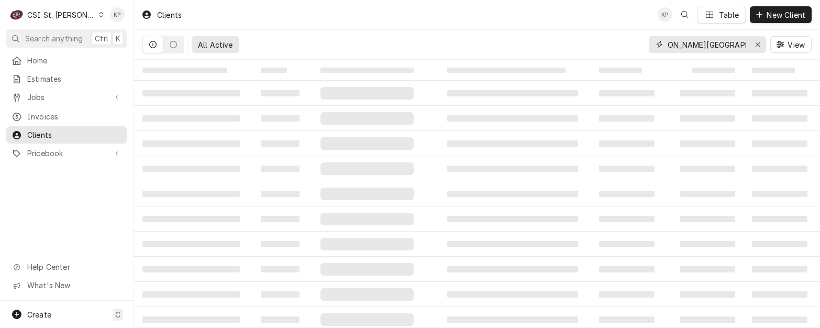
type input "Barnes Jewish Hospital STL"
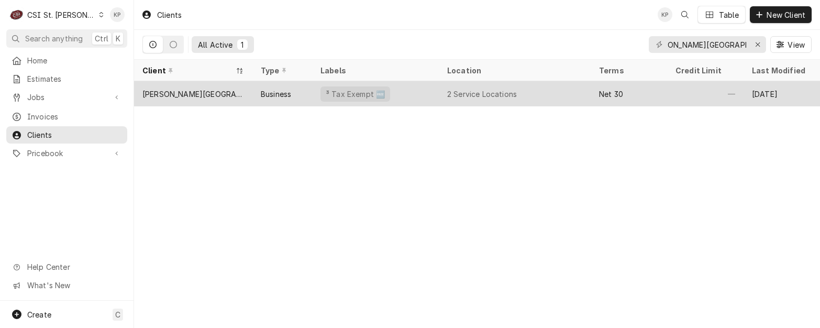
scroll to position [0, 0]
click at [168, 98] on div "Barnes Jewish Hospital STL" at bounding box center [193, 93] width 118 height 25
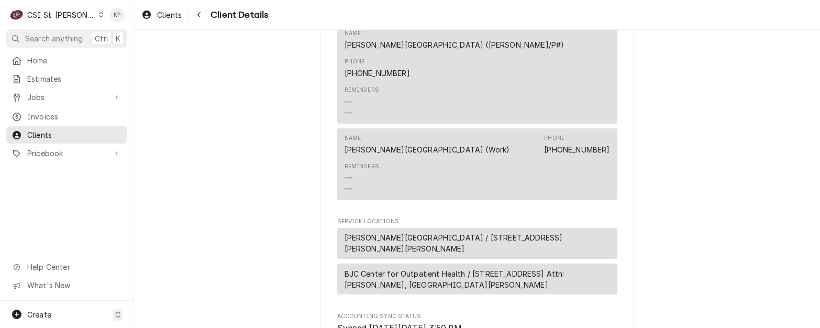
scroll to position [311, 0]
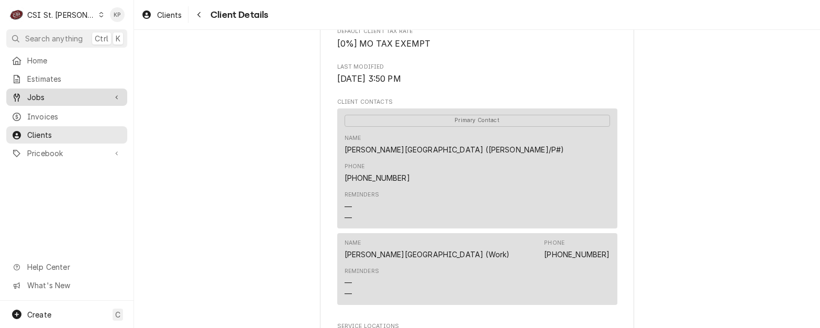
drag, startPoint x: 57, startPoint y: 111, endPoint x: 69, endPoint y: 102, distance: 15.0
click at [57, 111] on span "Invoices" at bounding box center [74, 116] width 95 height 11
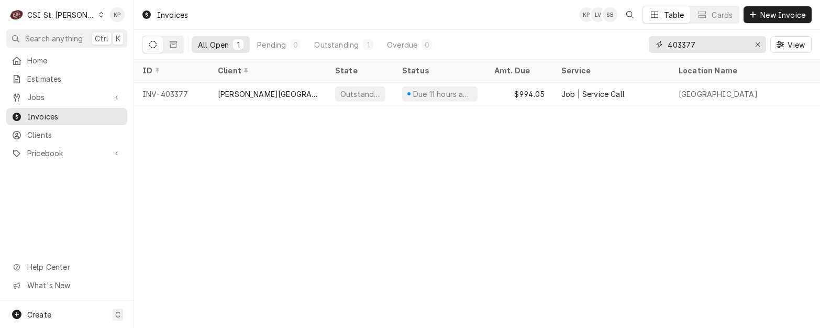
drag, startPoint x: 711, startPoint y: 42, endPoint x: 645, endPoint y: 41, distance: 65.5
click at [645, 41] on div "All Open 1 Pending 0 Outstanding 1 Overdue 0 403377 View" at bounding box center [476, 44] width 669 height 29
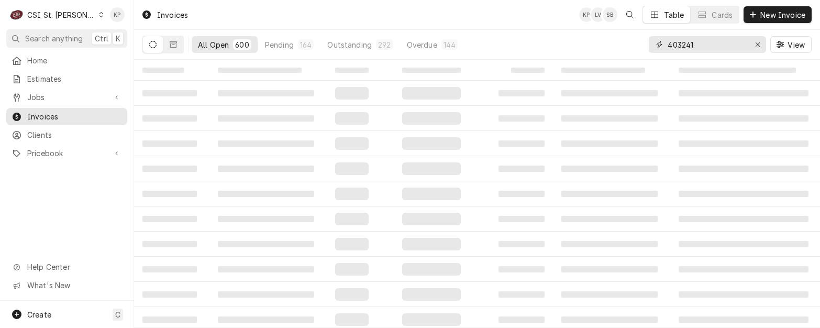
type input "403241"
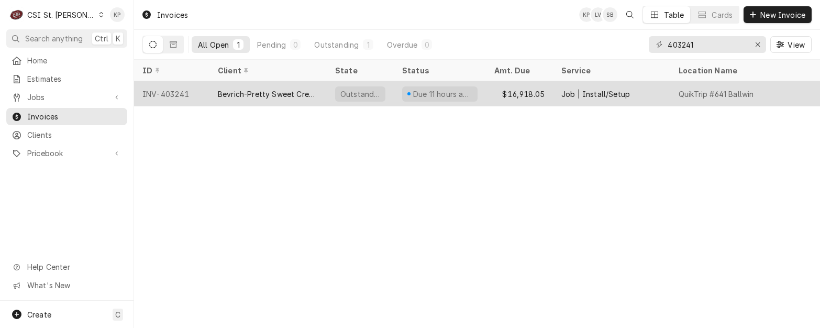
click at [166, 93] on div "INV-403241" at bounding box center [171, 93] width 75 height 25
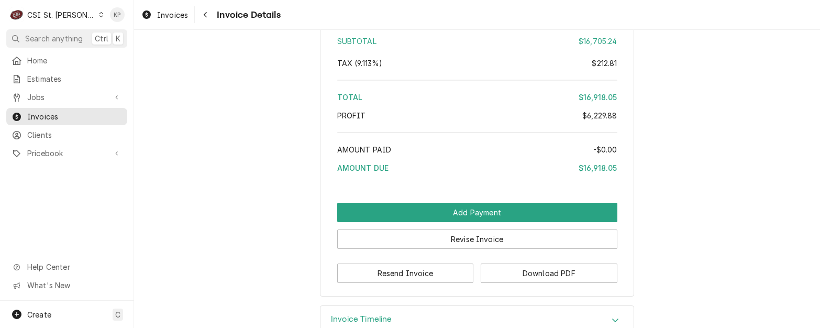
scroll to position [3936, 0]
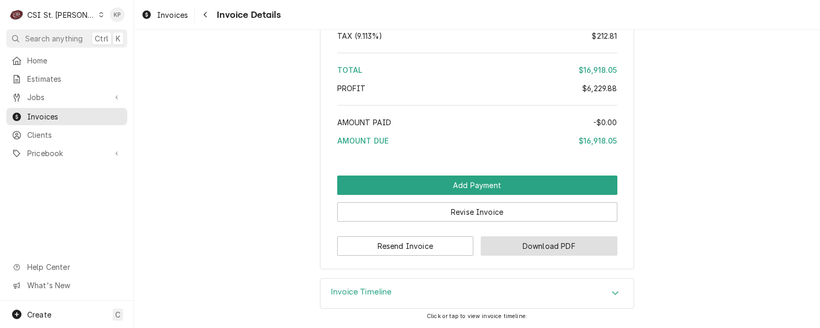
click at [503, 249] on button "Download PDF" at bounding box center [549, 245] width 137 height 19
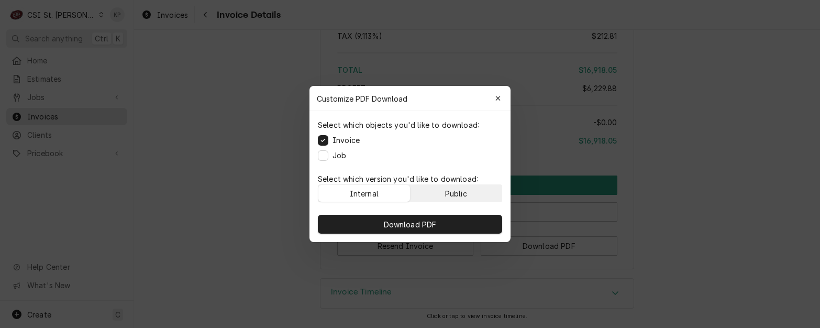
click at [477, 191] on button "Public" at bounding box center [457, 193] width 92 height 17
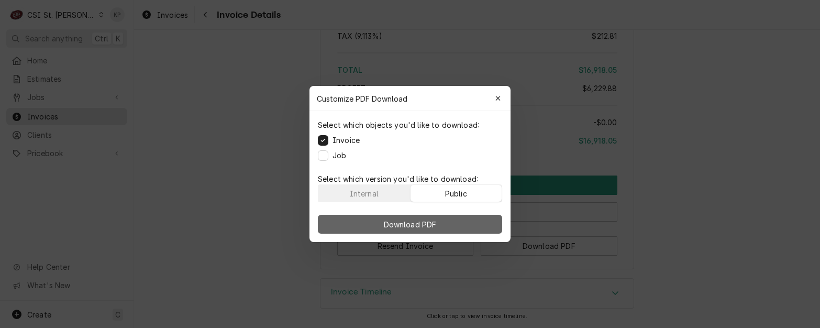
click at [472, 223] on button "Download PDF" at bounding box center [410, 224] width 184 height 19
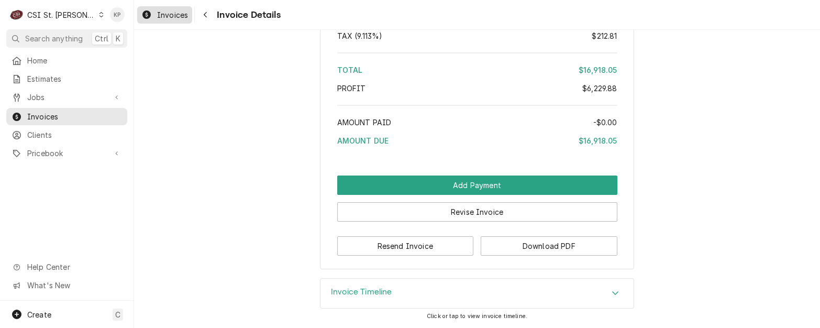
click at [175, 13] on span "Invoices" at bounding box center [172, 14] width 31 height 11
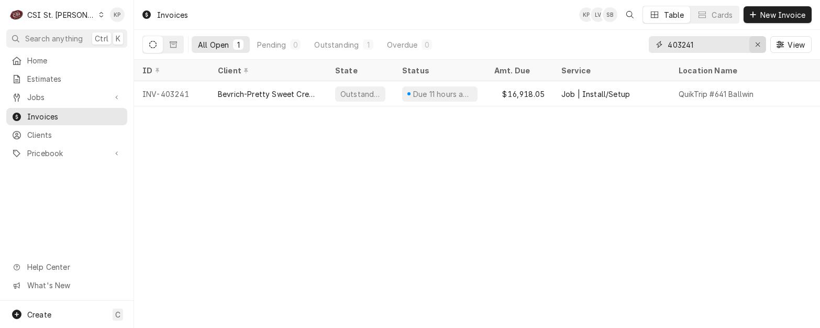
click at [757, 44] on icon "Erase input" at bounding box center [758, 44] width 4 height 4
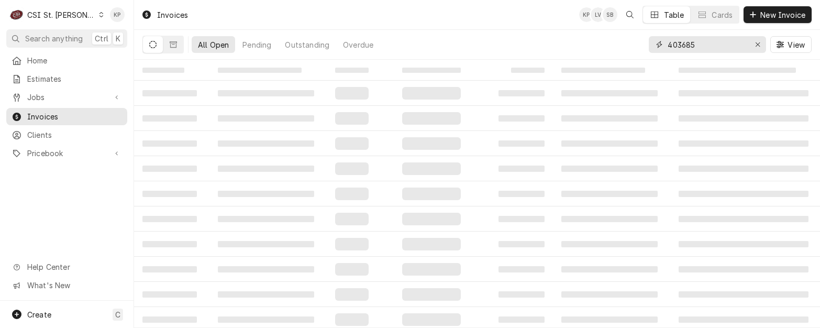
type input "403685"
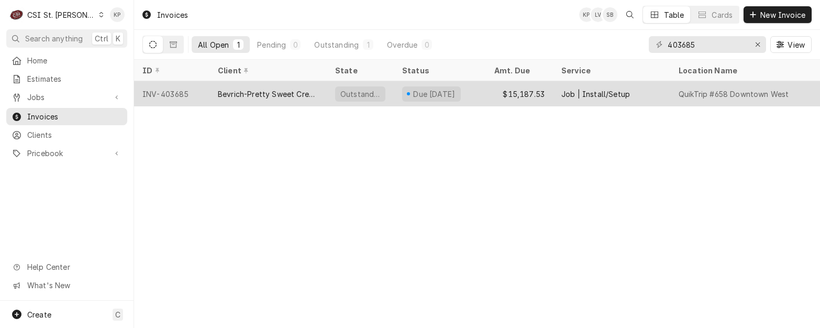
click at [178, 92] on div "INV-403685" at bounding box center [171, 93] width 75 height 25
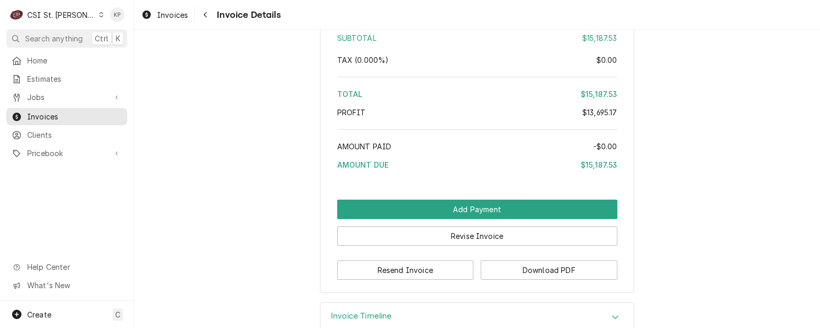
scroll to position [3888, 0]
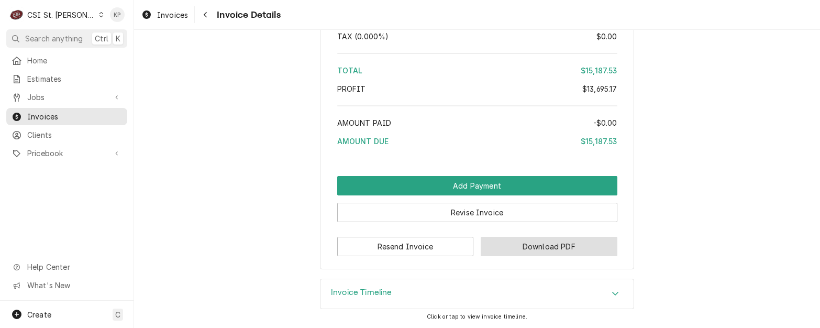
click at [509, 245] on button "Download PDF" at bounding box center [549, 246] width 137 height 19
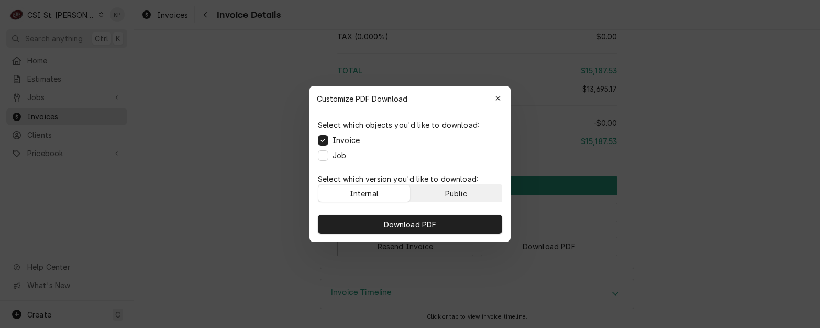
click at [457, 187] on button "Public" at bounding box center [457, 193] width 92 height 17
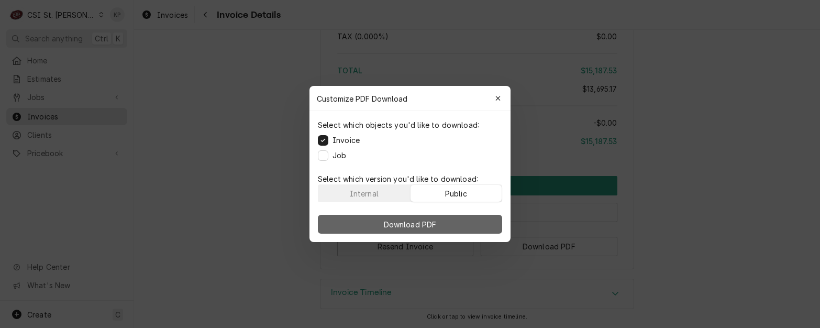
click at [451, 222] on button "Download PDF" at bounding box center [410, 224] width 184 height 19
